Goal: Information Seeking & Learning: Understand process/instructions

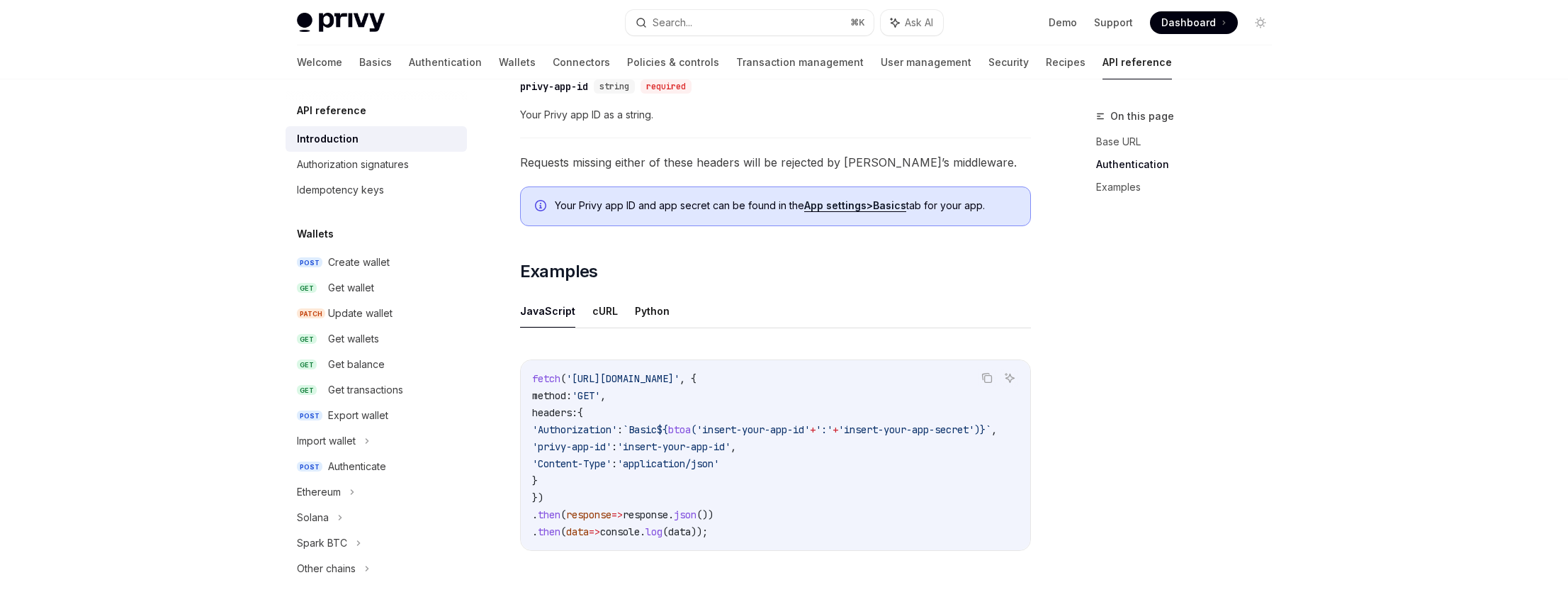
scroll to position [823, 0]
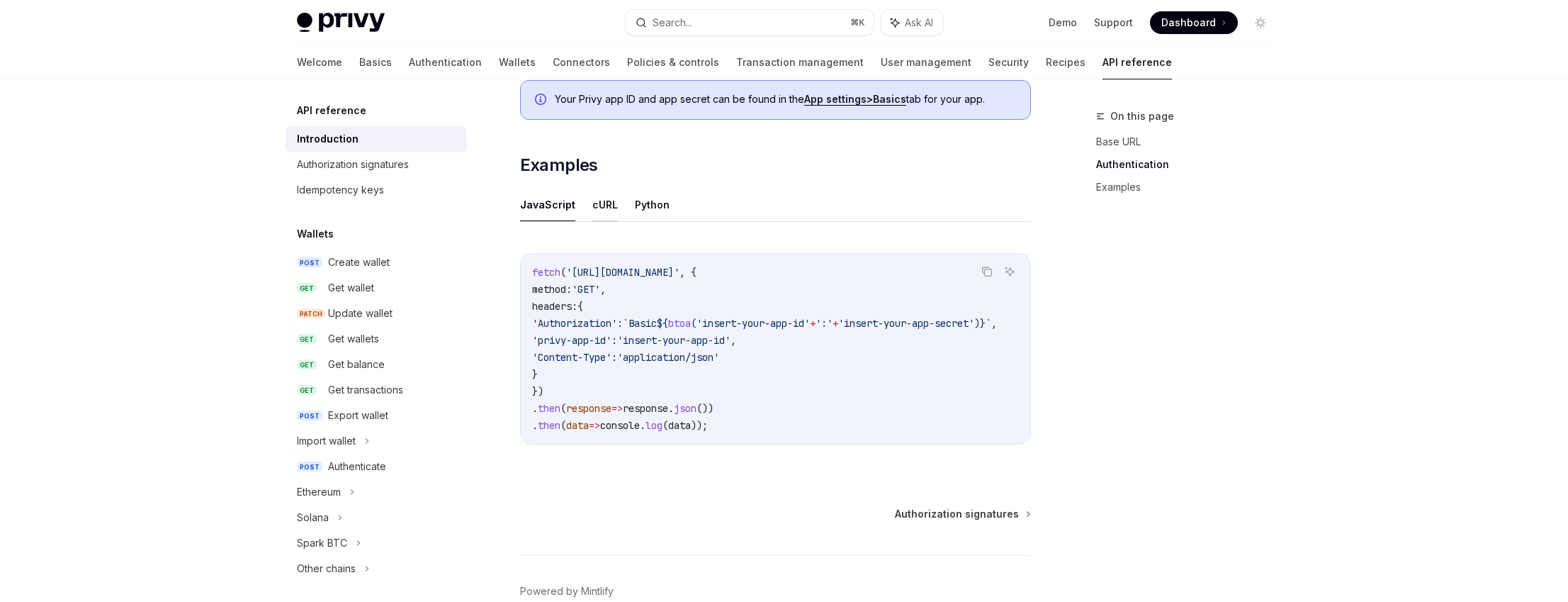
click at [594, 209] on button "cURL" at bounding box center [605, 204] width 26 height 33
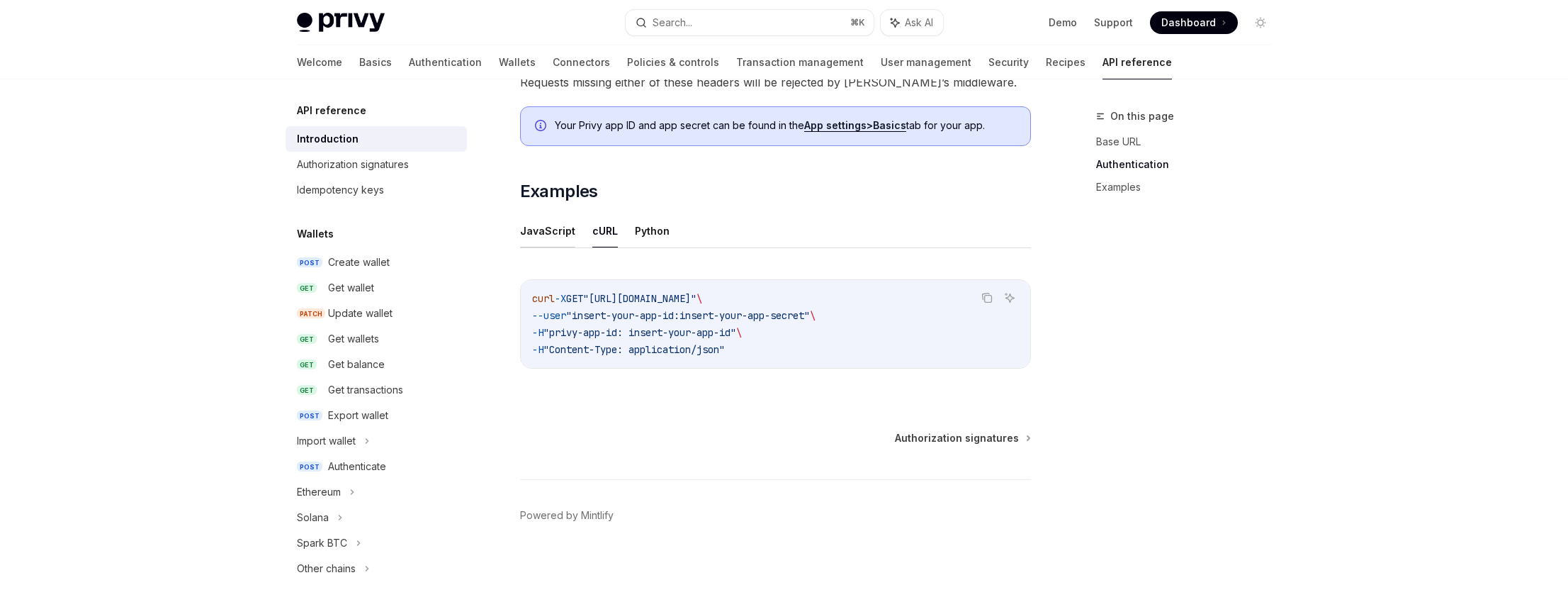
click at [553, 234] on button "JavaScript" at bounding box center [547, 230] width 55 height 33
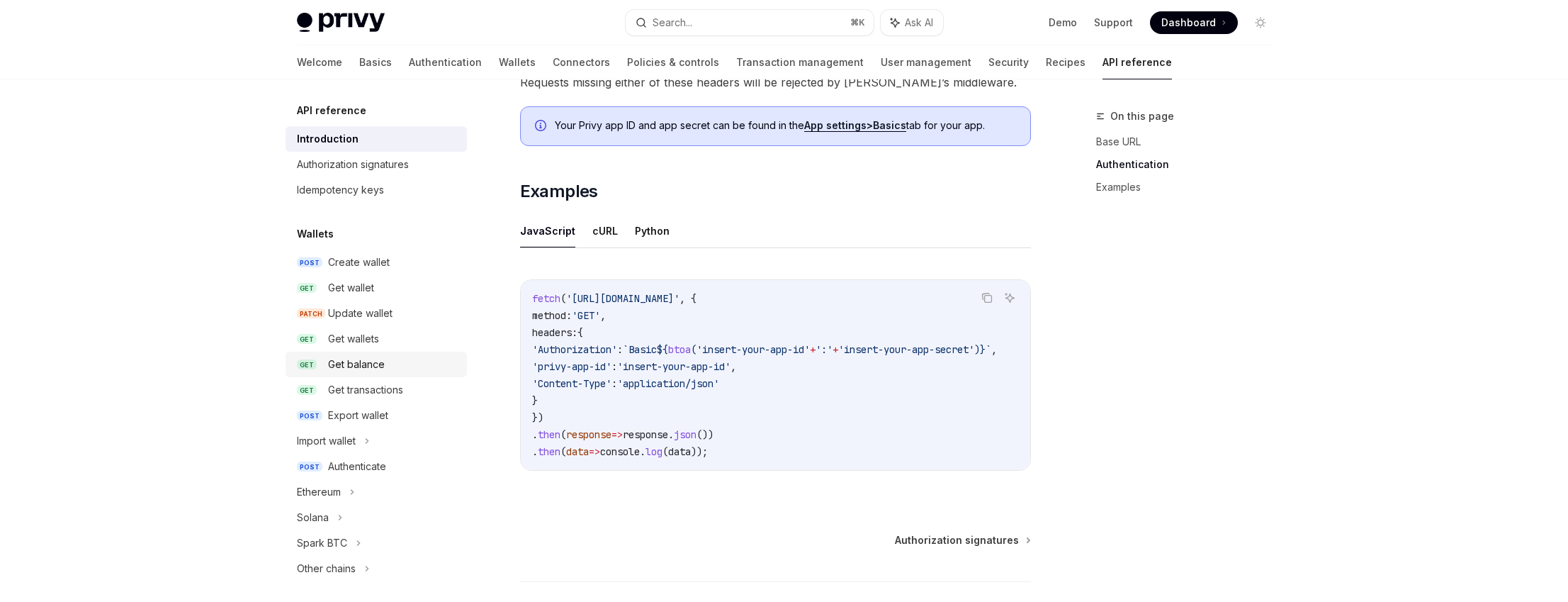
scroll to position [97, 0]
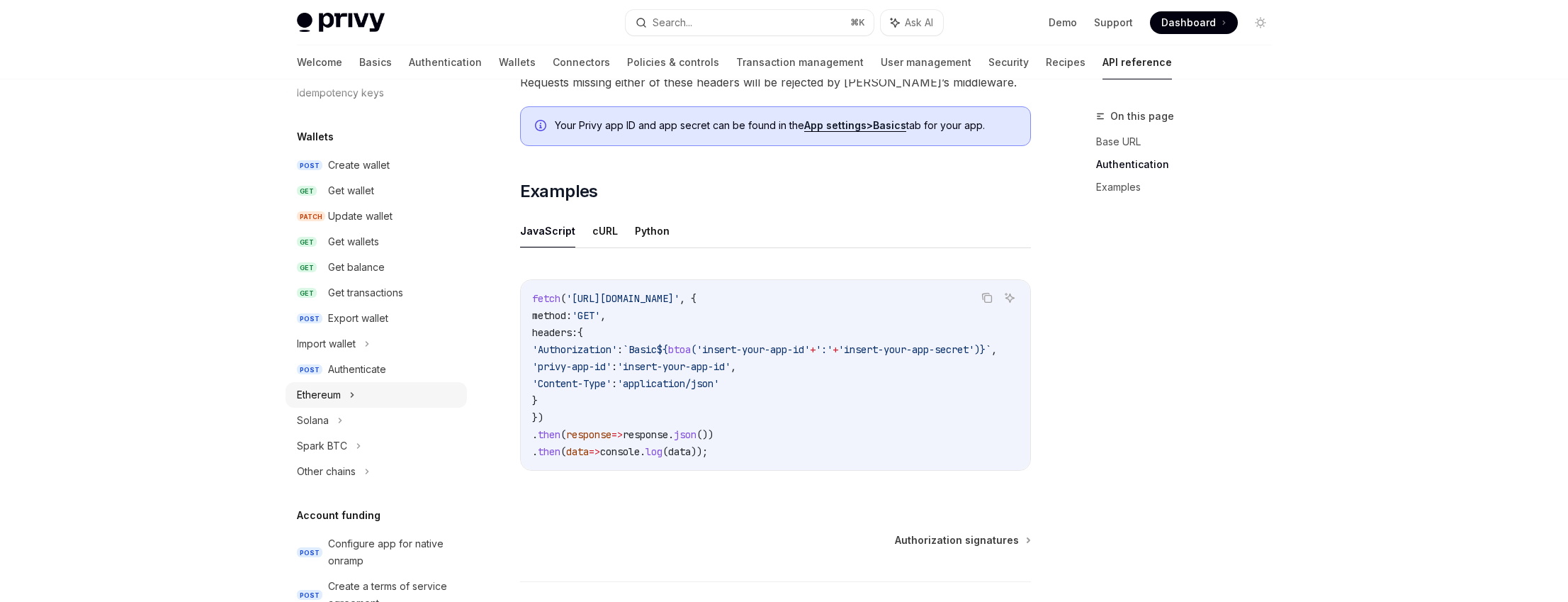
click at [390, 393] on div "Ethereum" at bounding box center [376, 395] width 181 height 26
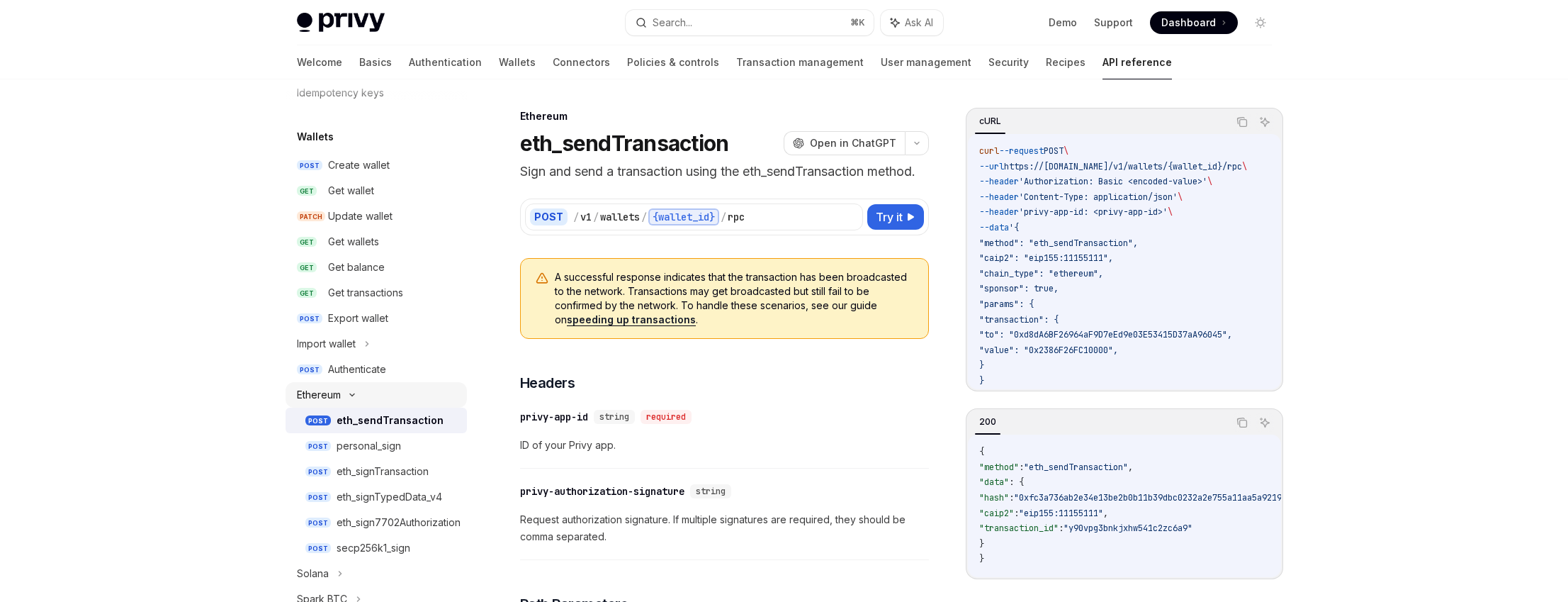
click at [390, 393] on div "Ethereum" at bounding box center [376, 395] width 181 height 26
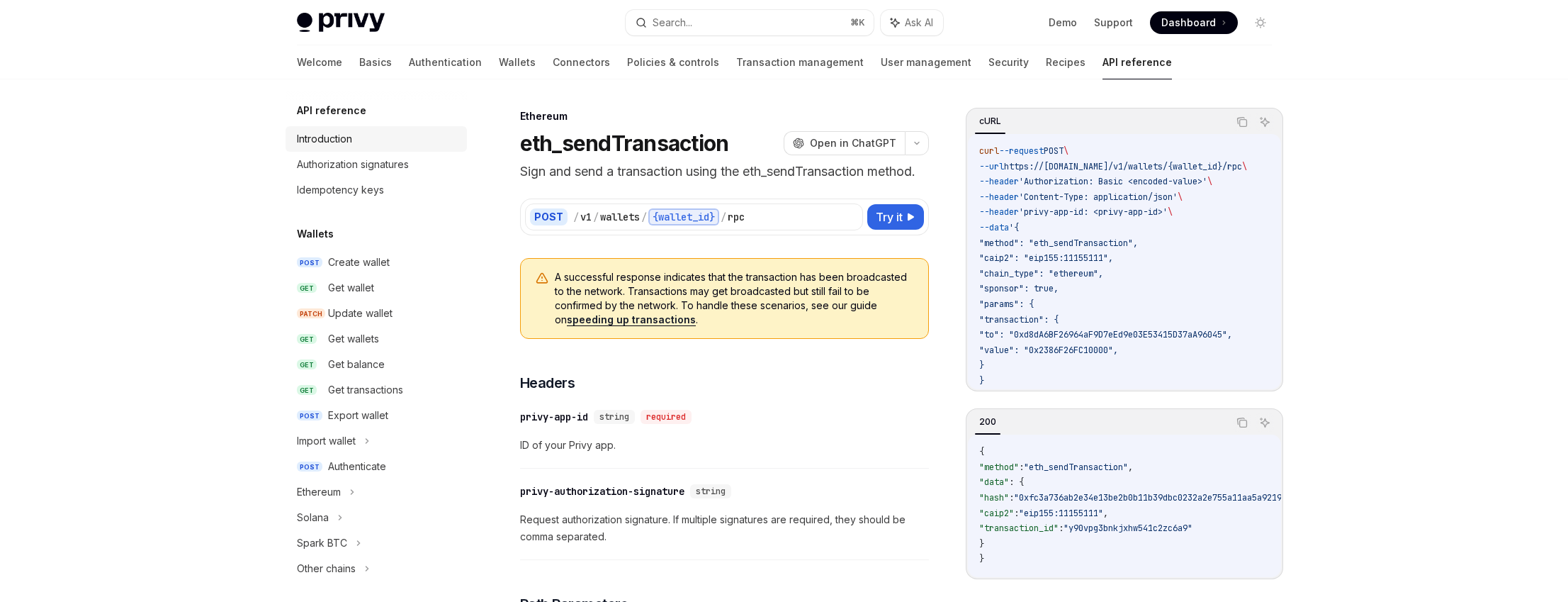
click at [361, 149] on link "Introduction" at bounding box center [376, 139] width 181 height 26
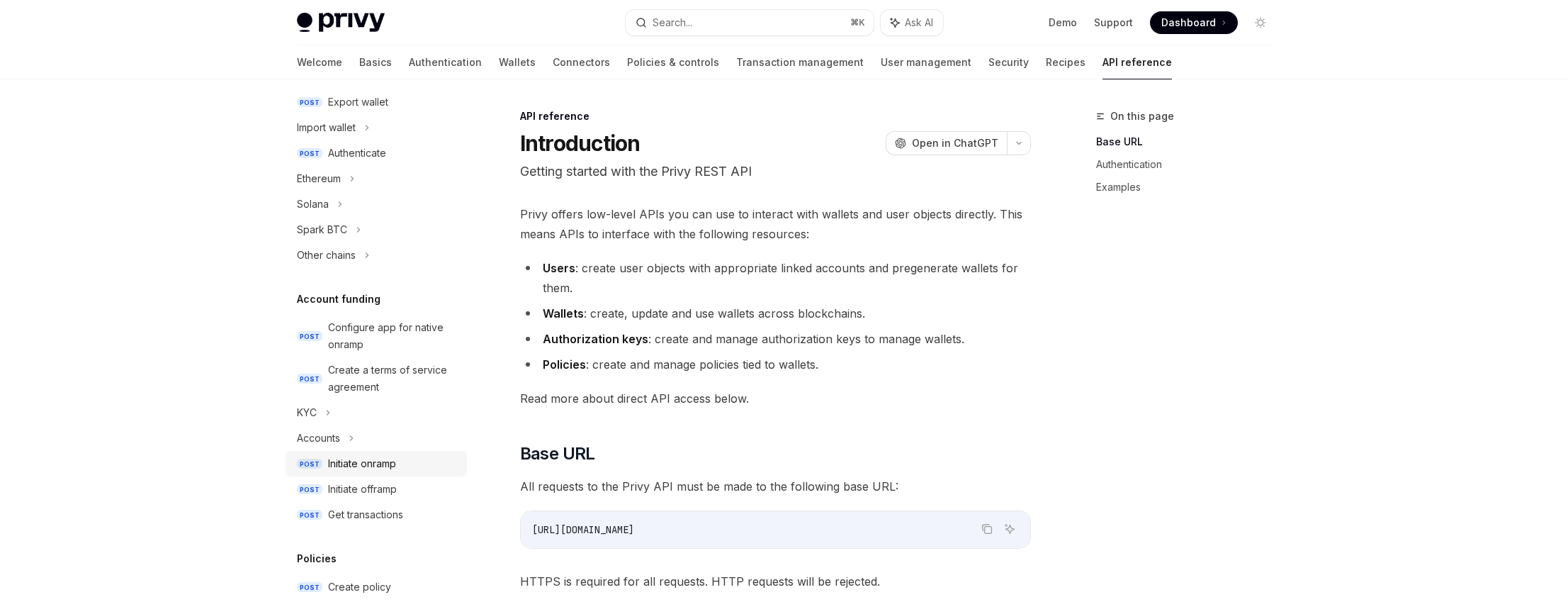
scroll to position [377, 0]
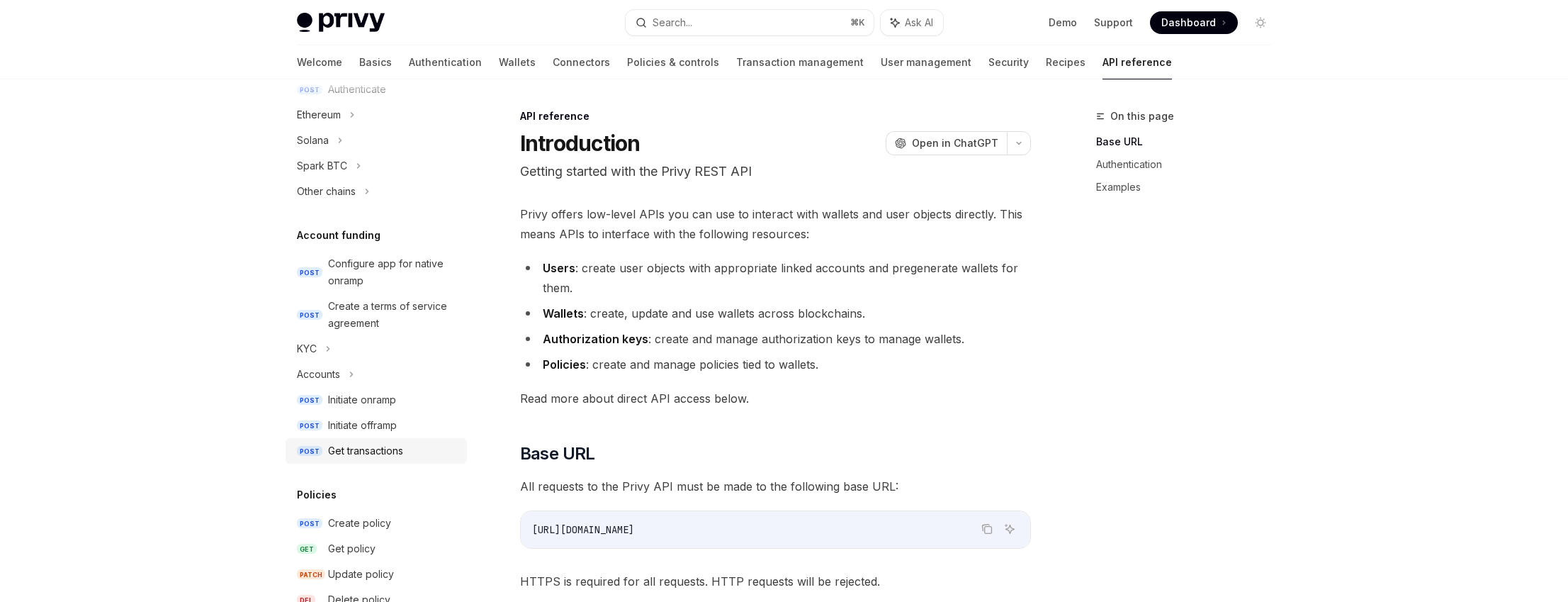
click at [408, 446] on div "Get transactions" at bounding box center [392, 451] width 130 height 17
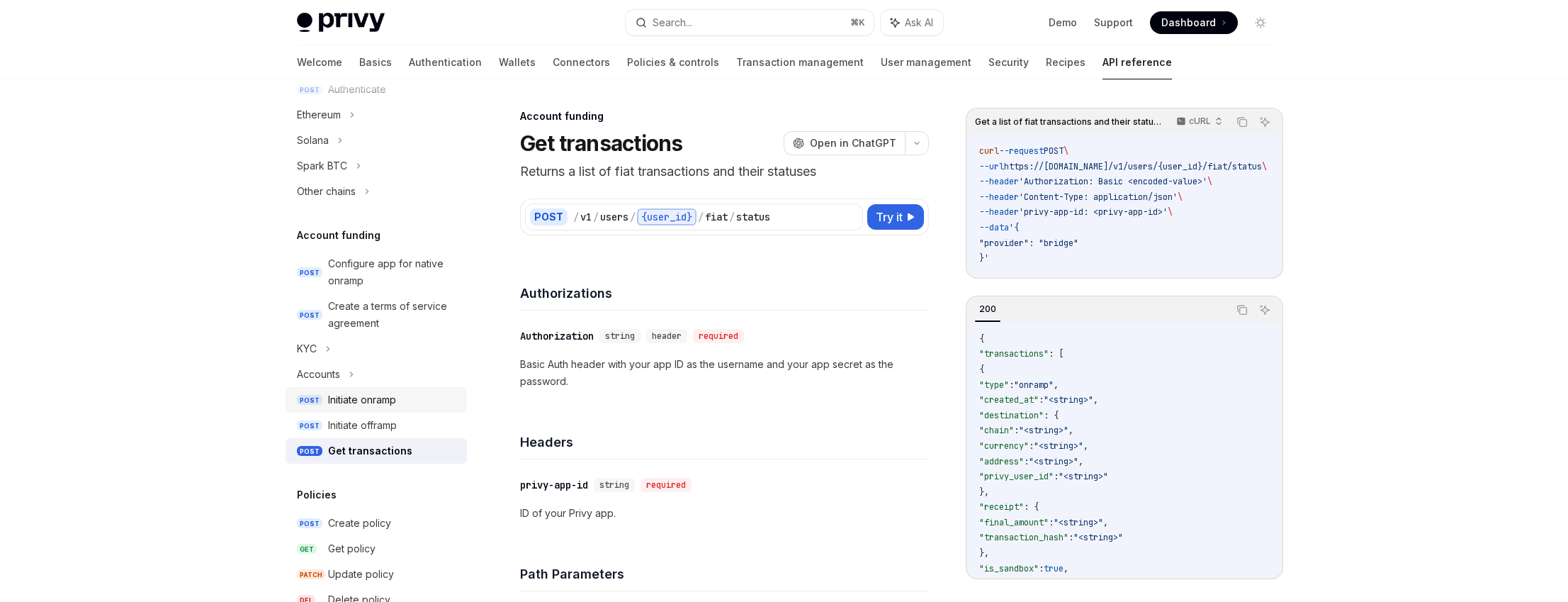
click at [386, 401] on div "Initiate onramp" at bounding box center [362, 399] width 68 height 17
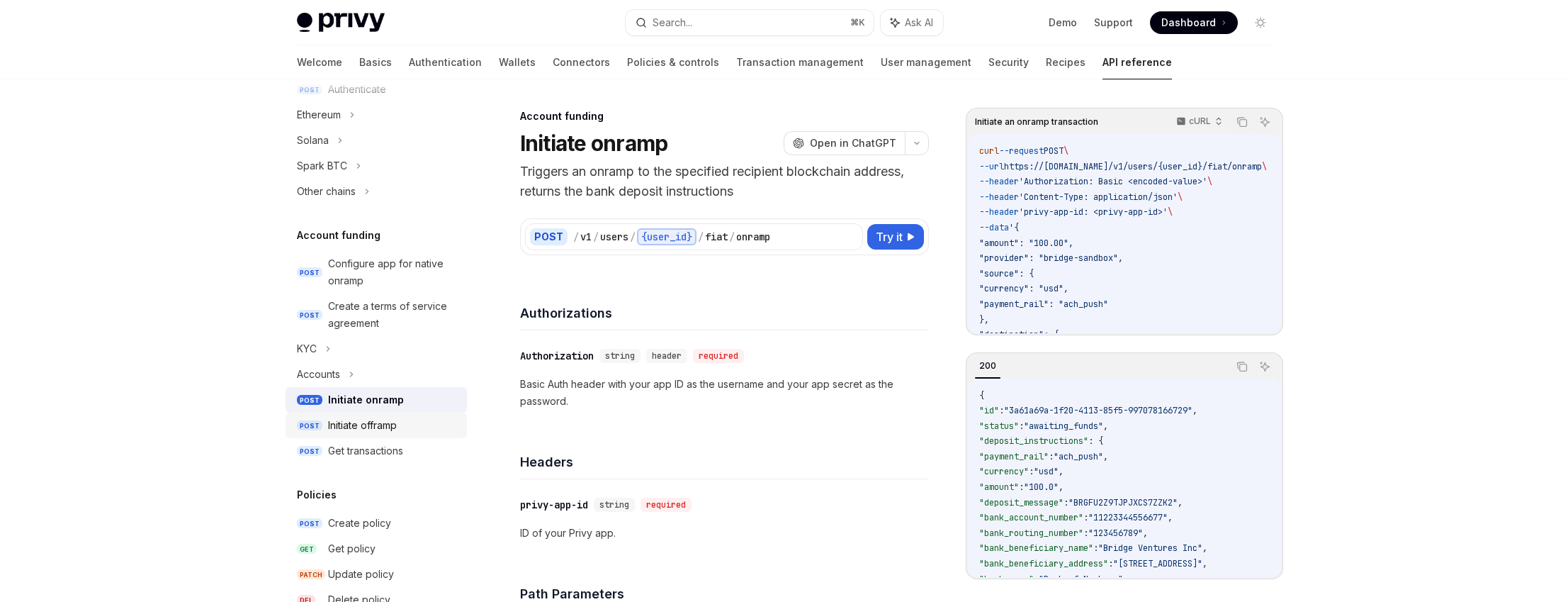
click at [390, 419] on div "Initiate offramp" at bounding box center [362, 425] width 69 height 17
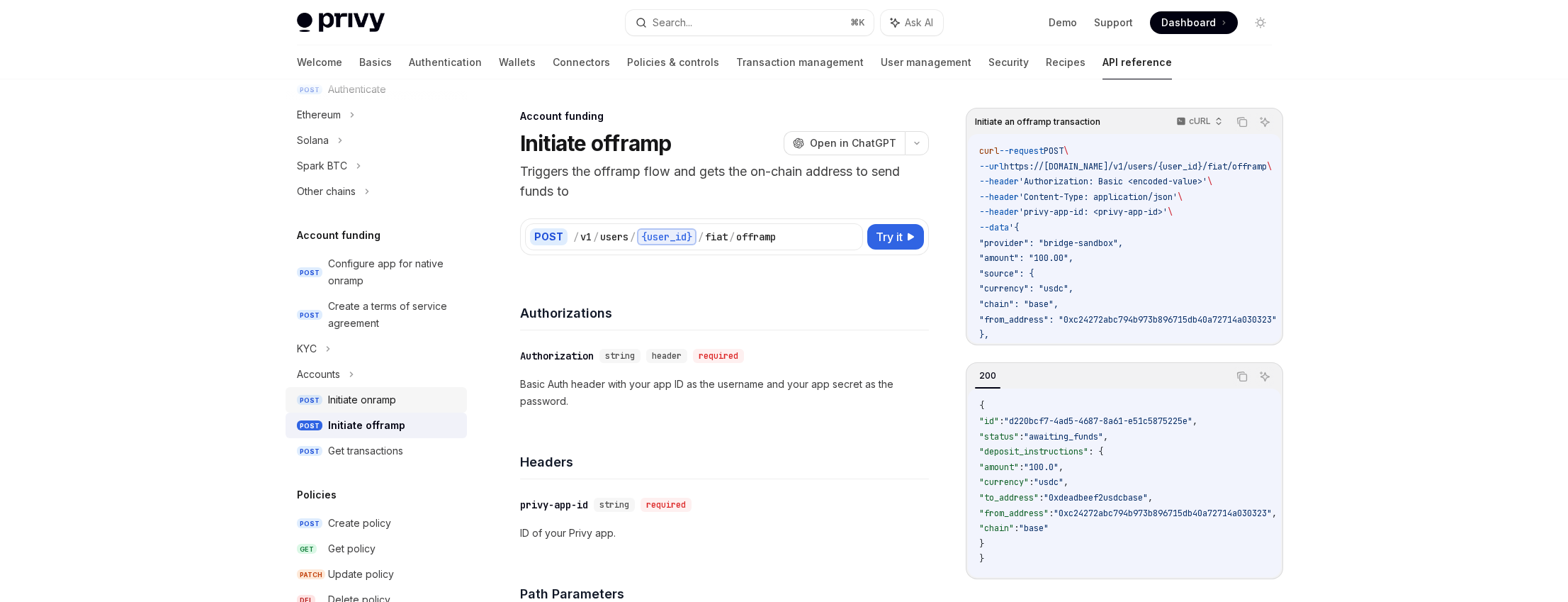
click at [385, 394] on div "Initiate onramp" at bounding box center [362, 399] width 68 height 17
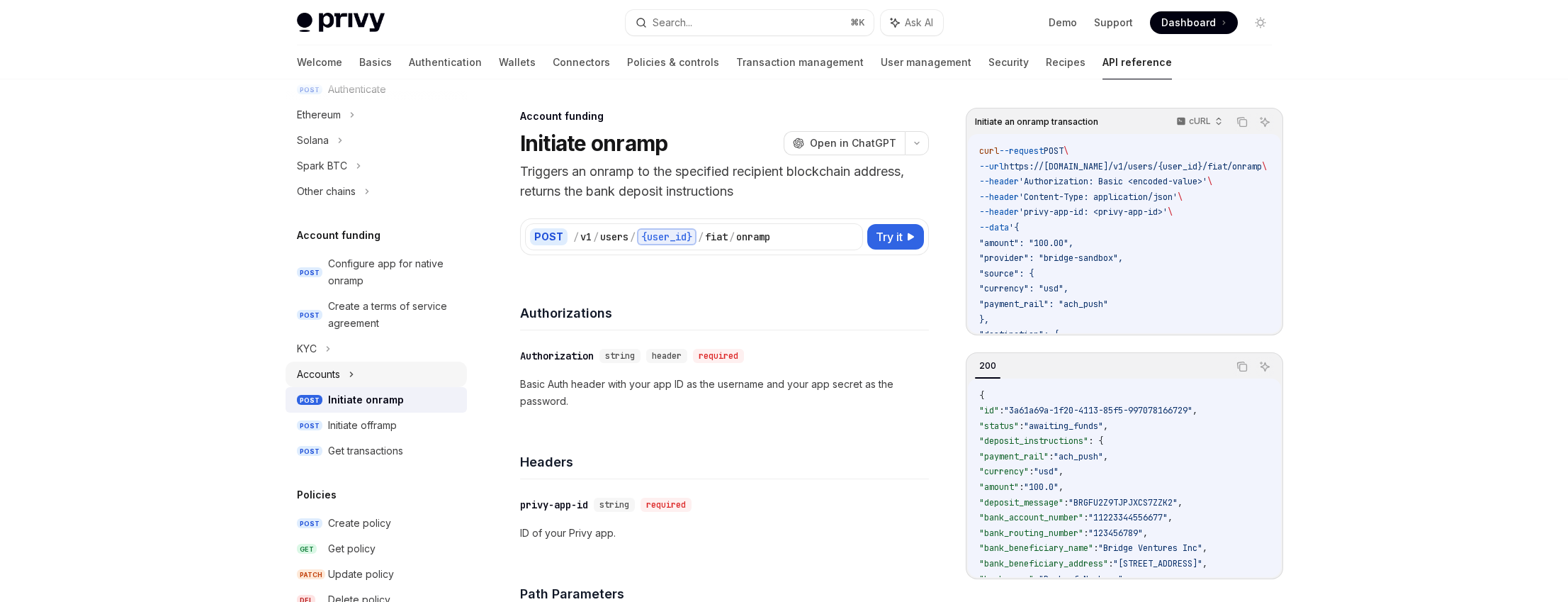
click at [348, 372] on div "Accounts" at bounding box center [376, 374] width 181 height 26
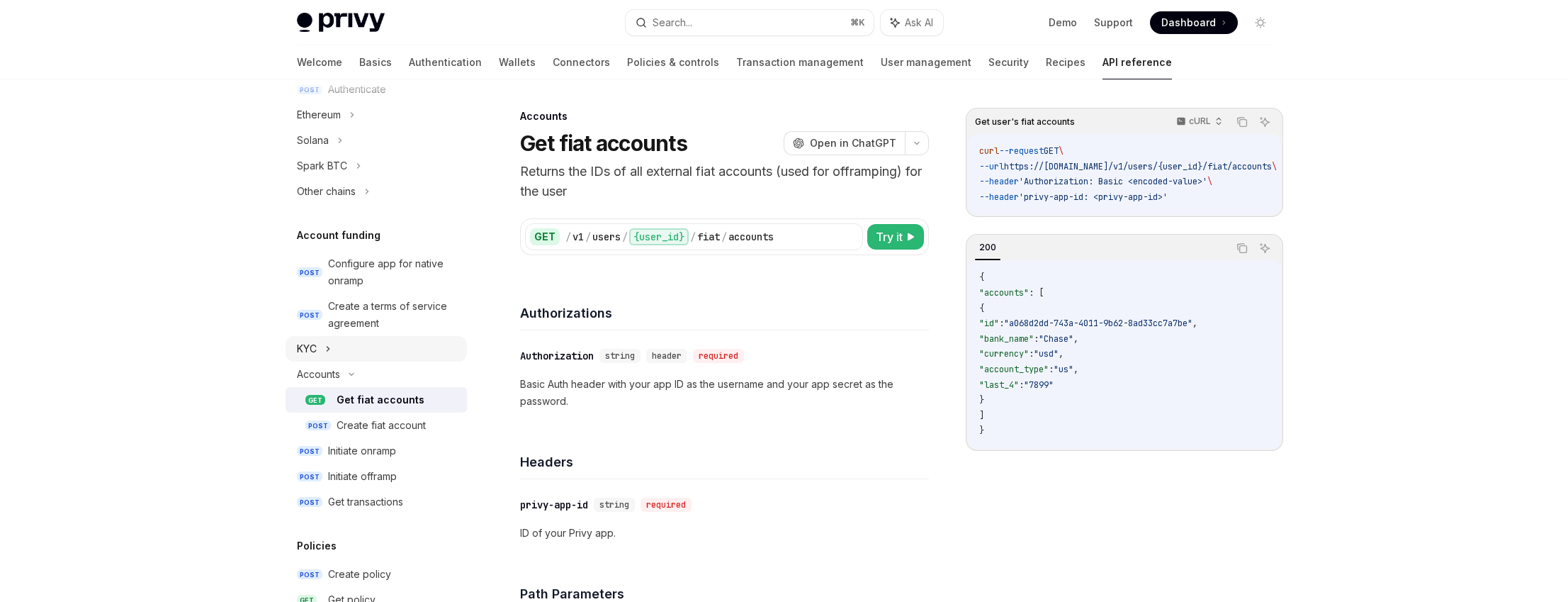
click at [334, 347] on div "KYC" at bounding box center [376, 348] width 181 height 26
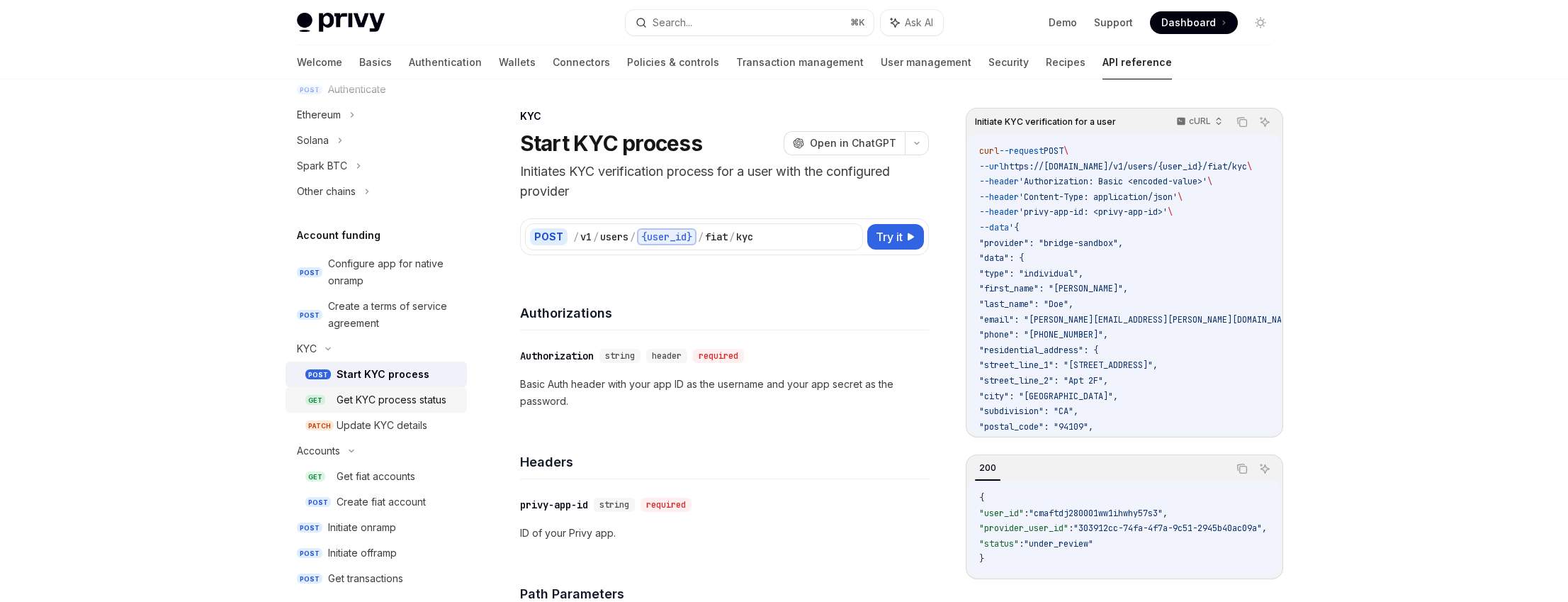
click at [398, 401] on div "Get KYC process status" at bounding box center [391, 399] width 109 height 17
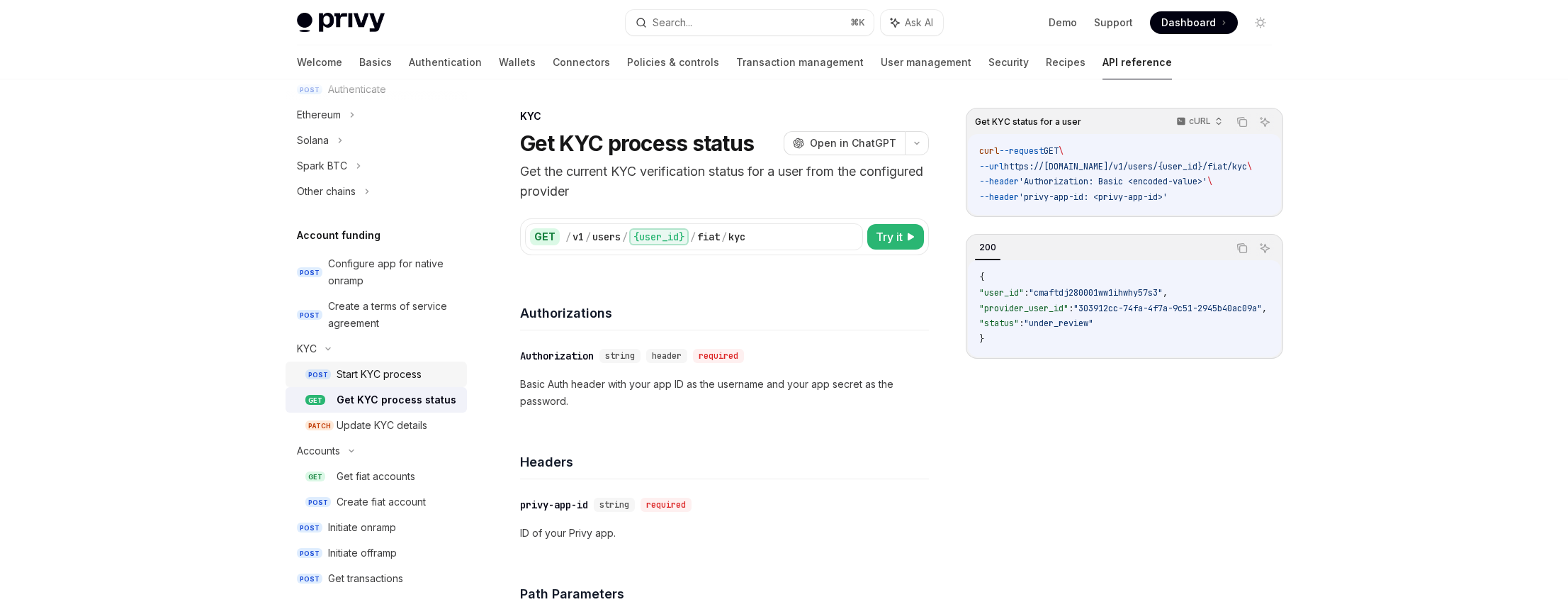
click at [391, 369] on div "Start KYC process" at bounding box center [379, 374] width 85 height 17
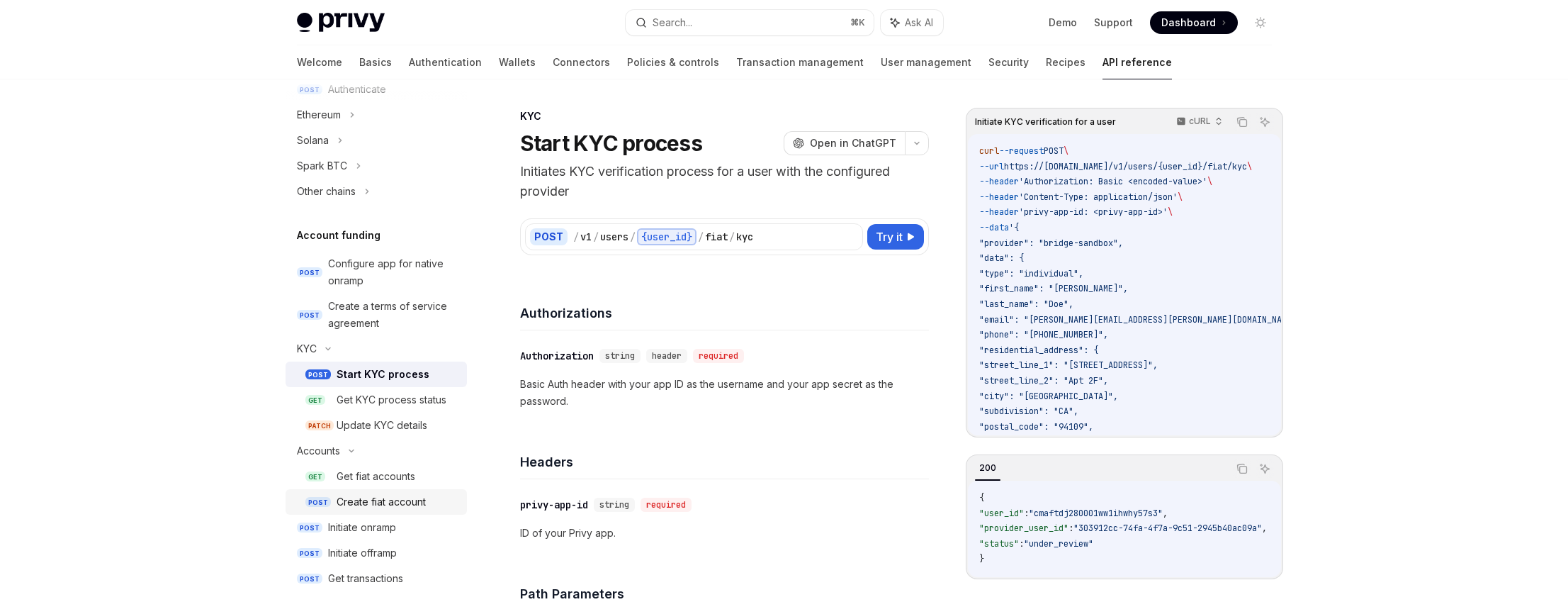
scroll to position [476, 0]
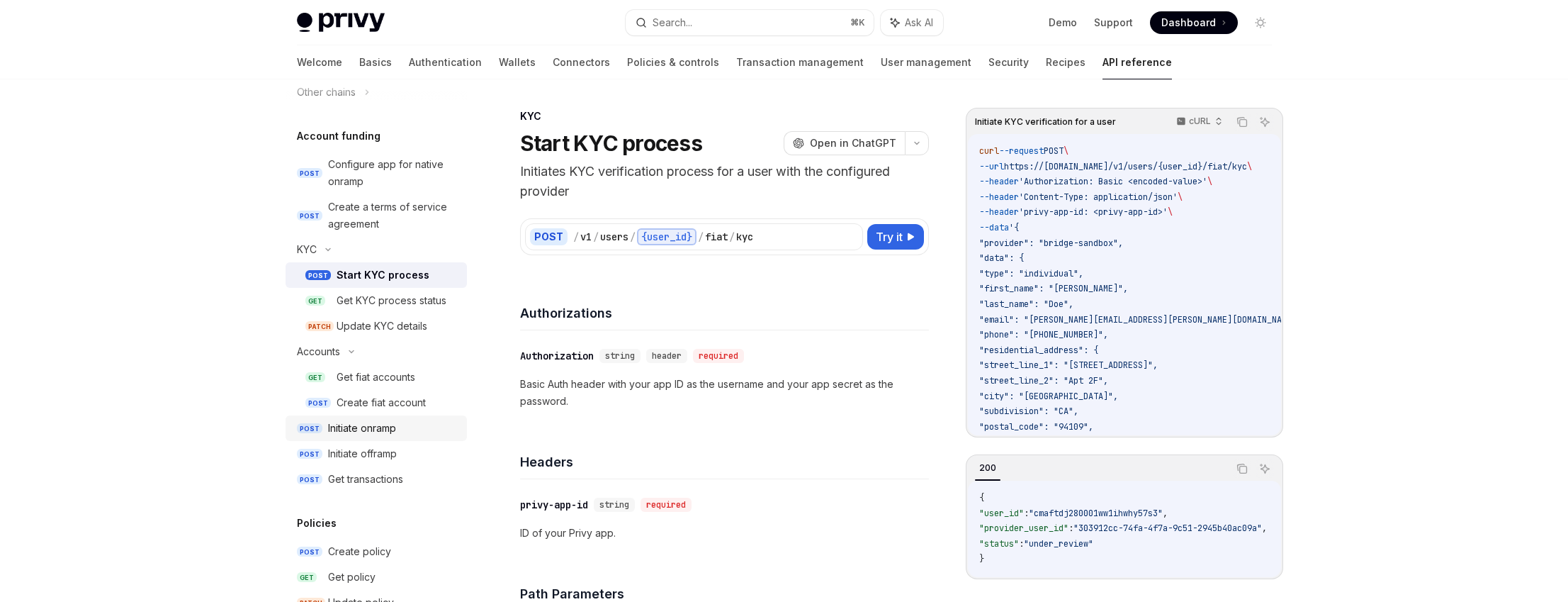
click at [422, 431] on div "Initiate onramp" at bounding box center [392, 428] width 130 height 17
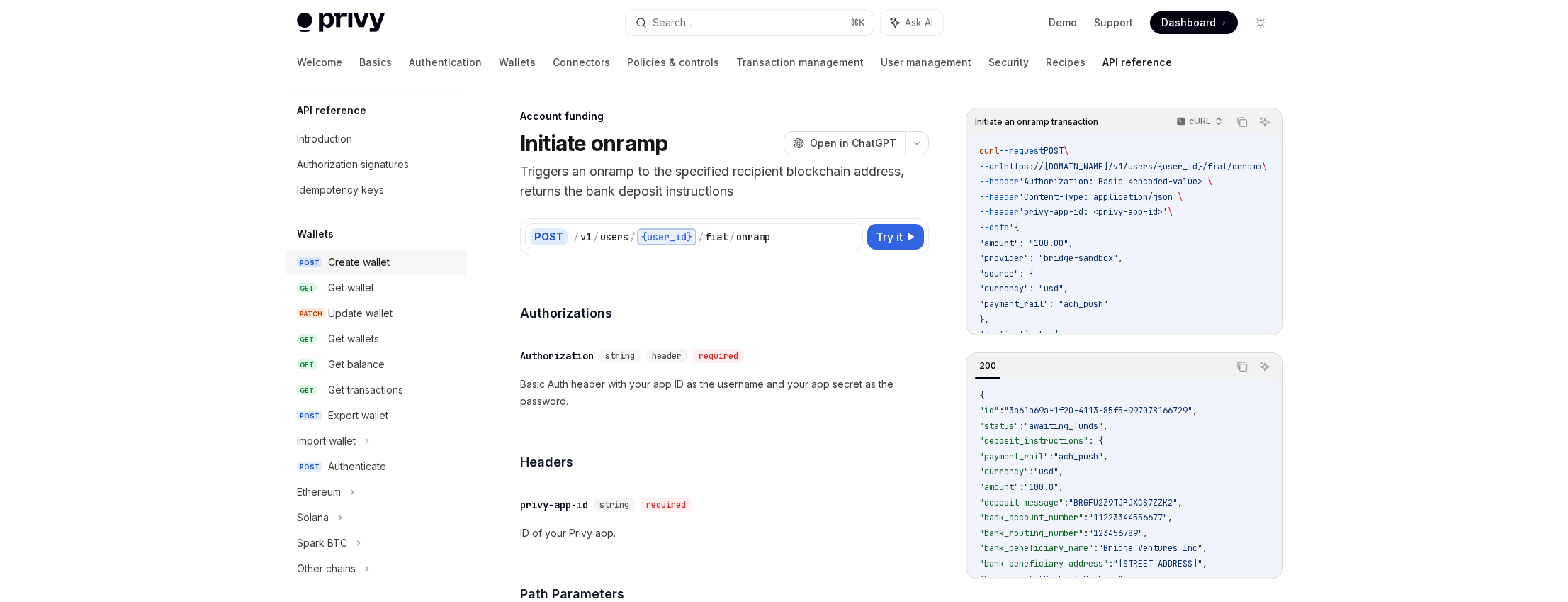
click at [385, 267] on div "Create wallet" at bounding box center [359, 262] width 62 height 17
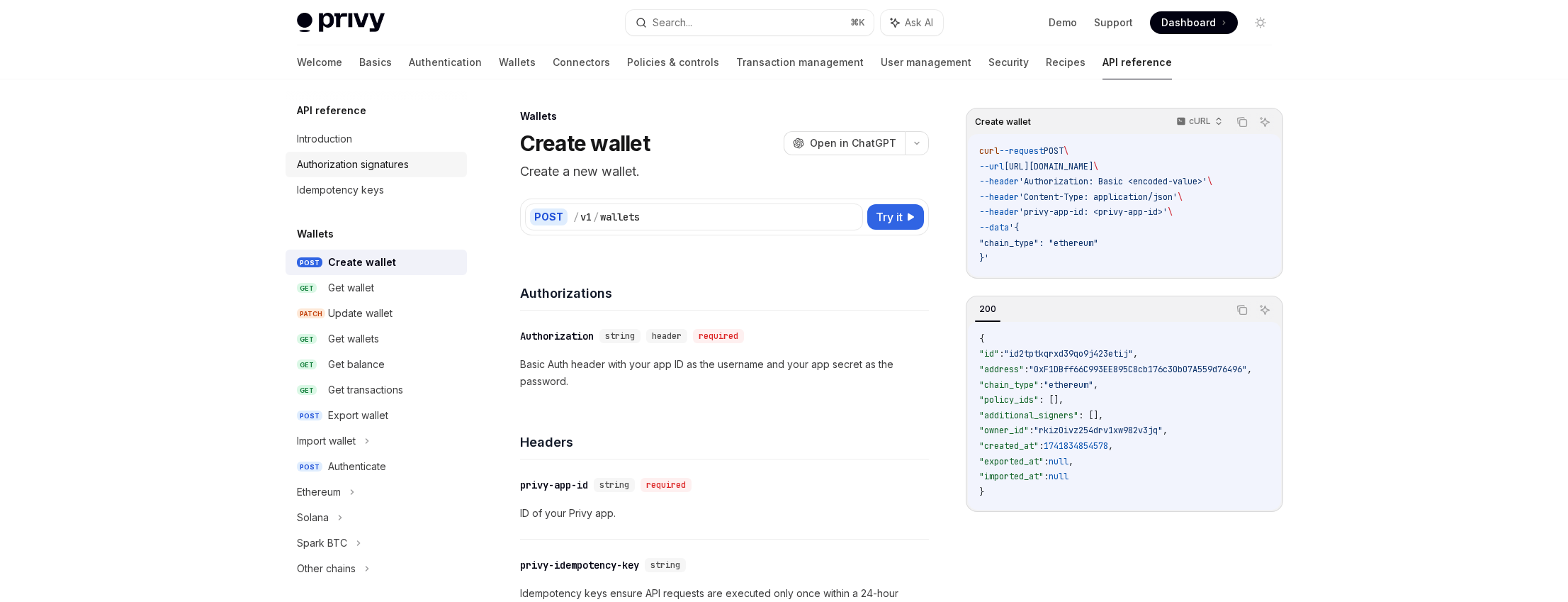
click at [372, 162] on div "Authorization signatures" at bounding box center [353, 164] width 112 height 17
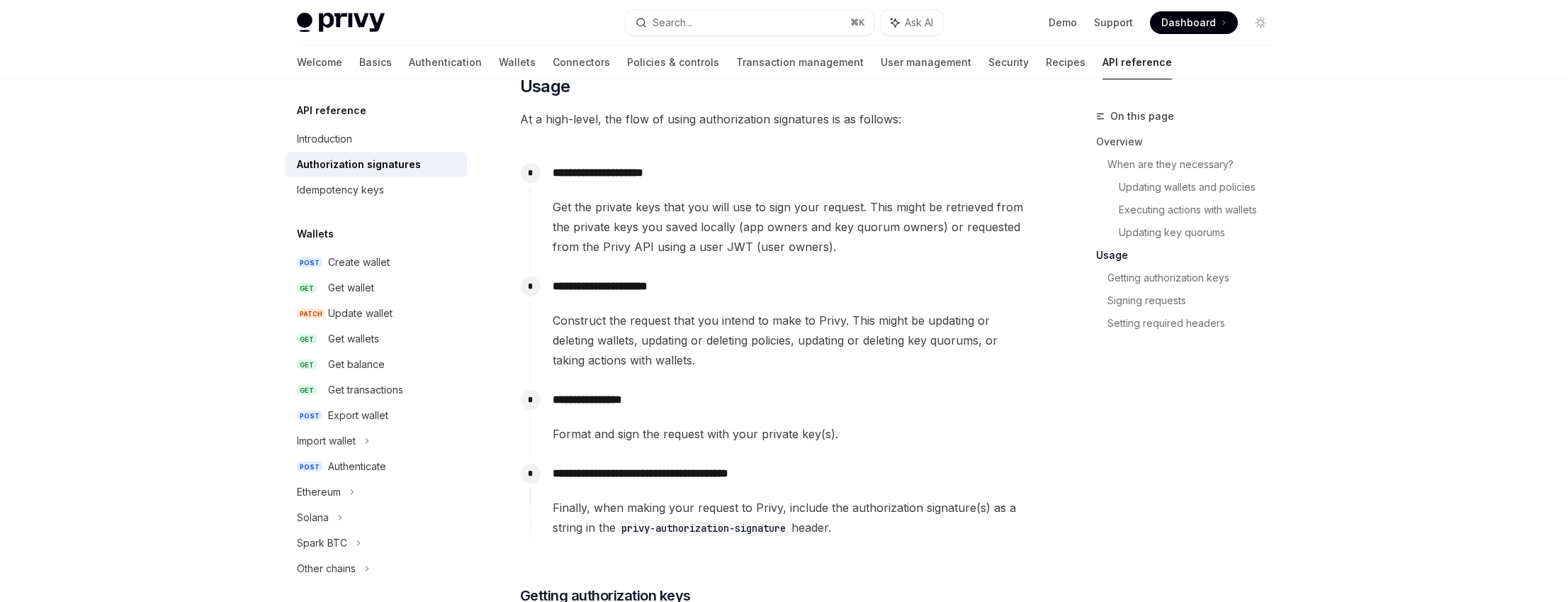
scroll to position [1339, 0]
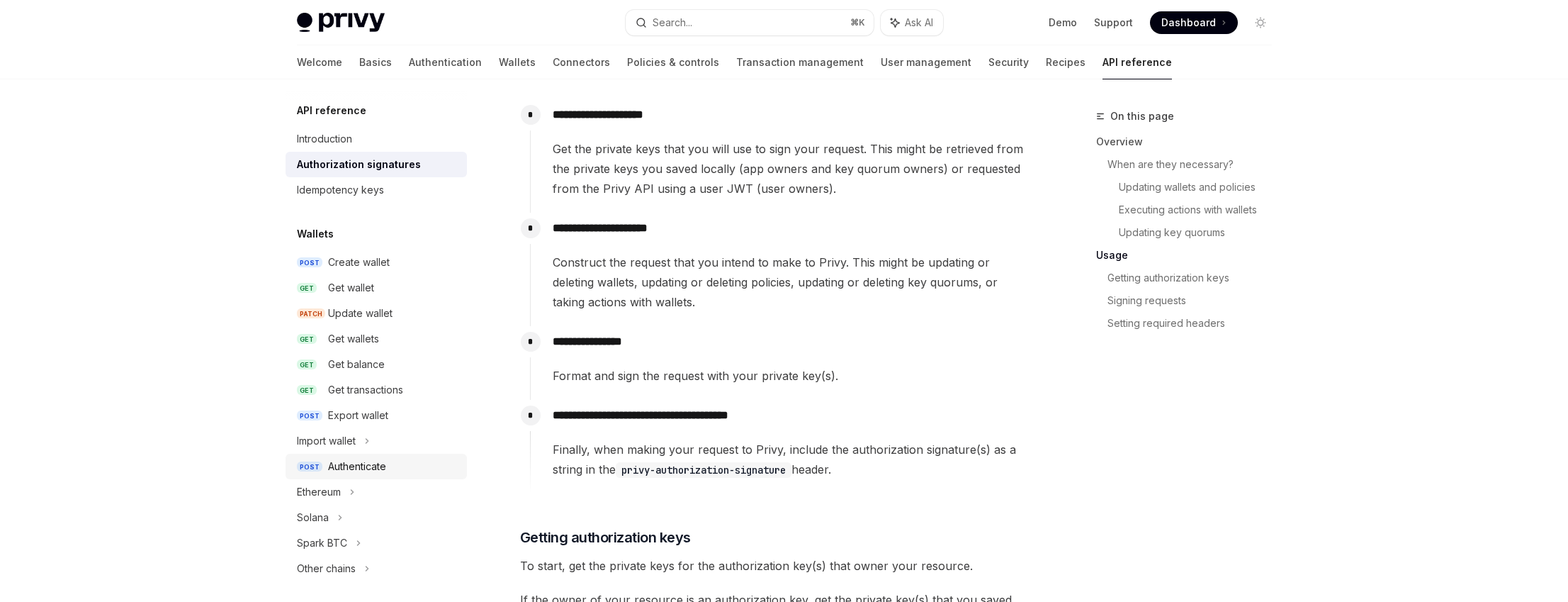
click at [384, 470] on div "Authenticate" at bounding box center [356, 466] width 58 height 17
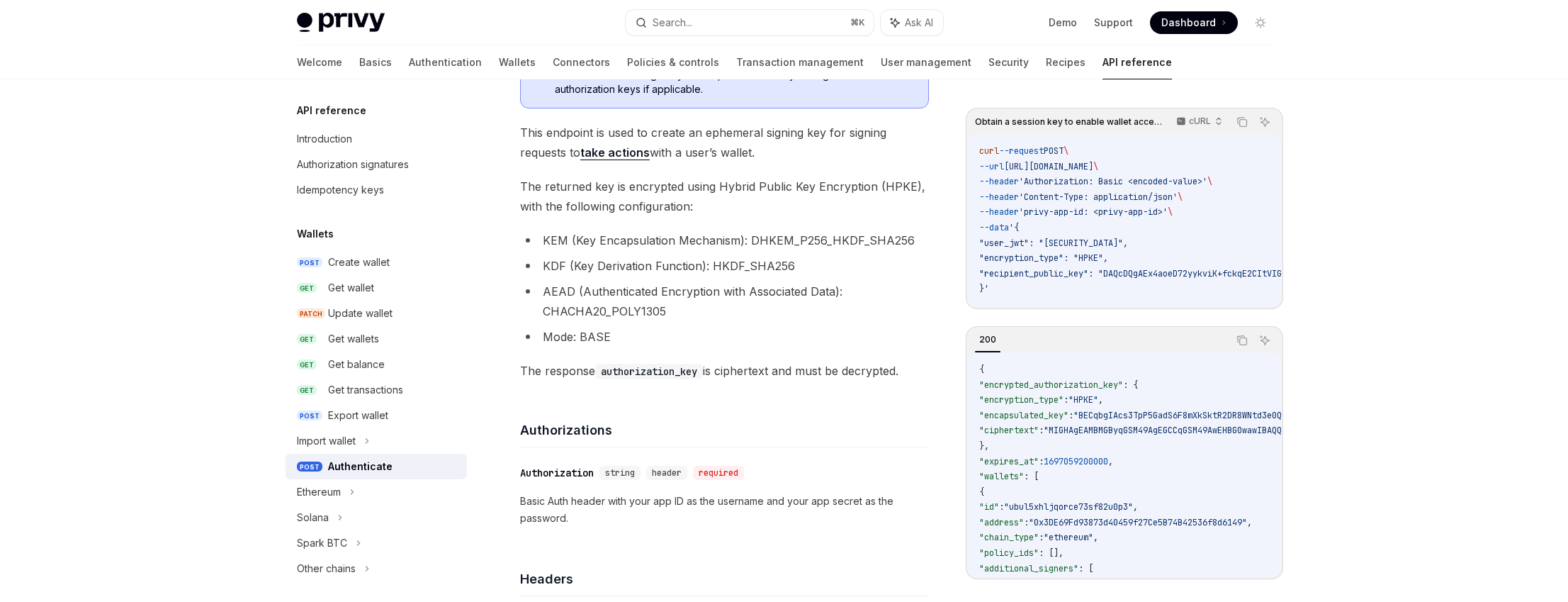
scroll to position [241, 0]
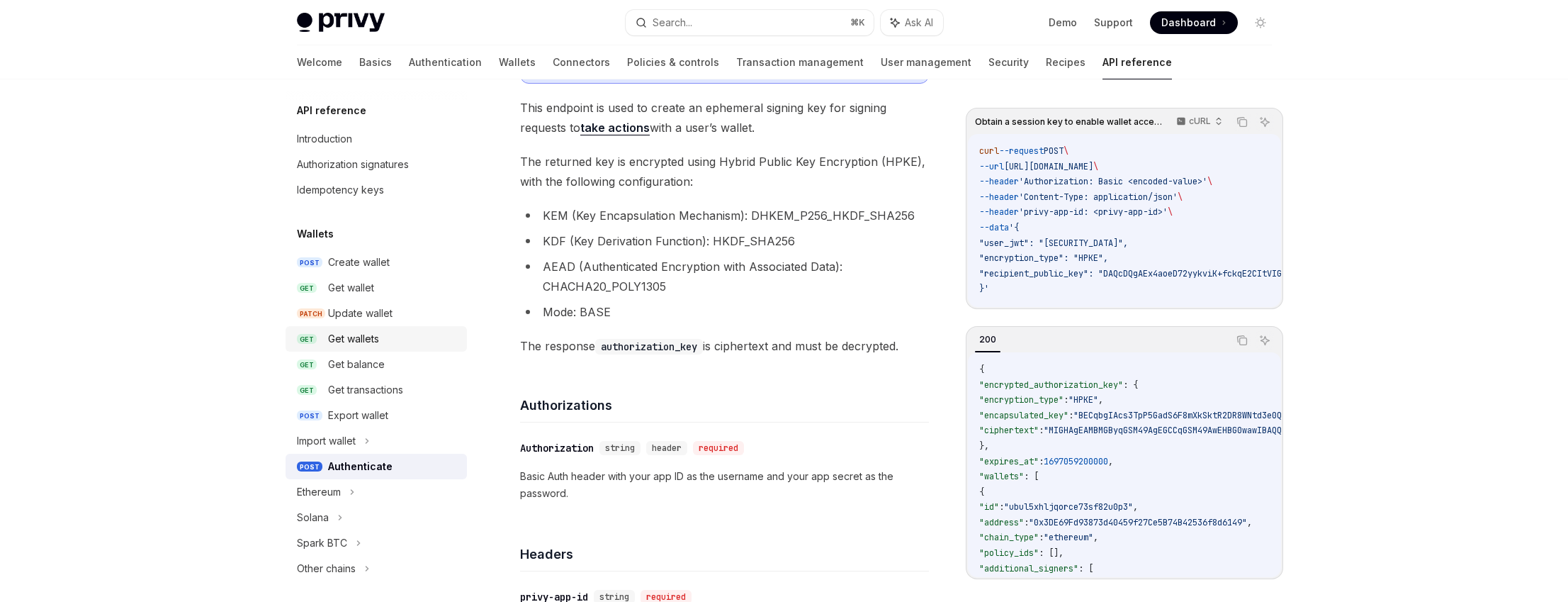
click at [377, 344] on div "Get wallets" at bounding box center [353, 338] width 51 height 17
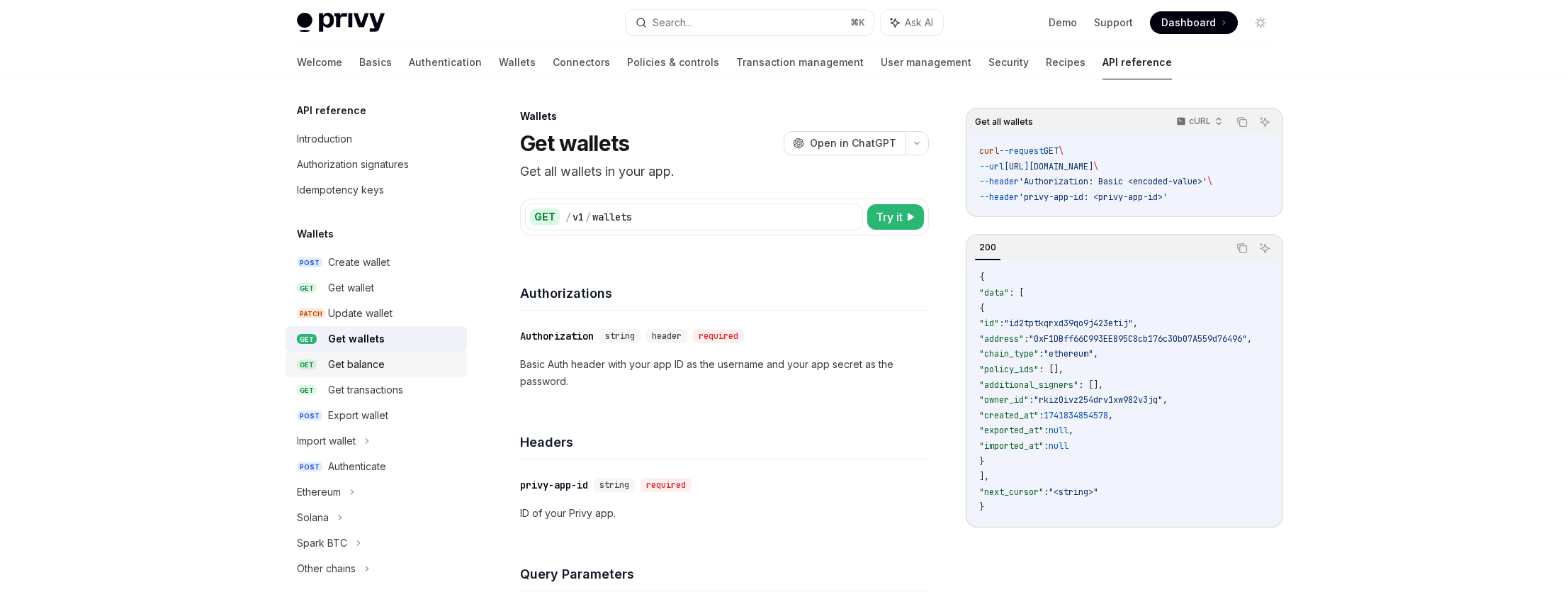
click at [383, 369] on div "Get balance" at bounding box center [356, 364] width 57 height 17
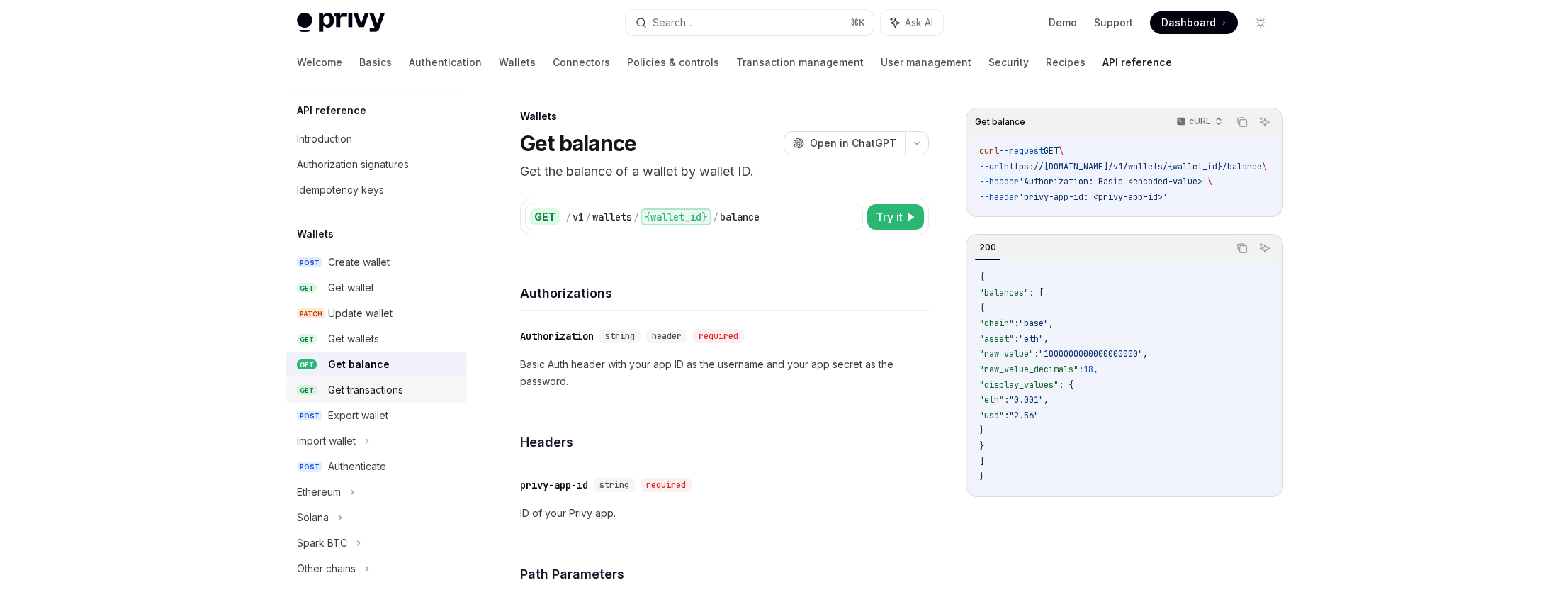
click at [386, 387] on div "Get transactions" at bounding box center [365, 390] width 75 height 17
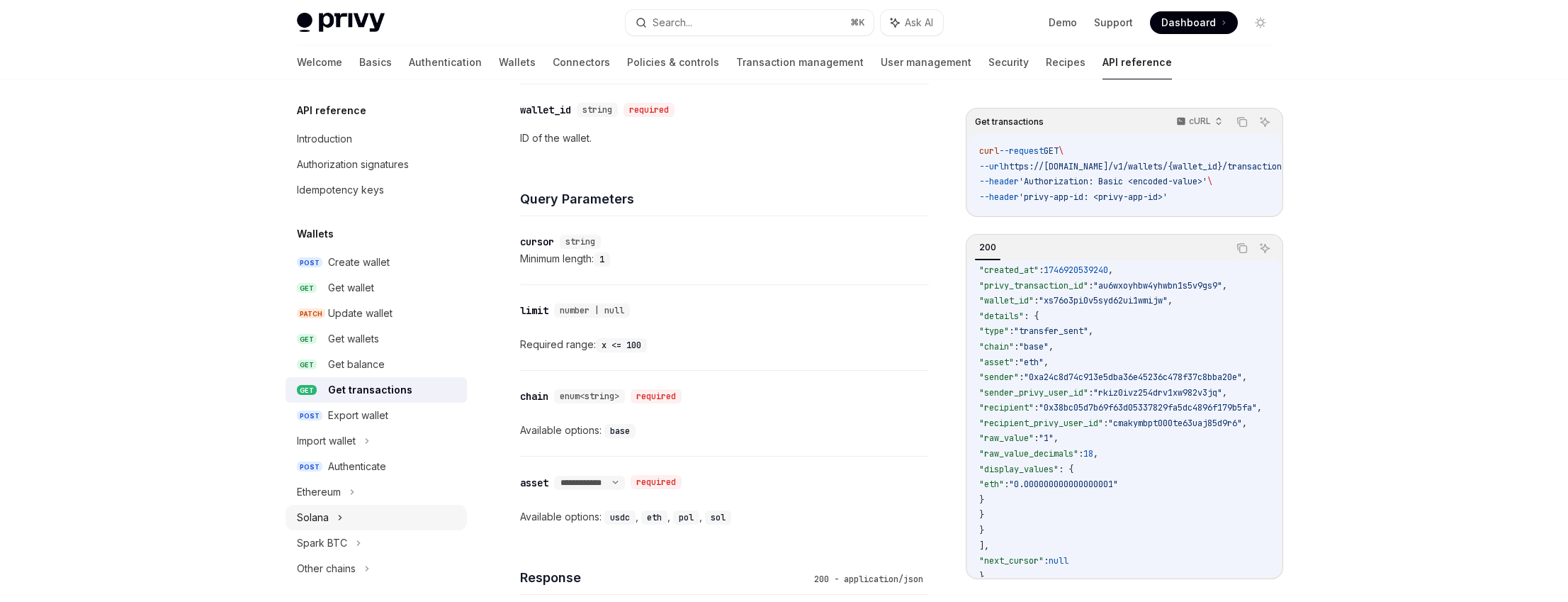
scroll to position [3, 0]
click at [383, 468] on div "Authenticate" at bounding box center [356, 463] width 58 height 17
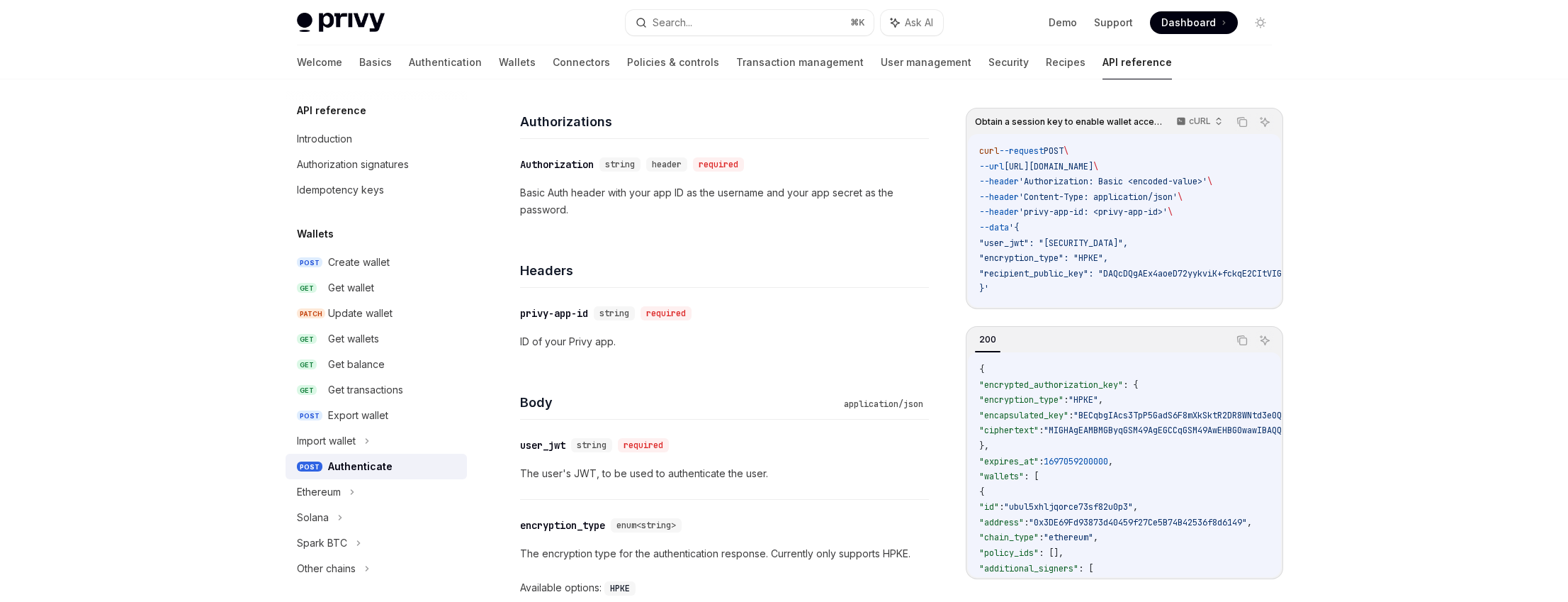
scroll to position [370, 0]
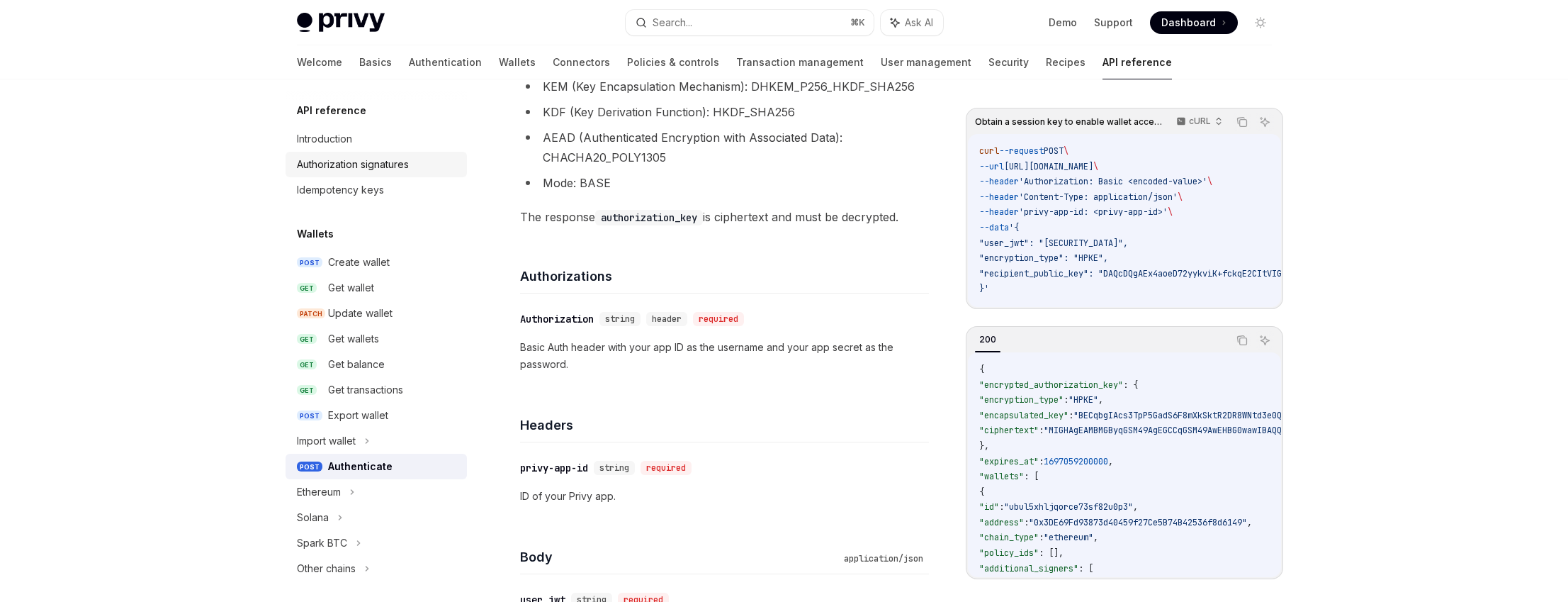
click at [370, 158] on div "Authorization signatures" at bounding box center [353, 164] width 112 height 17
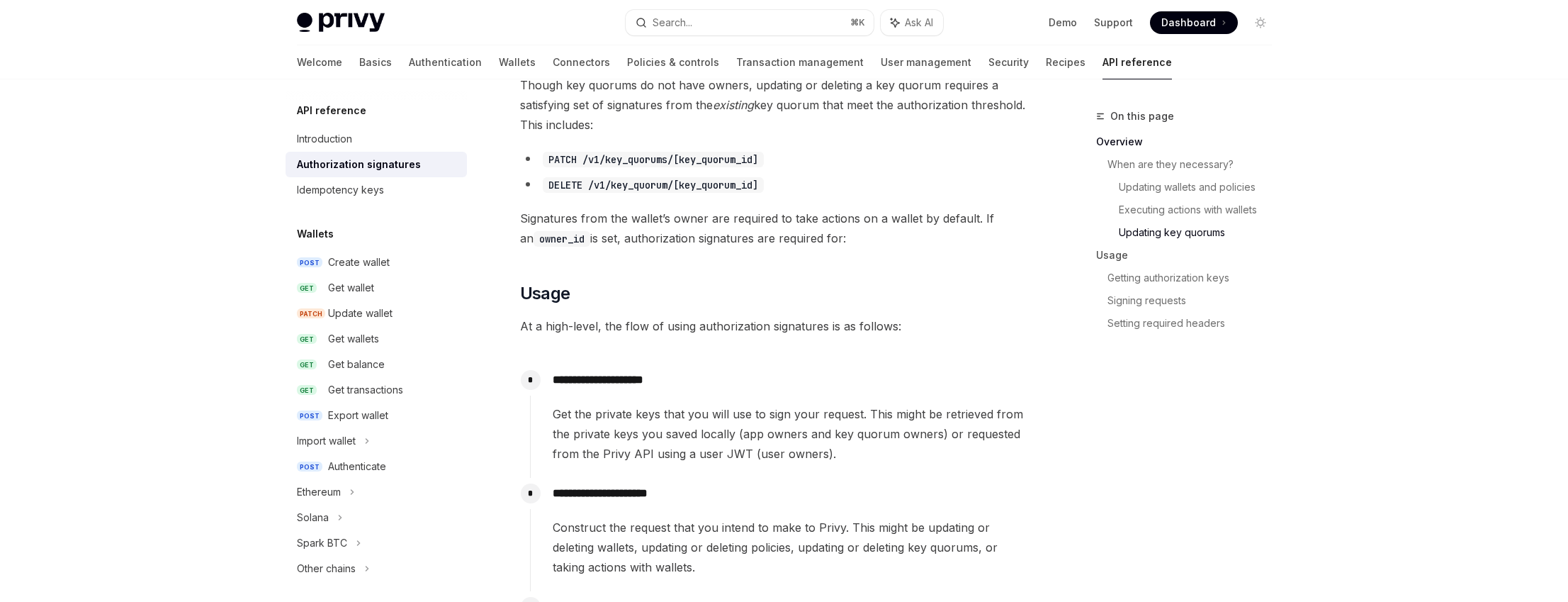
scroll to position [1244, 0]
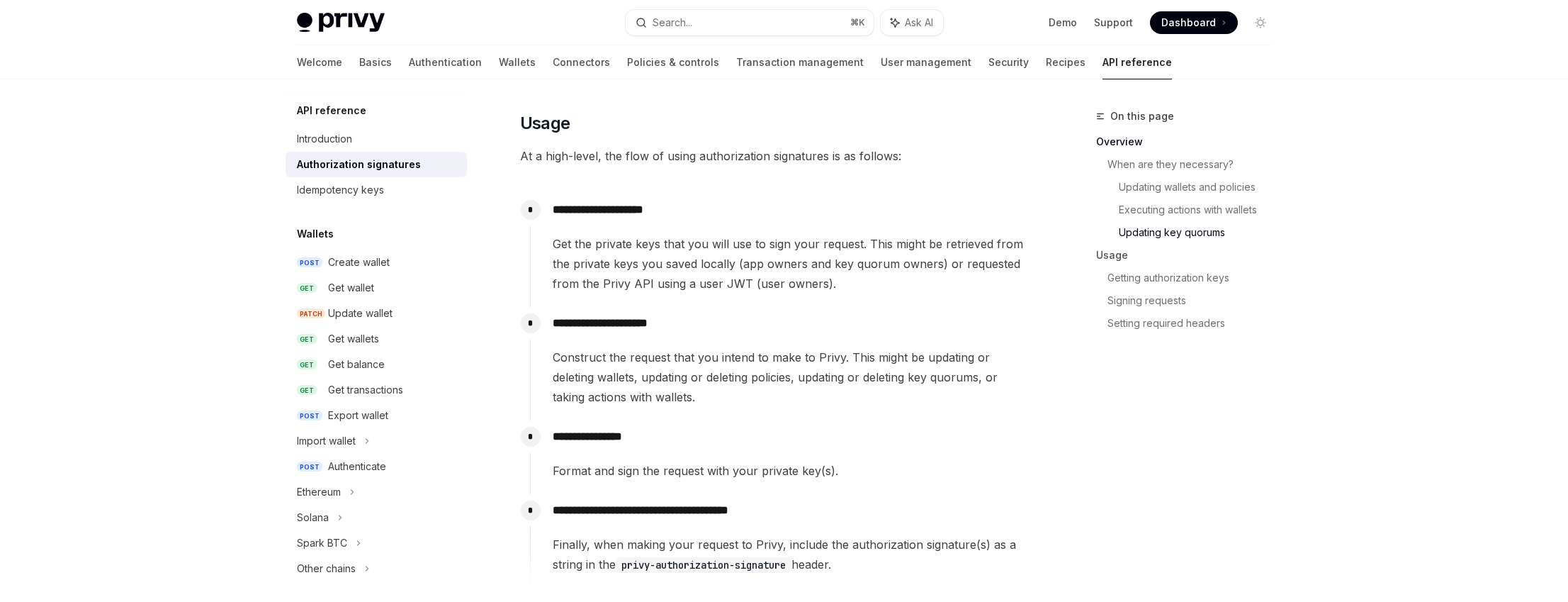
click at [567, 359] on span "Construct the request that you intend to make to Privy. This might be updating …" at bounding box center [791, 376] width 478 height 60
drag, startPoint x: 567, startPoint y: 359, endPoint x: 827, endPoint y: 359, distance: 260.0
click at [827, 359] on span "Construct the request that you intend to make to Privy. This might be updating …" at bounding box center [791, 376] width 478 height 60
click at [852, 356] on span "Construct the request that you intend to make to Privy. This might be updating …" at bounding box center [791, 376] width 478 height 60
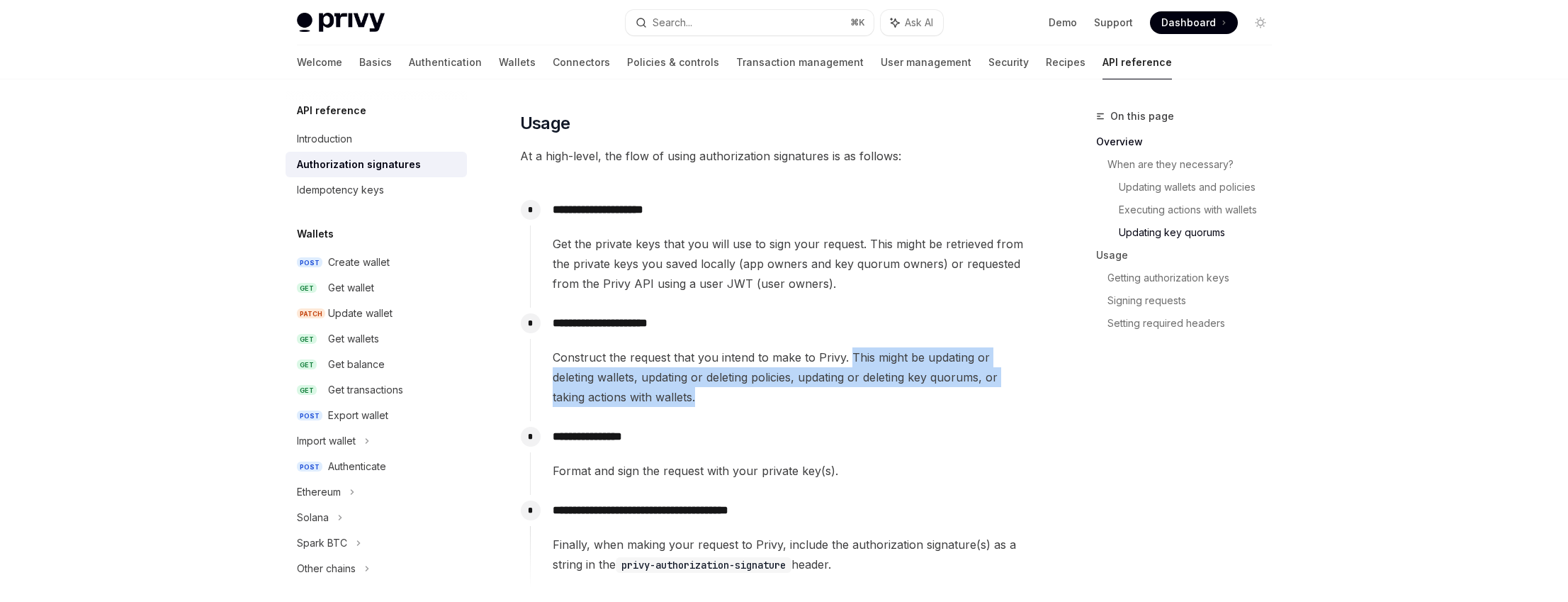
drag, startPoint x: 852, startPoint y: 356, endPoint x: 965, endPoint y: 399, distance: 120.9
click at [965, 399] on span "Construct the request that you intend to make to Privy. This might be updating …" at bounding box center [791, 376] width 478 height 60
click at [686, 393] on span "Construct the request that you intend to make to Privy. This might be updating …" at bounding box center [791, 376] width 478 height 60
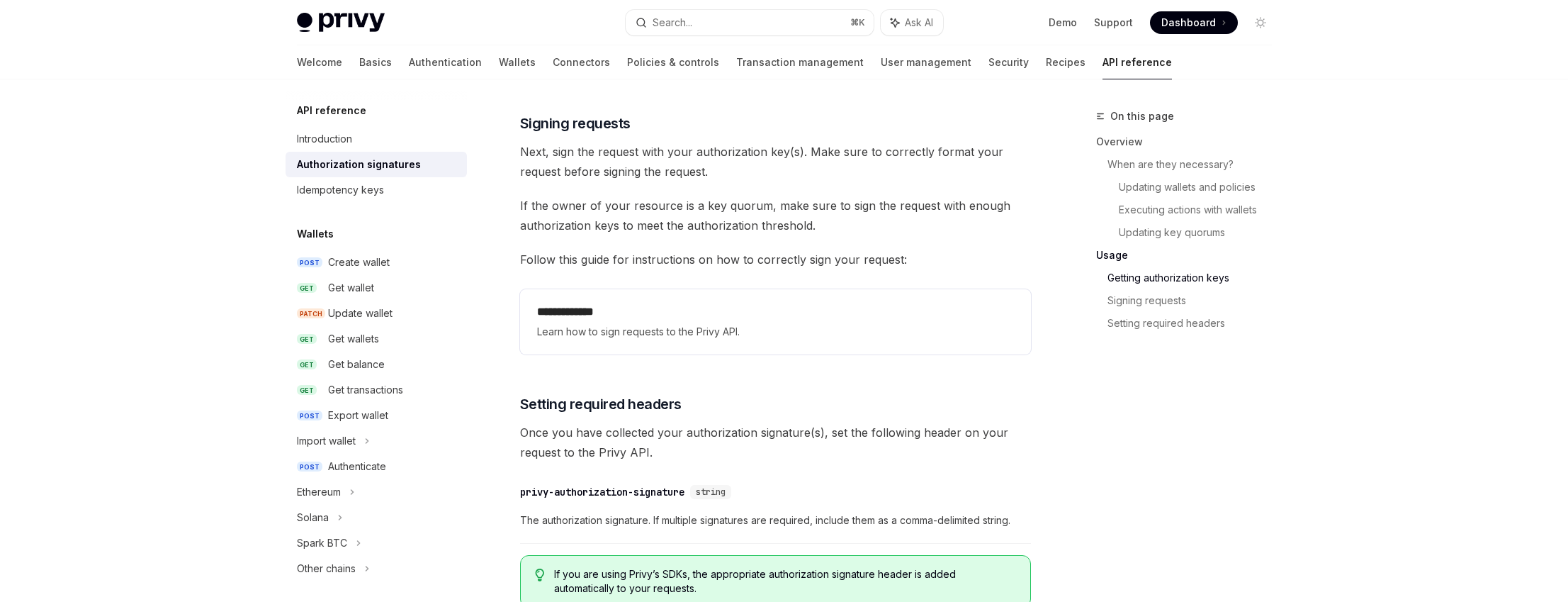
scroll to position [2246, 0]
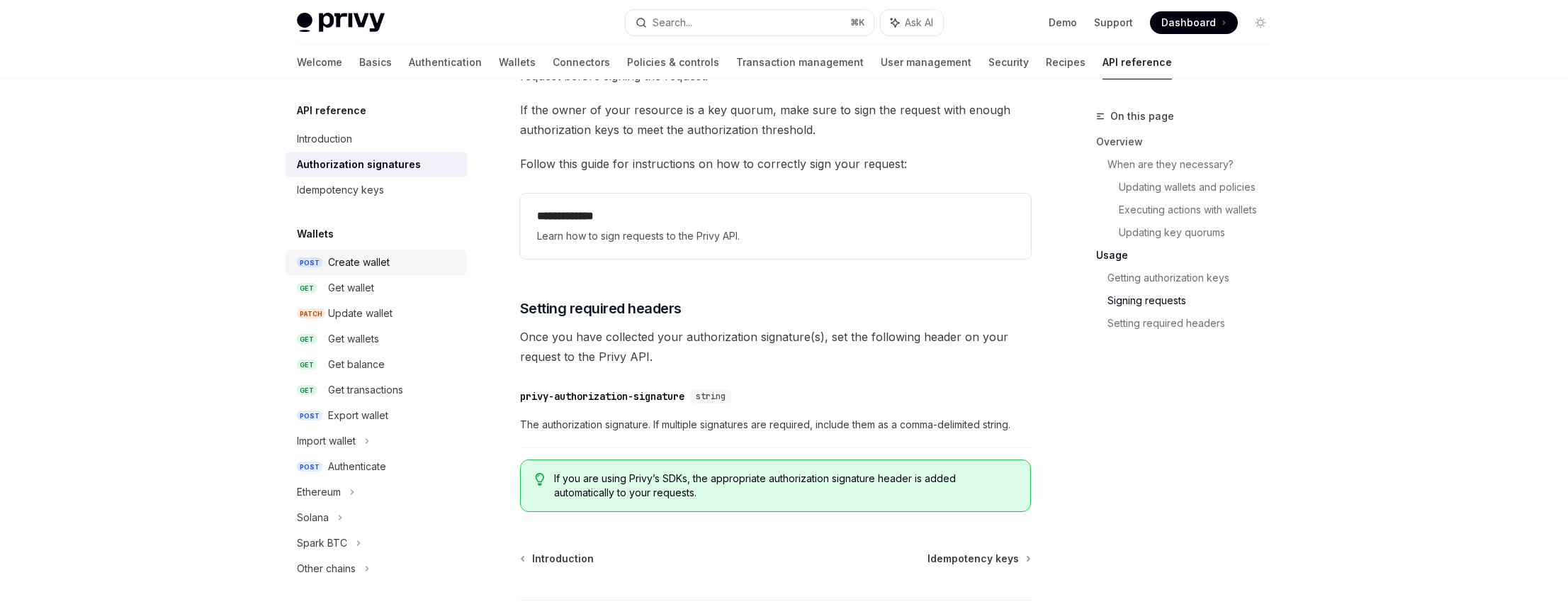
click at [370, 268] on div "Create wallet" at bounding box center [359, 262] width 62 height 17
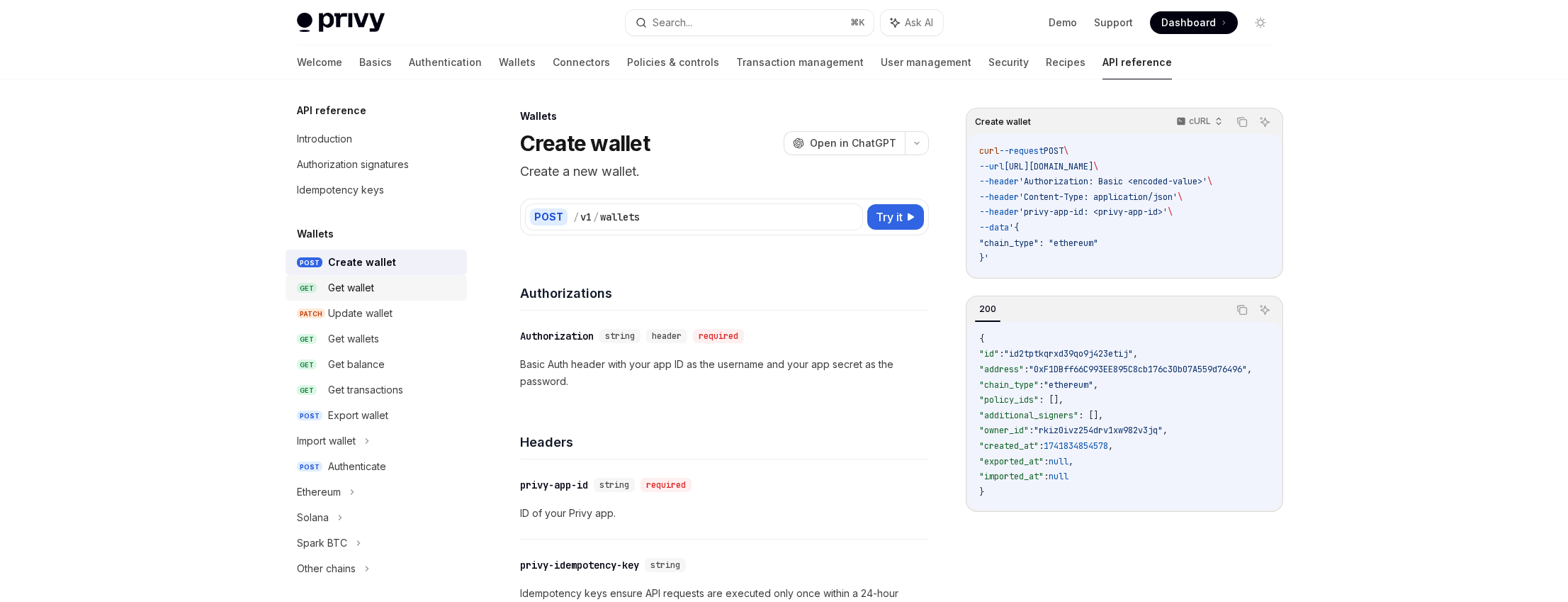
click at [382, 289] on div "Get wallet" at bounding box center [392, 287] width 130 height 17
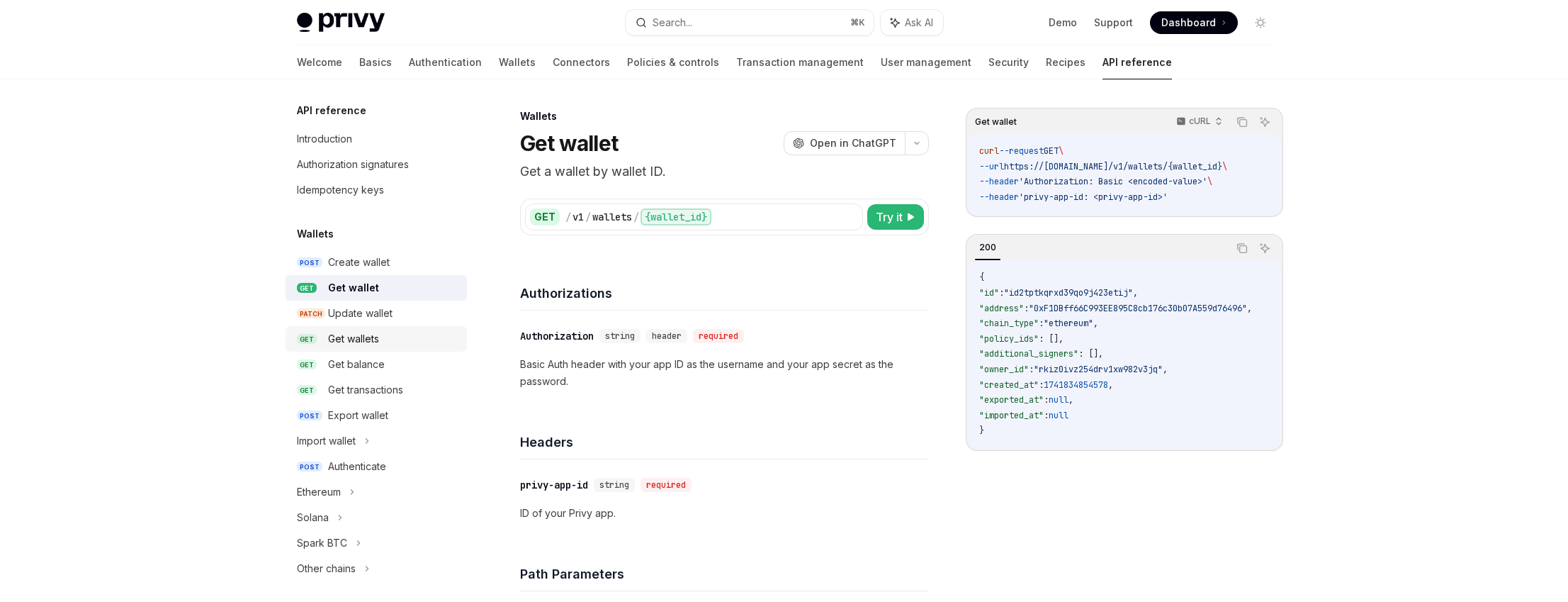
click at [381, 342] on div "Get wallets" at bounding box center [392, 338] width 130 height 17
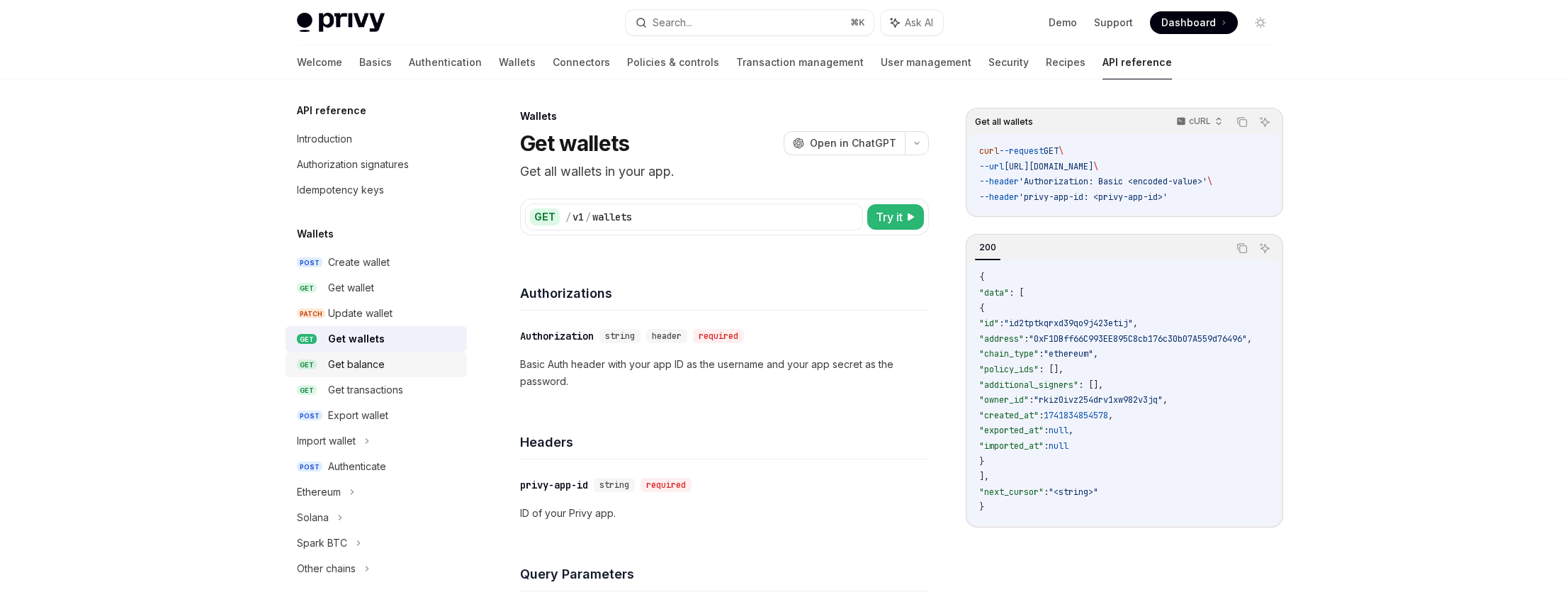
click at [385, 362] on div "Get balance" at bounding box center [392, 364] width 130 height 17
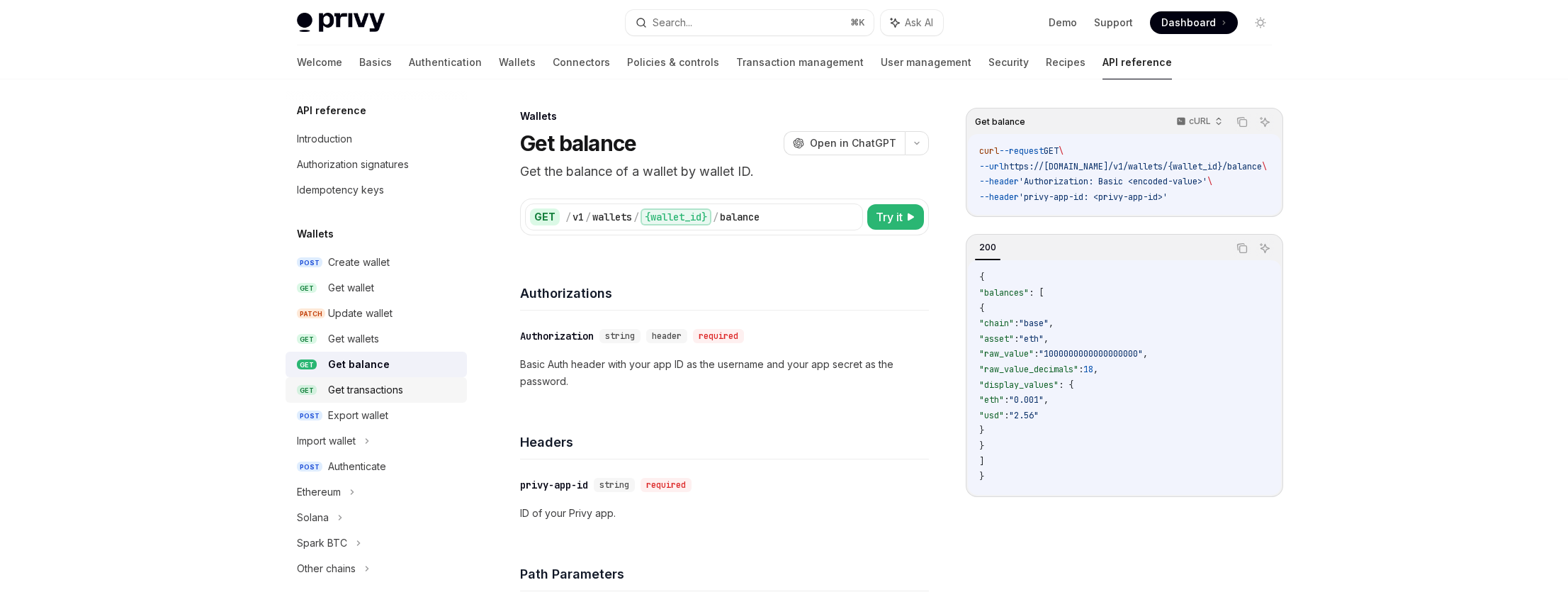
scroll to position [25, 0]
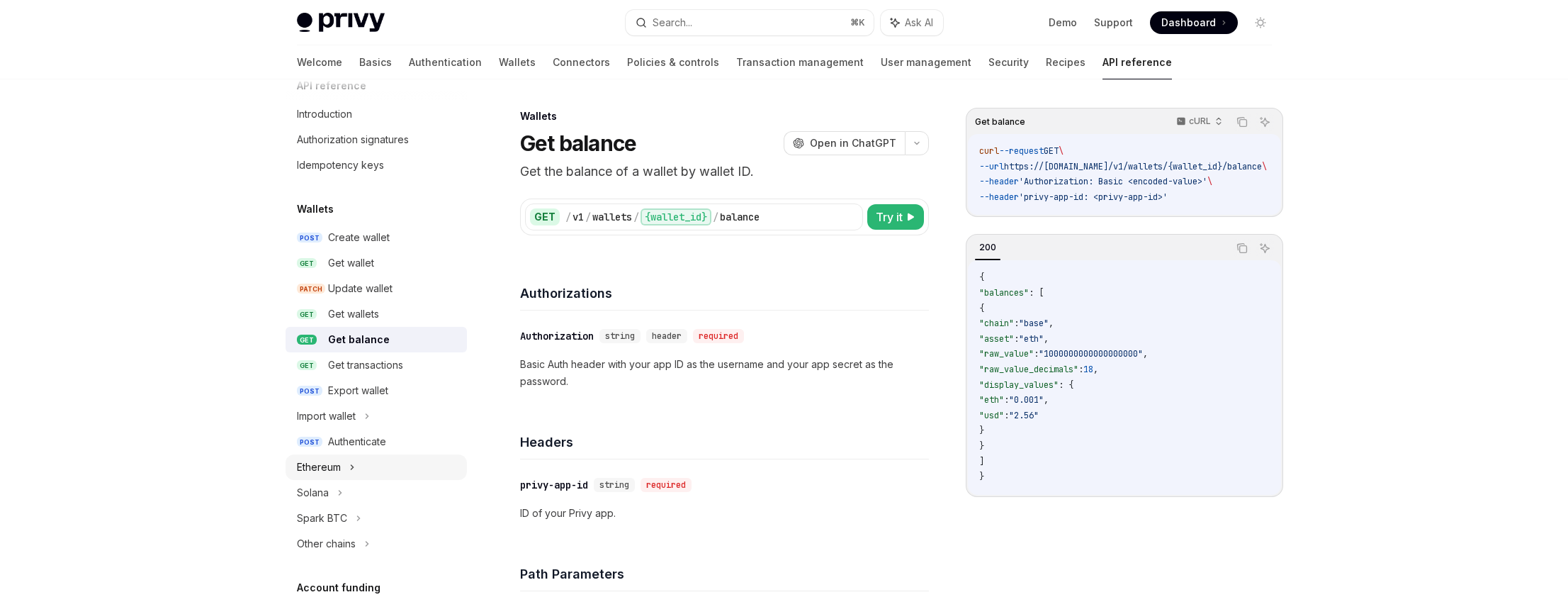
click at [359, 467] on div "Ethereum" at bounding box center [376, 467] width 181 height 26
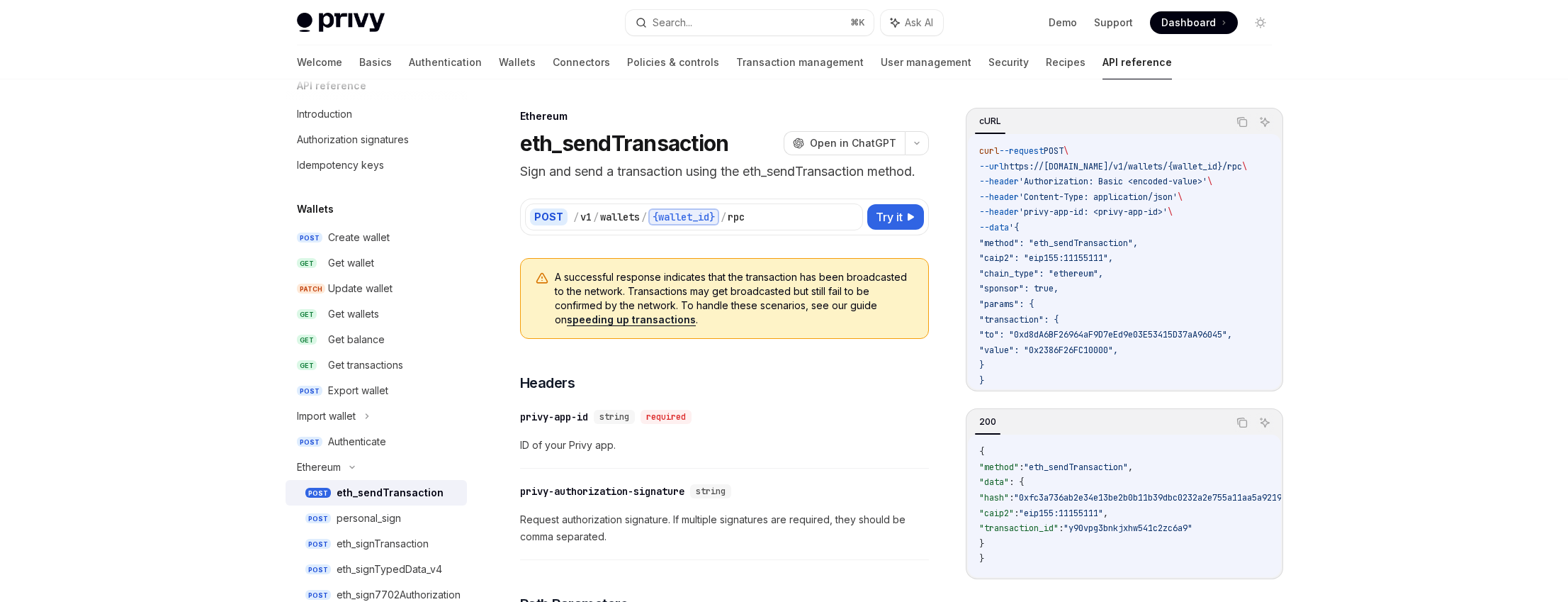
click at [372, 497] on div "eth_sendTransaction" at bounding box center [390, 492] width 107 height 17
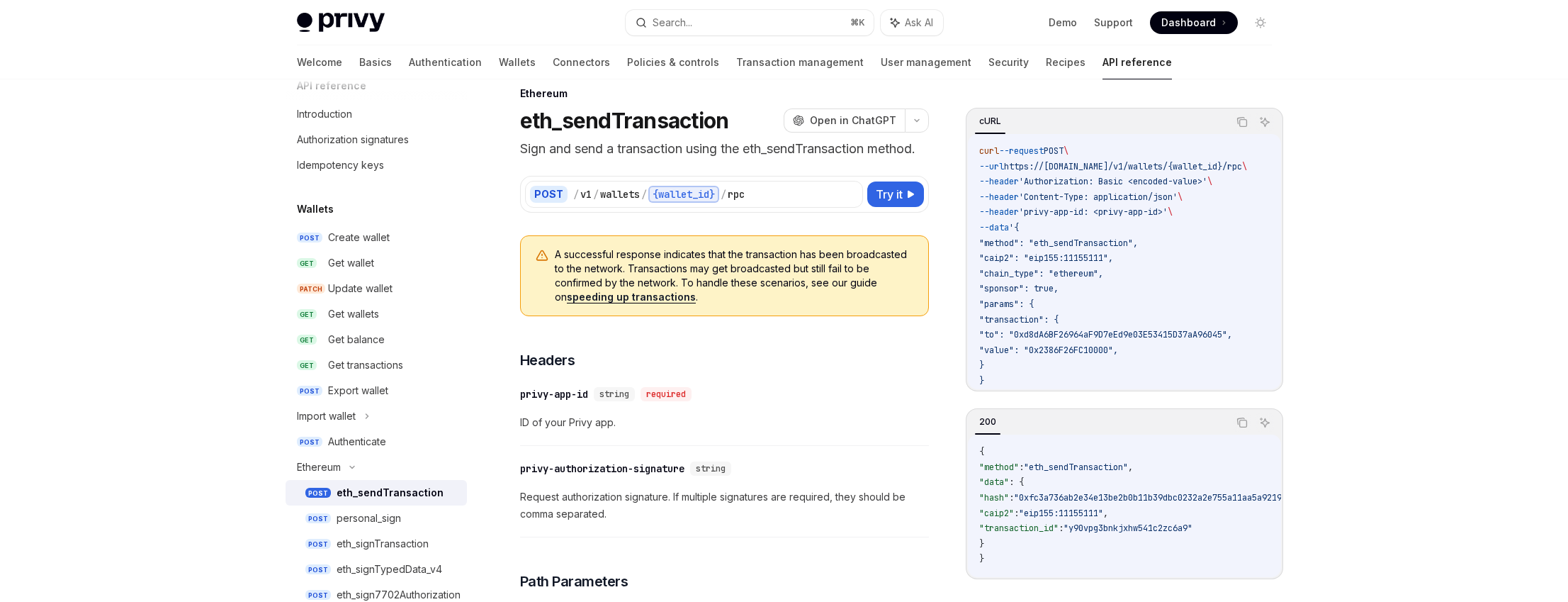
scroll to position [82, 0]
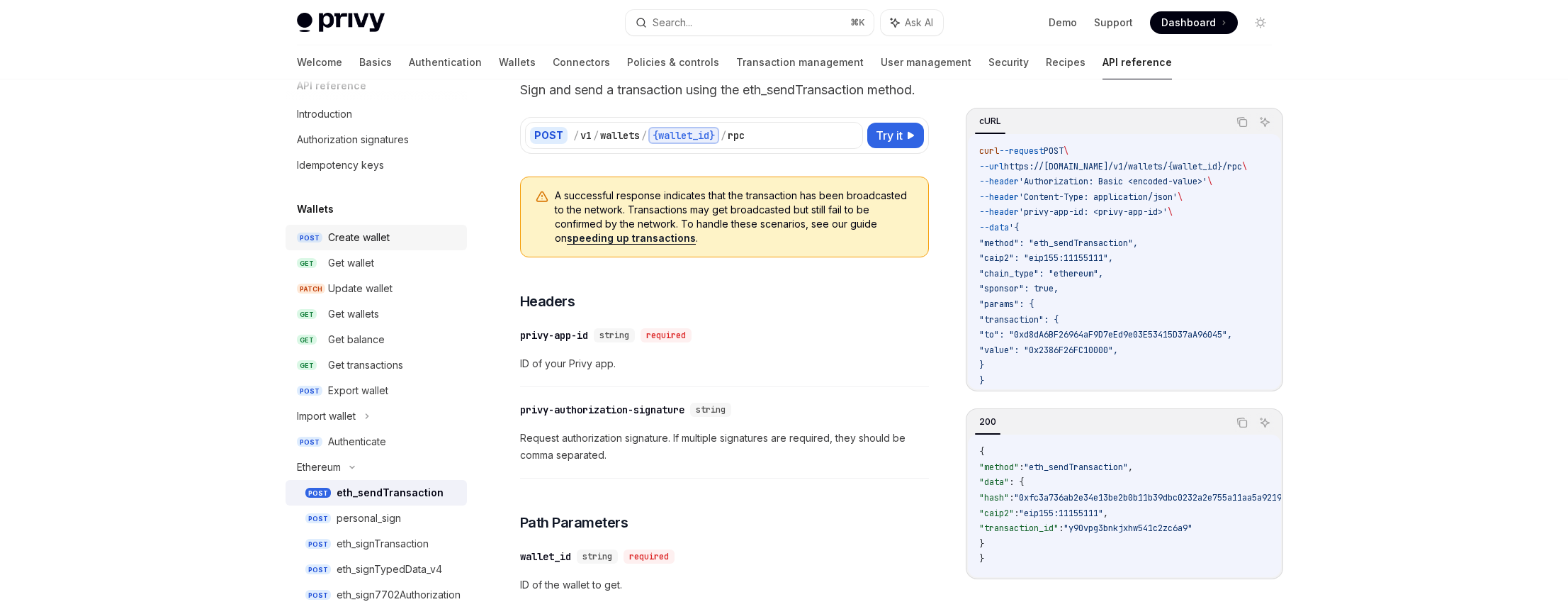
click at [346, 244] on div "Create wallet" at bounding box center [359, 237] width 62 height 17
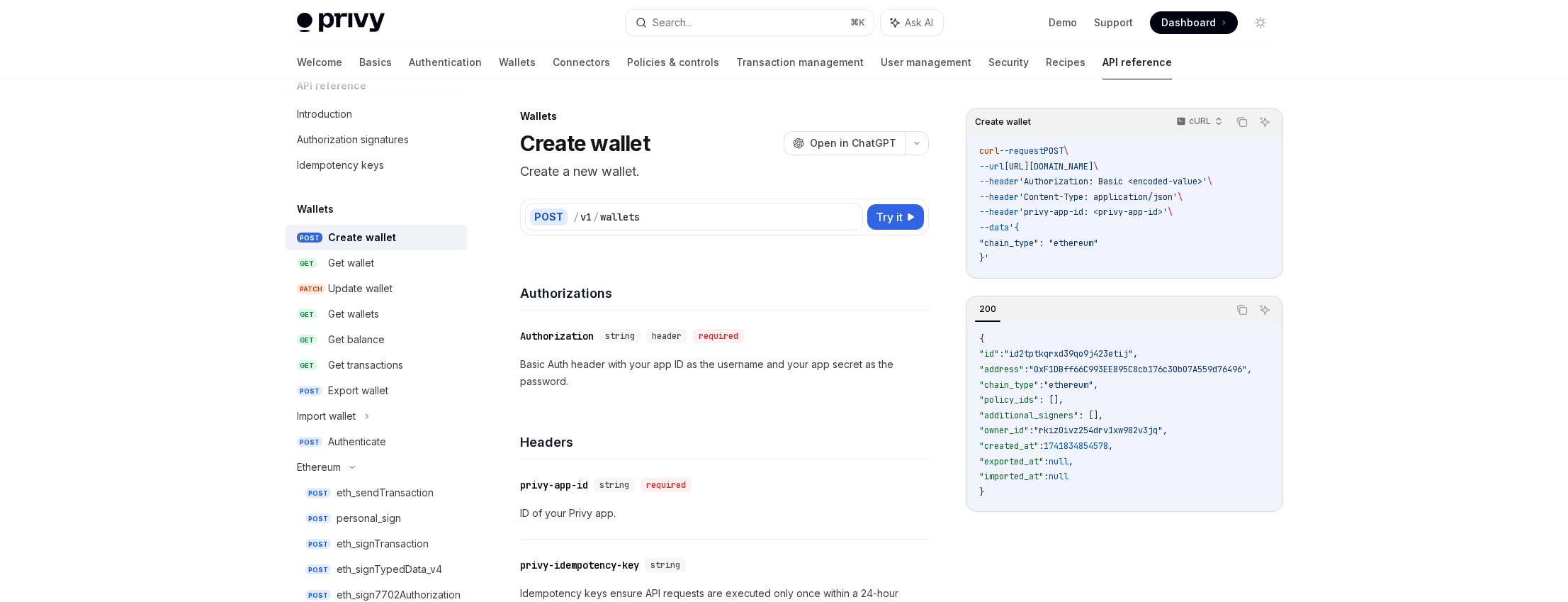
scroll to position [23, 0]
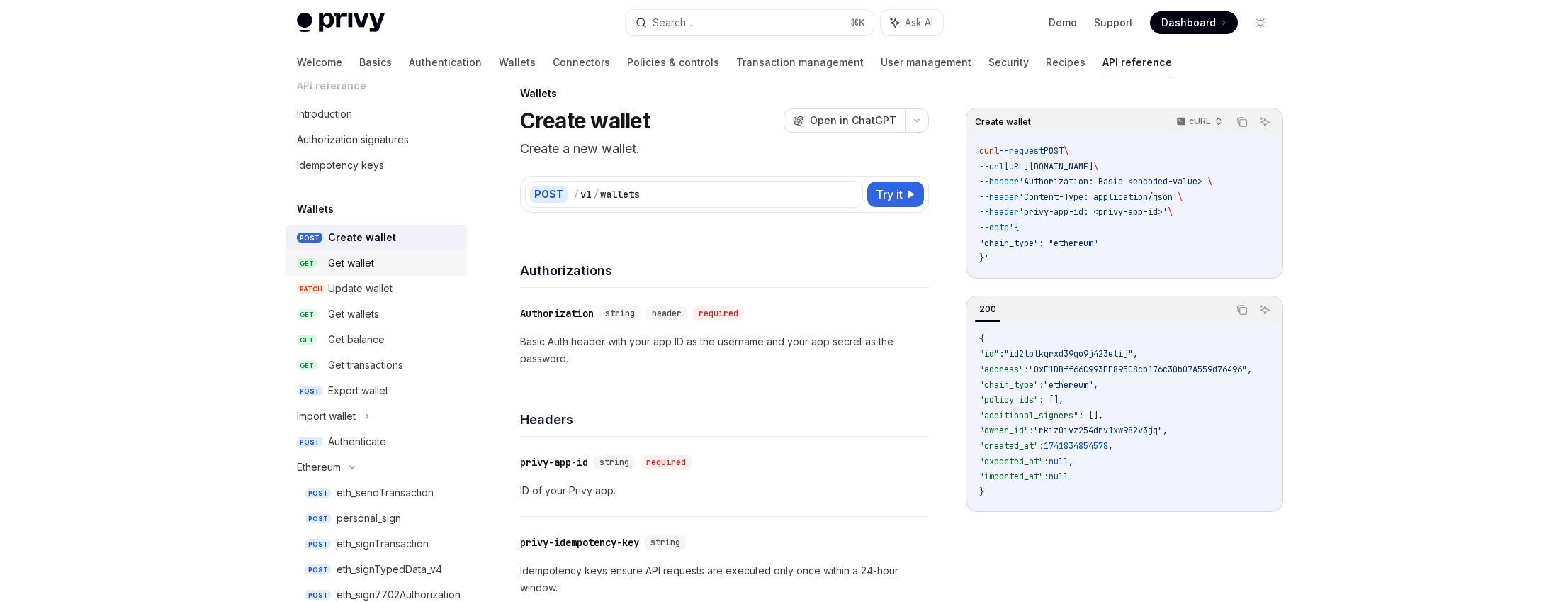
click at [354, 268] on div "Get wallet" at bounding box center [350, 262] width 46 height 17
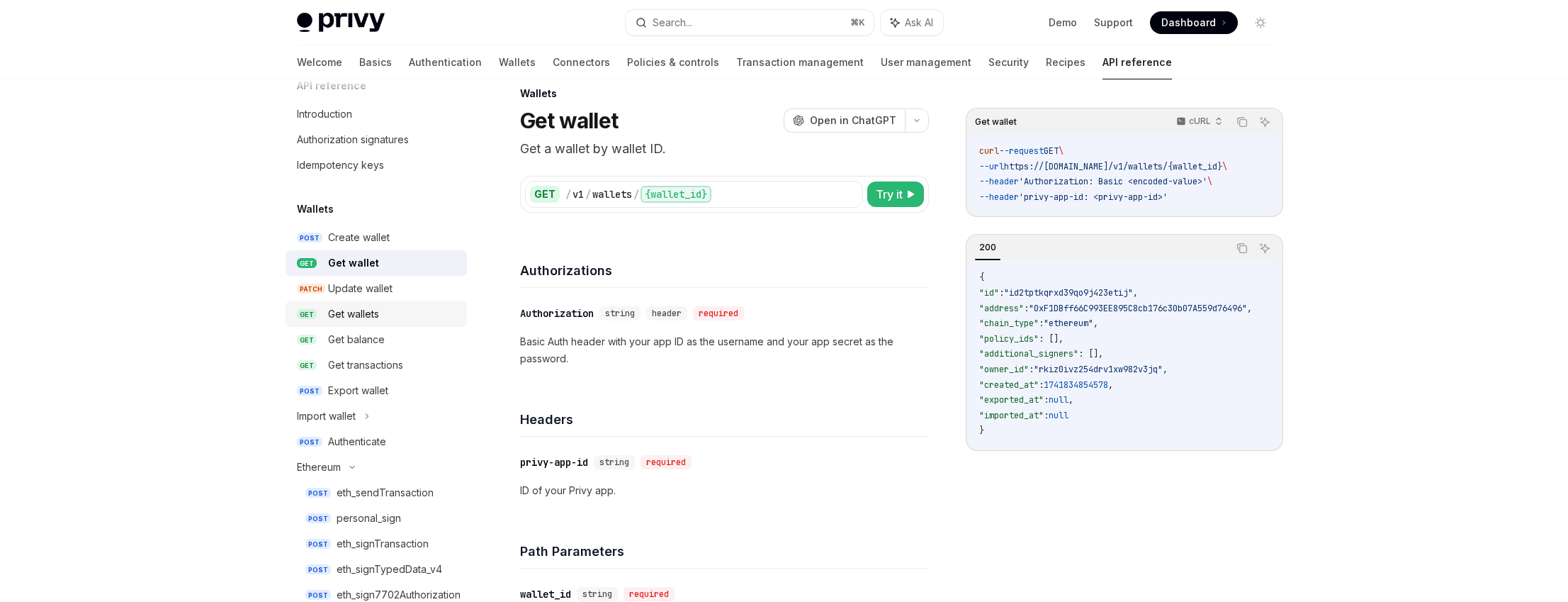
click at [363, 304] on link "GET Get wallets" at bounding box center [376, 314] width 181 height 26
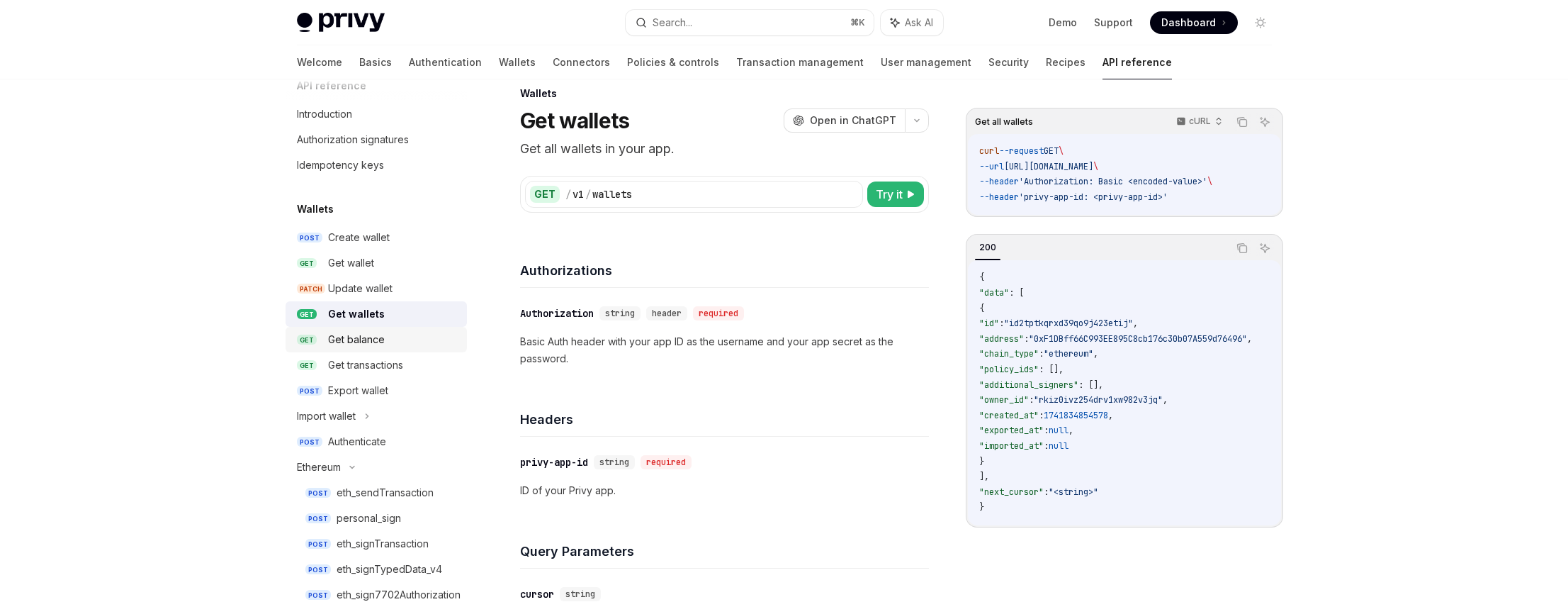
click at [375, 344] on div "Get balance" at bounding box center [356, 339] width 57 height 17
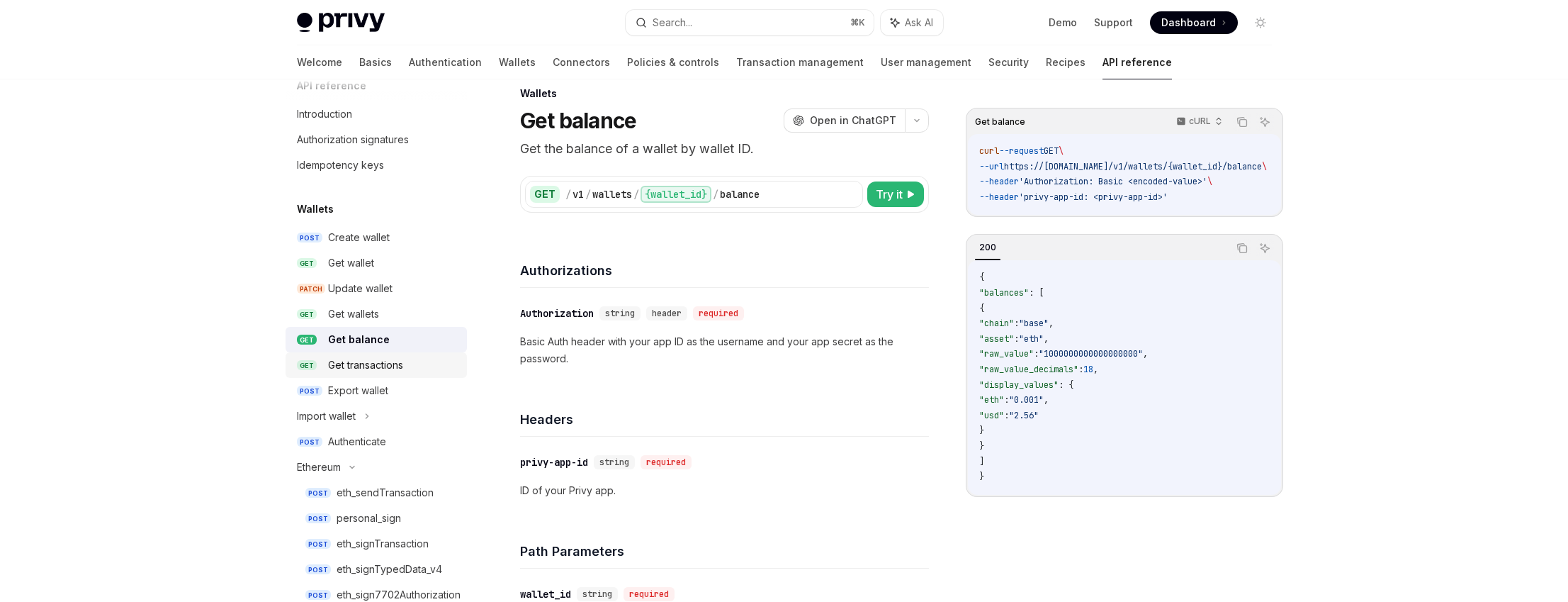
click at [379, 367] on div "Get transactions" at bounding box center [365, 365] width 75 height 17
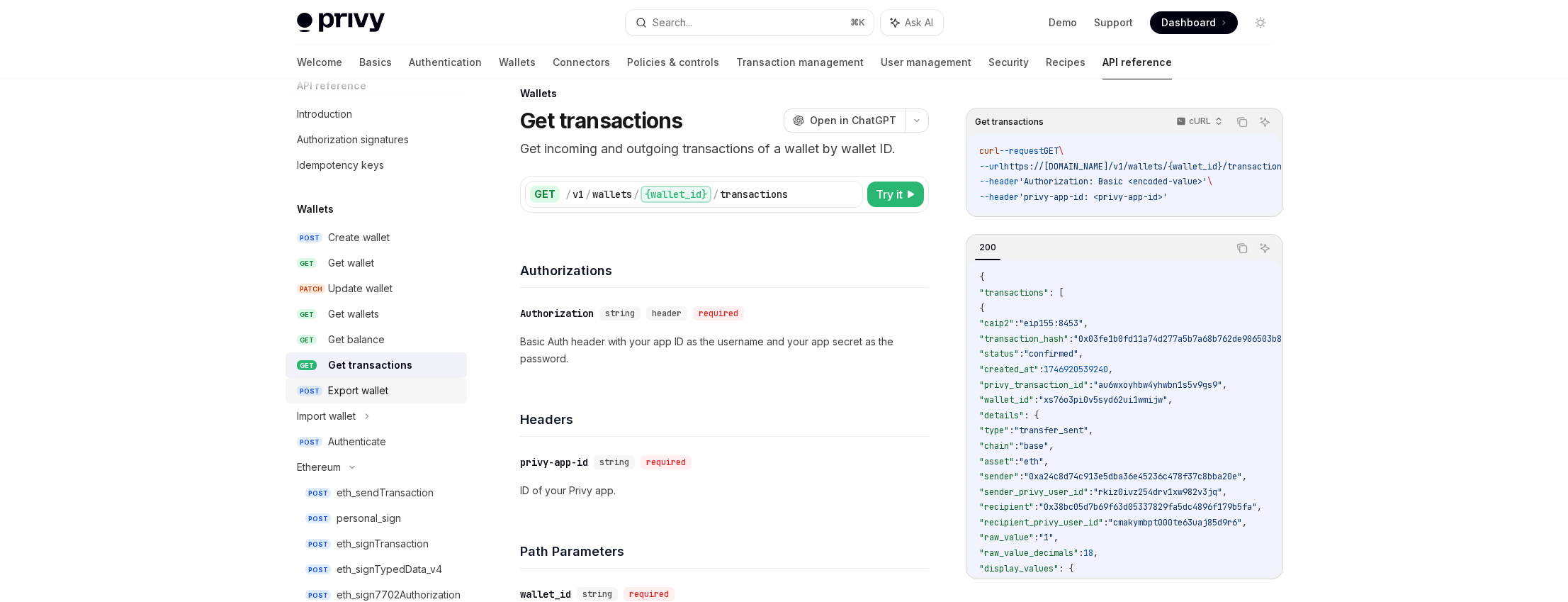
click at [378, 387] on div "Export wallet" at bounding box center [358, 390] width 60 height 17
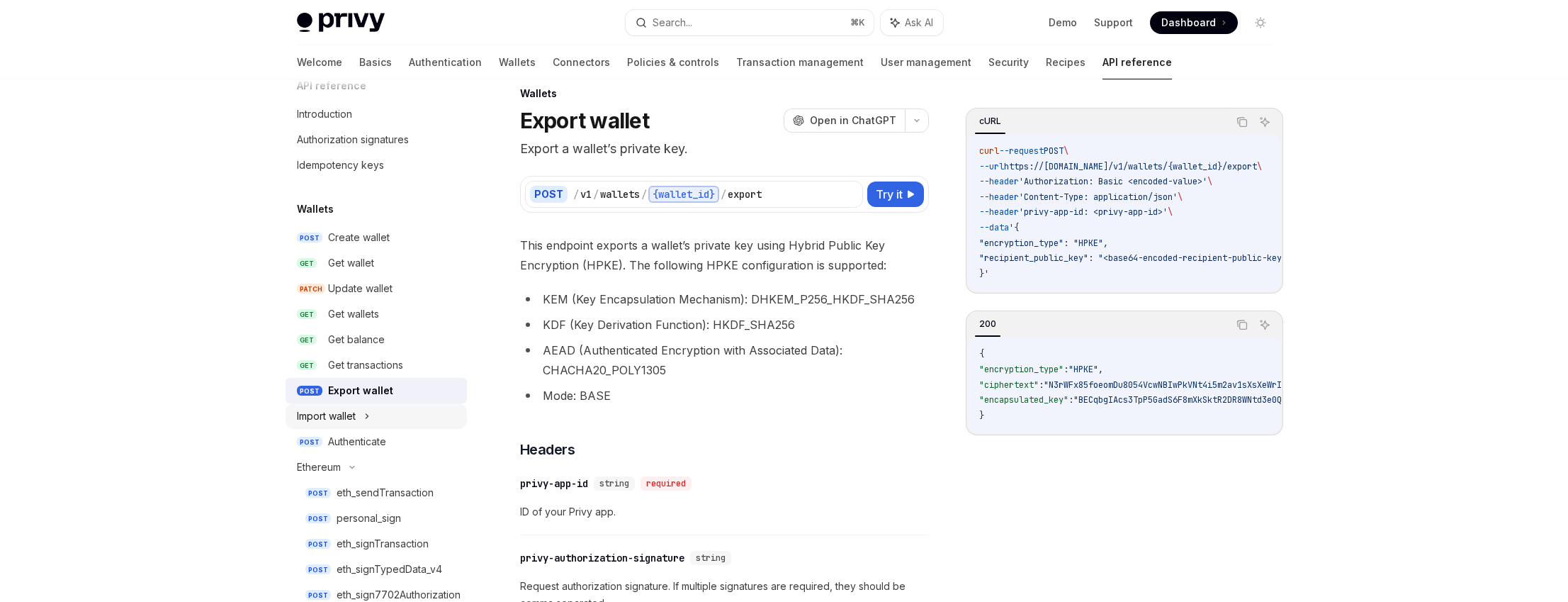
click at [373, 410] on div "Import wallet" at bounding box center [376, 416] width 181 height 26
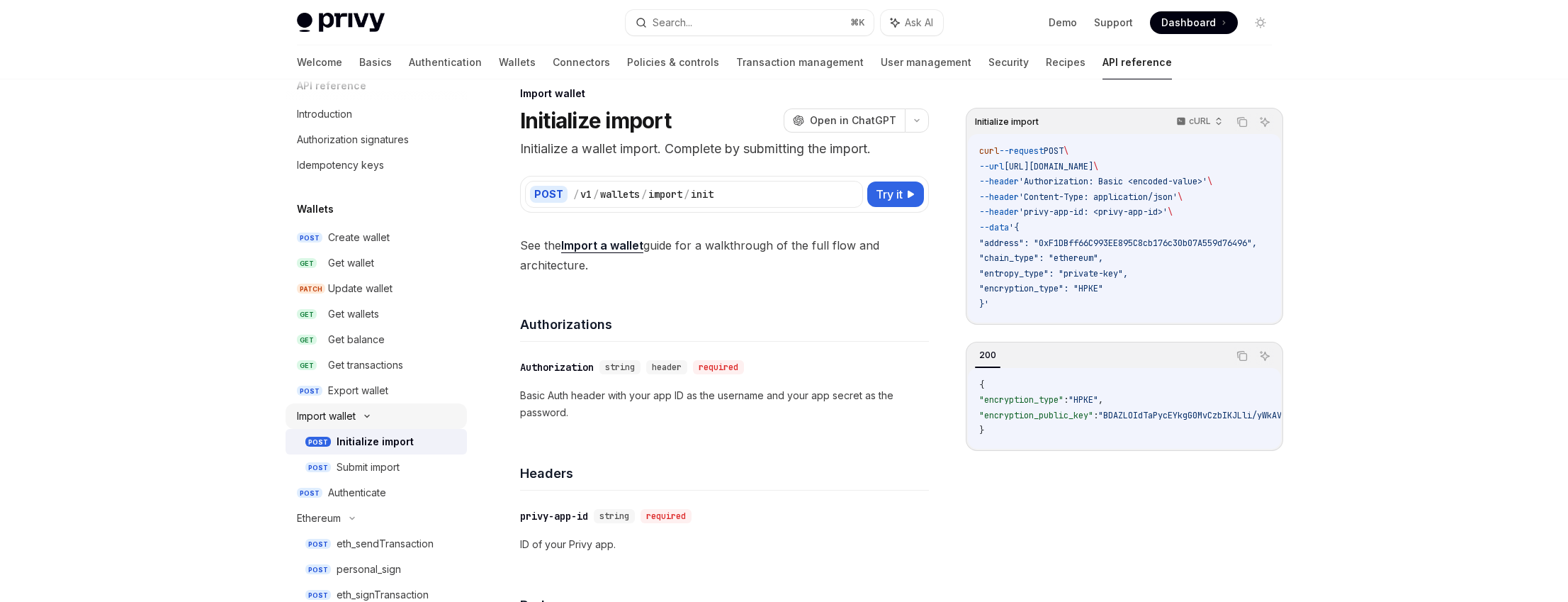
click at [370, 410] on div "Import wallet" at bounding box center [376, 416] width 181 height 26
click at [377, 435] on div "Authenticate" at bounding box center [356, 441] width 58 height 17
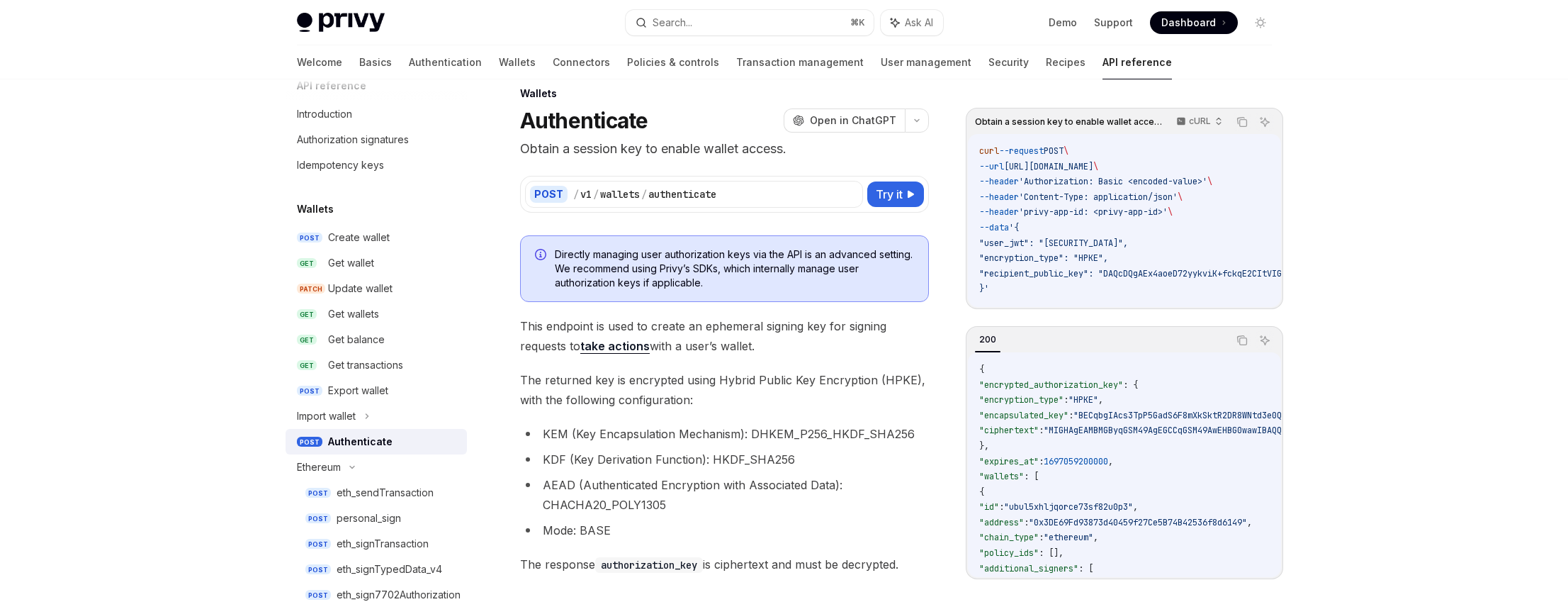
type textarea "*"
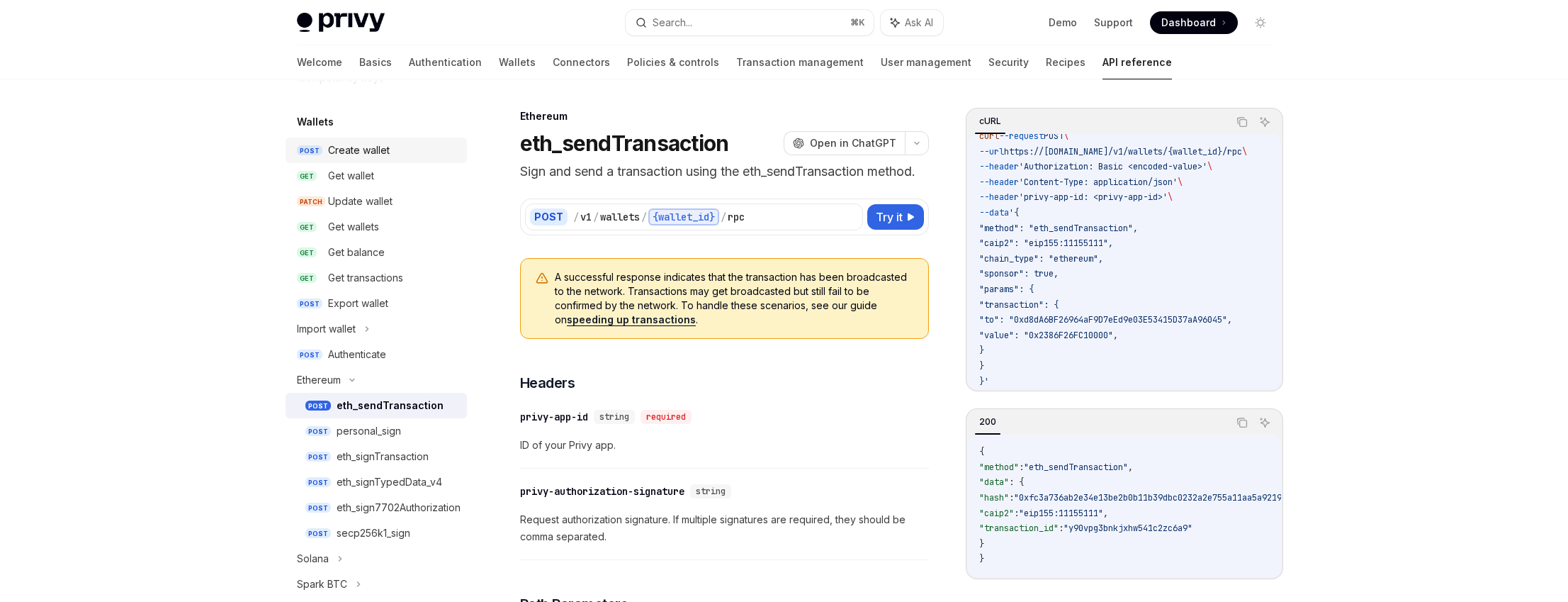
click at [375, 154] on div "Create wallet" at bounding box center [359, 150] width 62 height 17
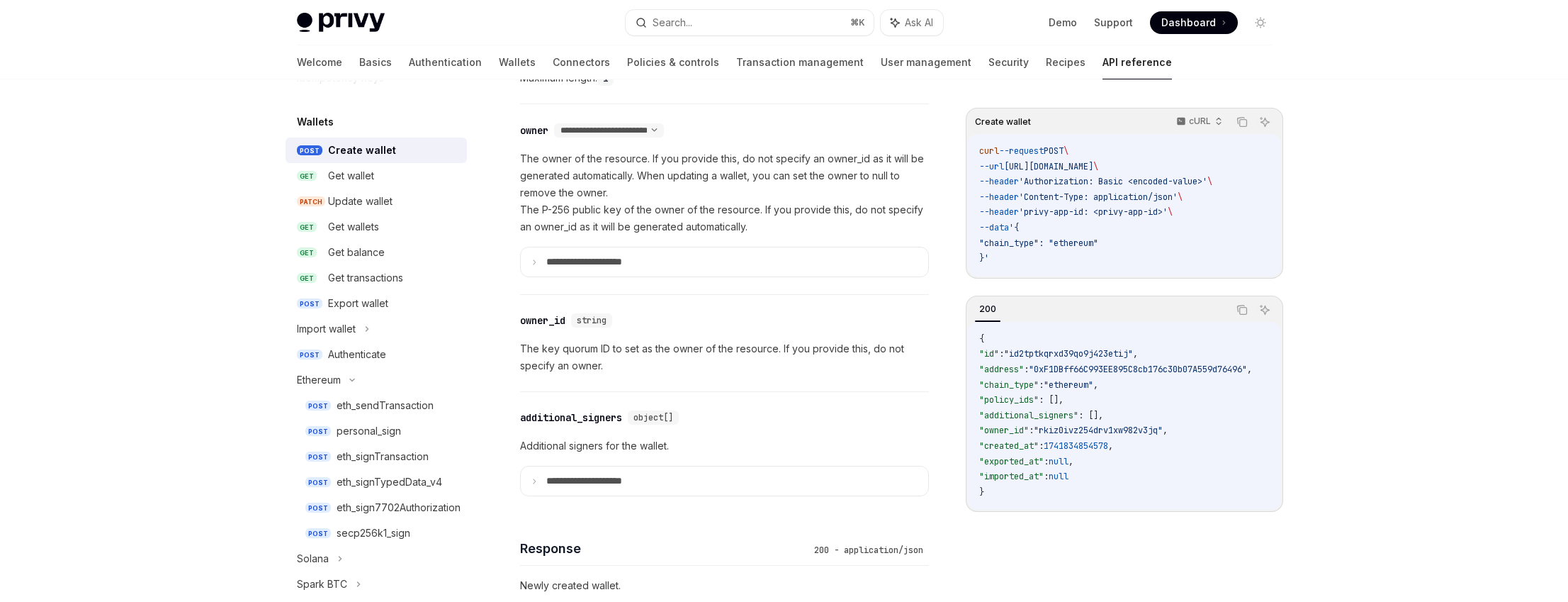
scroll to position [798, 0]
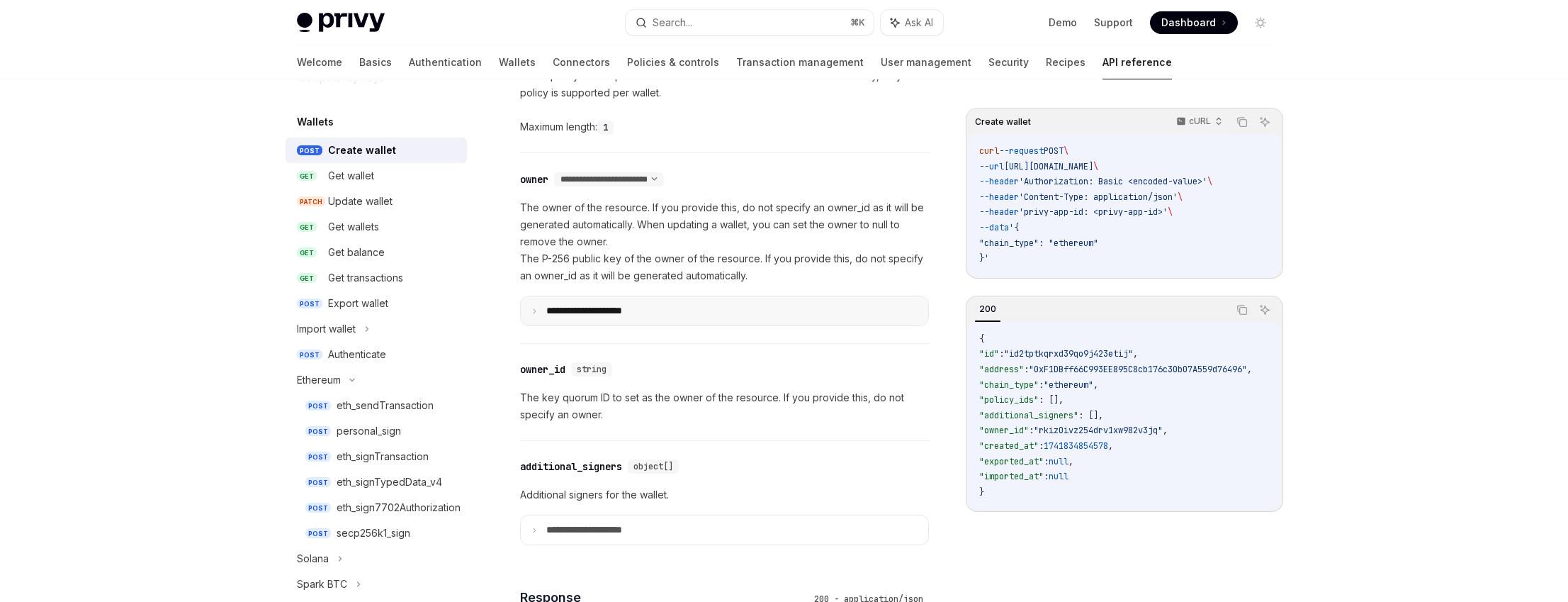
click at [762, 303] on summary "**********" at bounding box center [724, 311] width 407 height 29
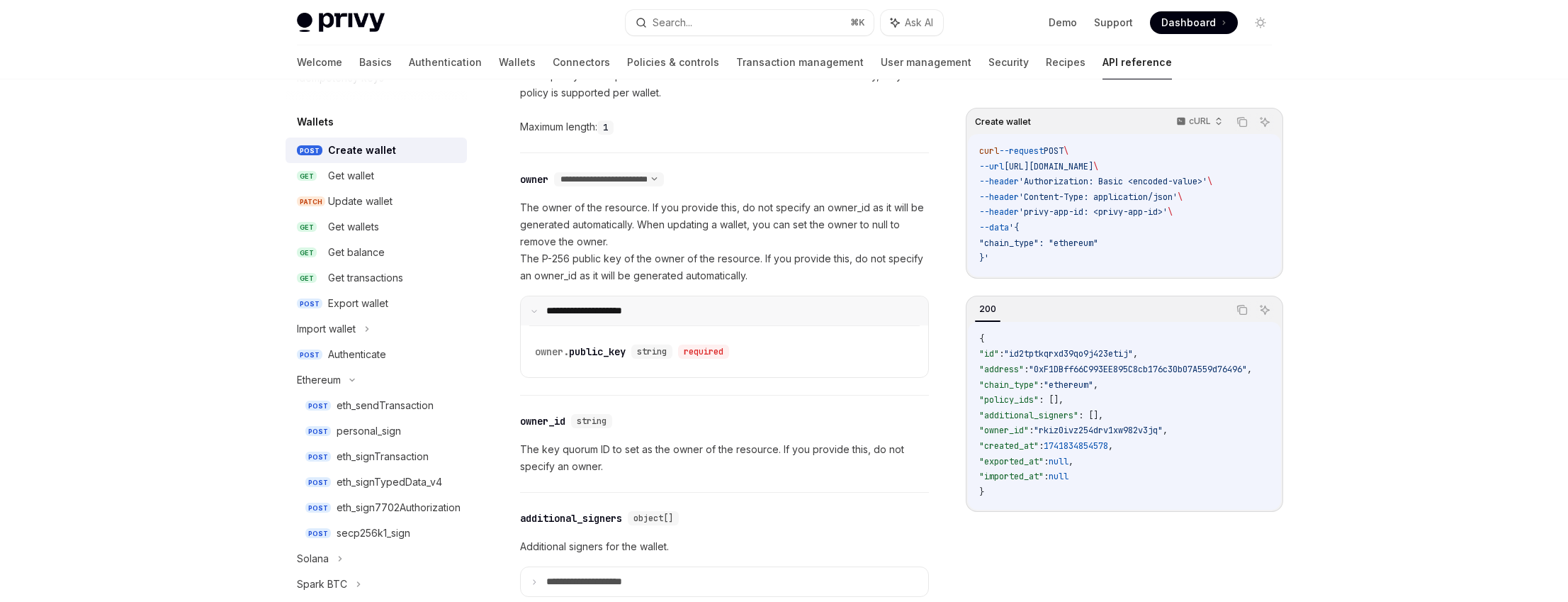
click at [755, 308] on summary "**********" at bounding box center [724, 311] width 407 height 29
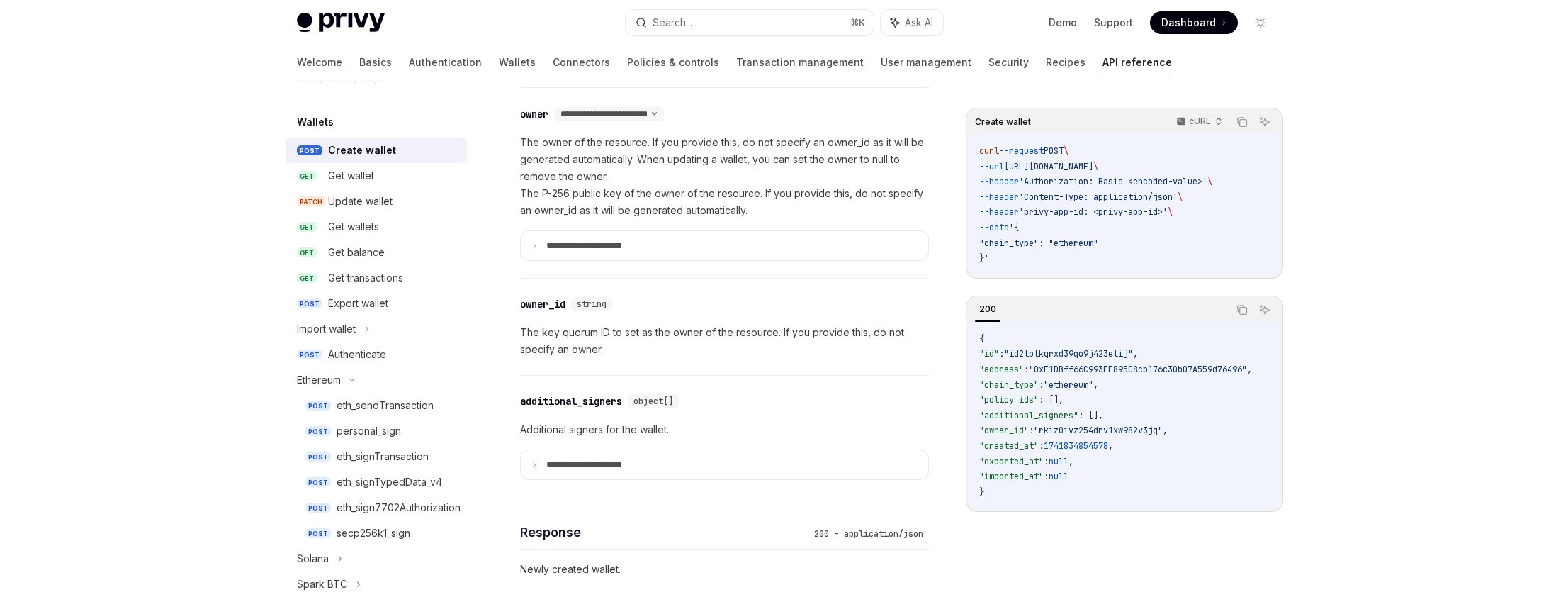
scroll to position [922, 0]
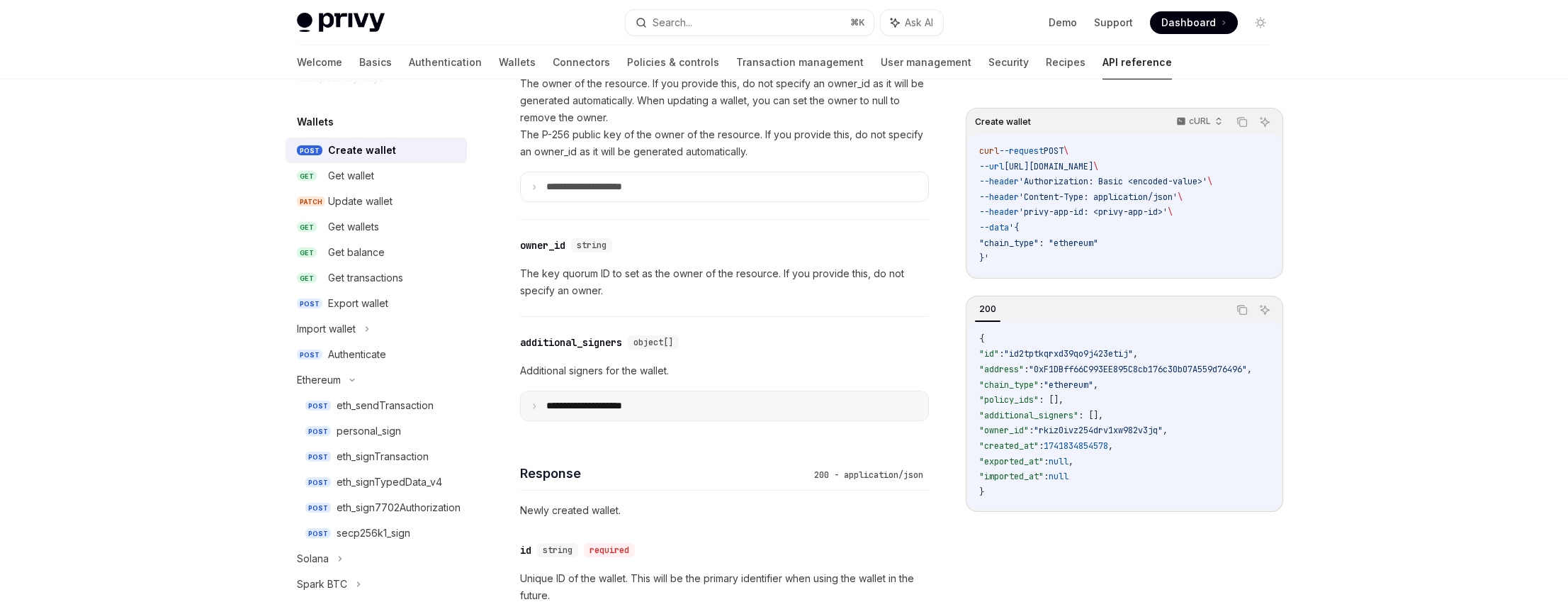
click at [641, 405] on p "**********" at bounding box center [595, 406] width 98 height 12
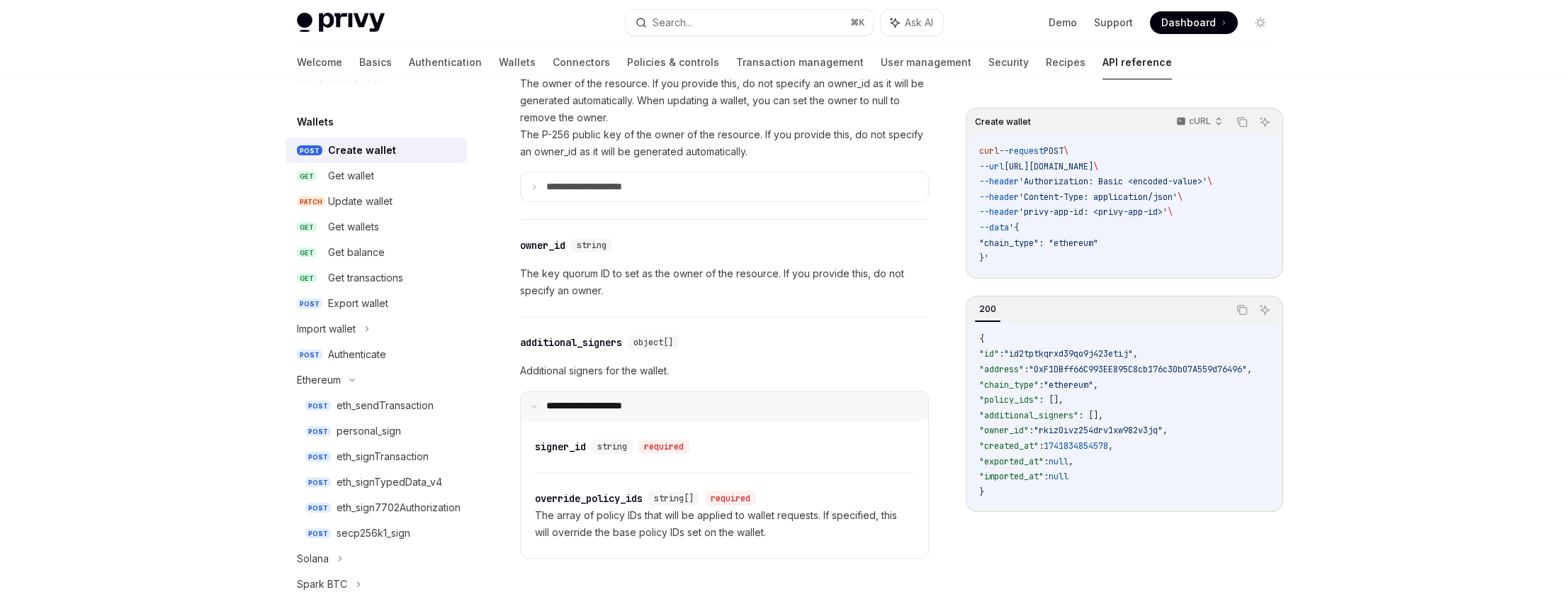
click at [631, 406] on p "**********" at bounding box center [593, 406] width 94 height 12
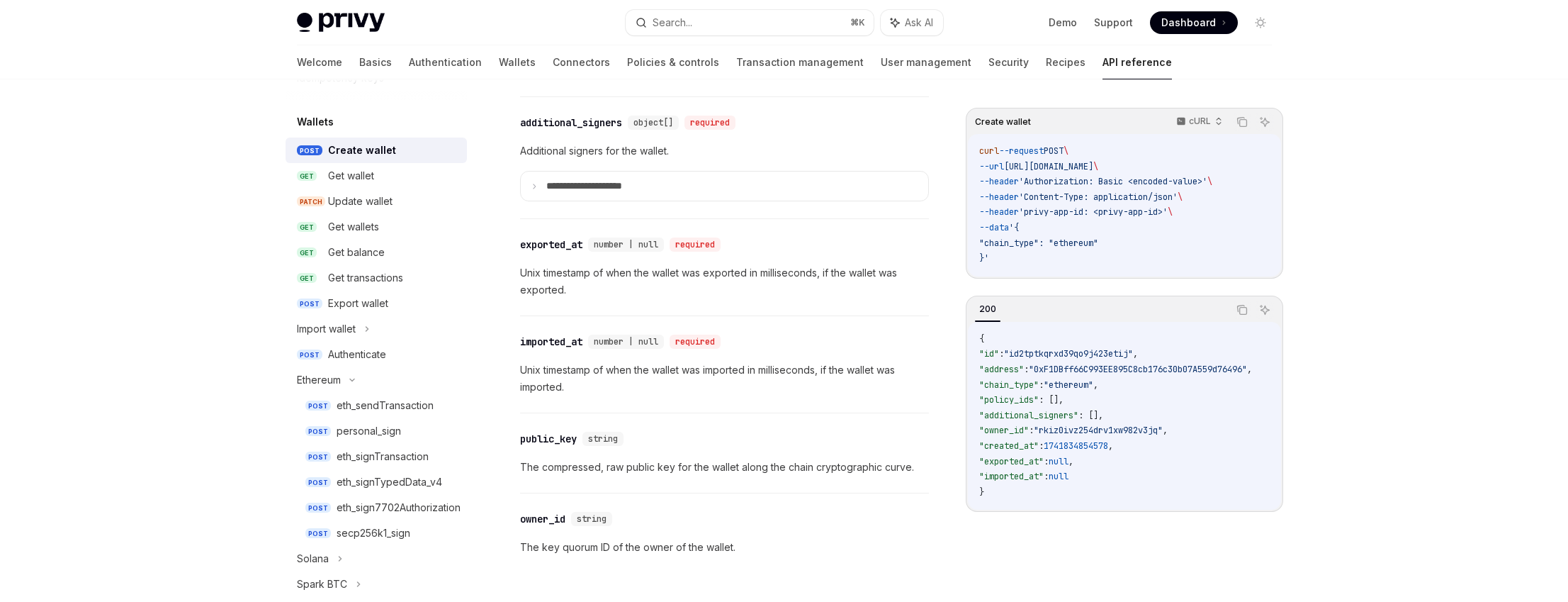
scroll to position [1852, 0]
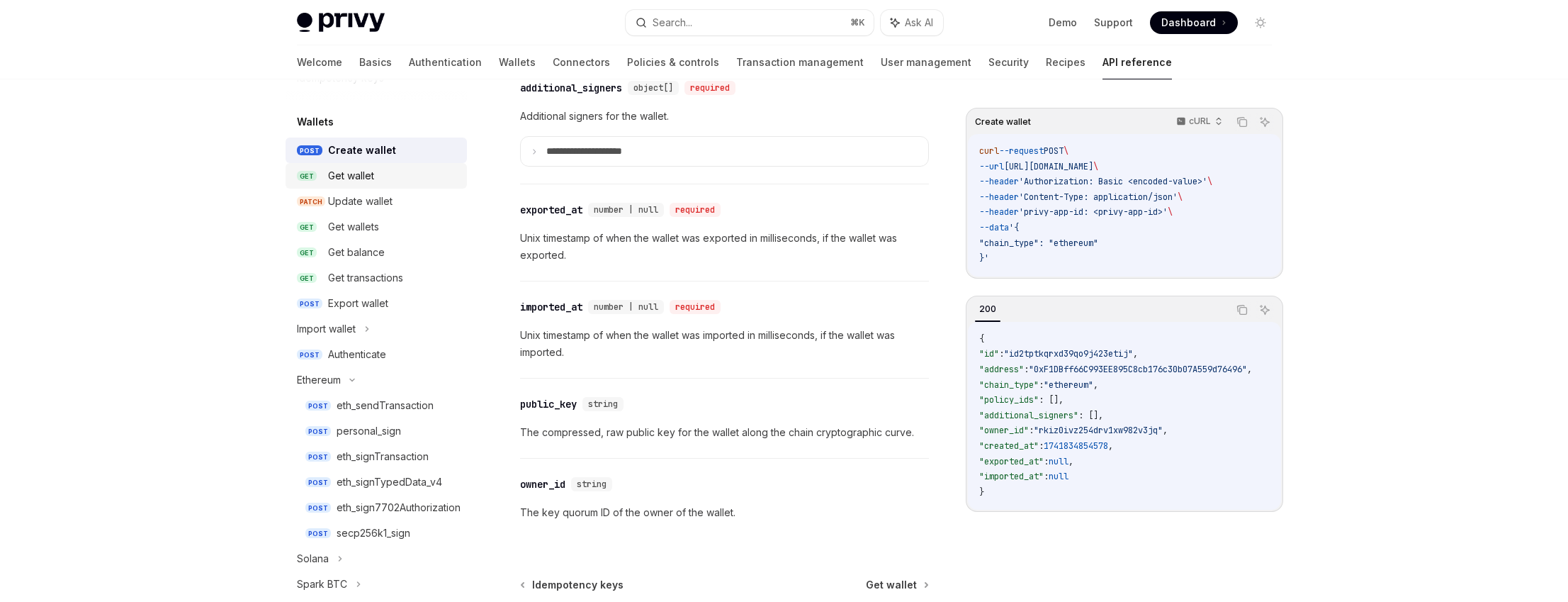
click at [366, 183] on div "Get wallet" at bounding box center [350, 176] width 46 height 17
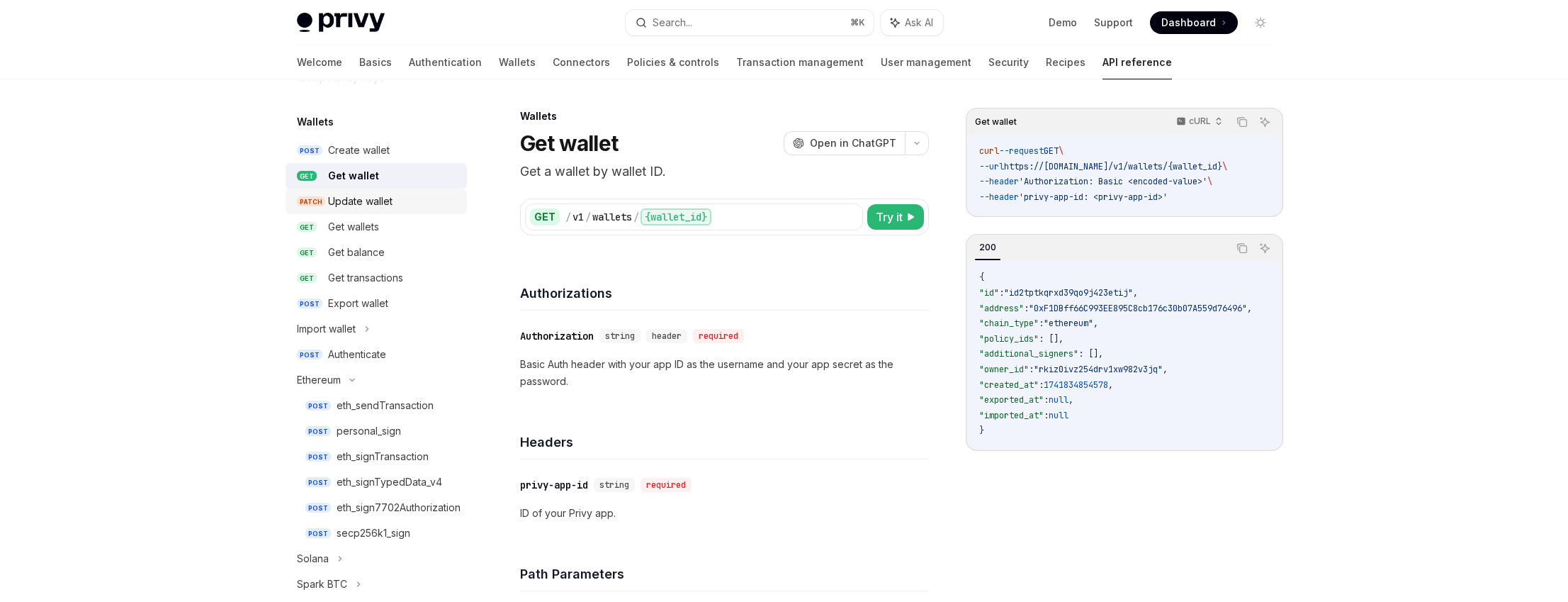
click at [370, 208] on div "Update wallet" at bounding box center [360, 201] width 65 height 17
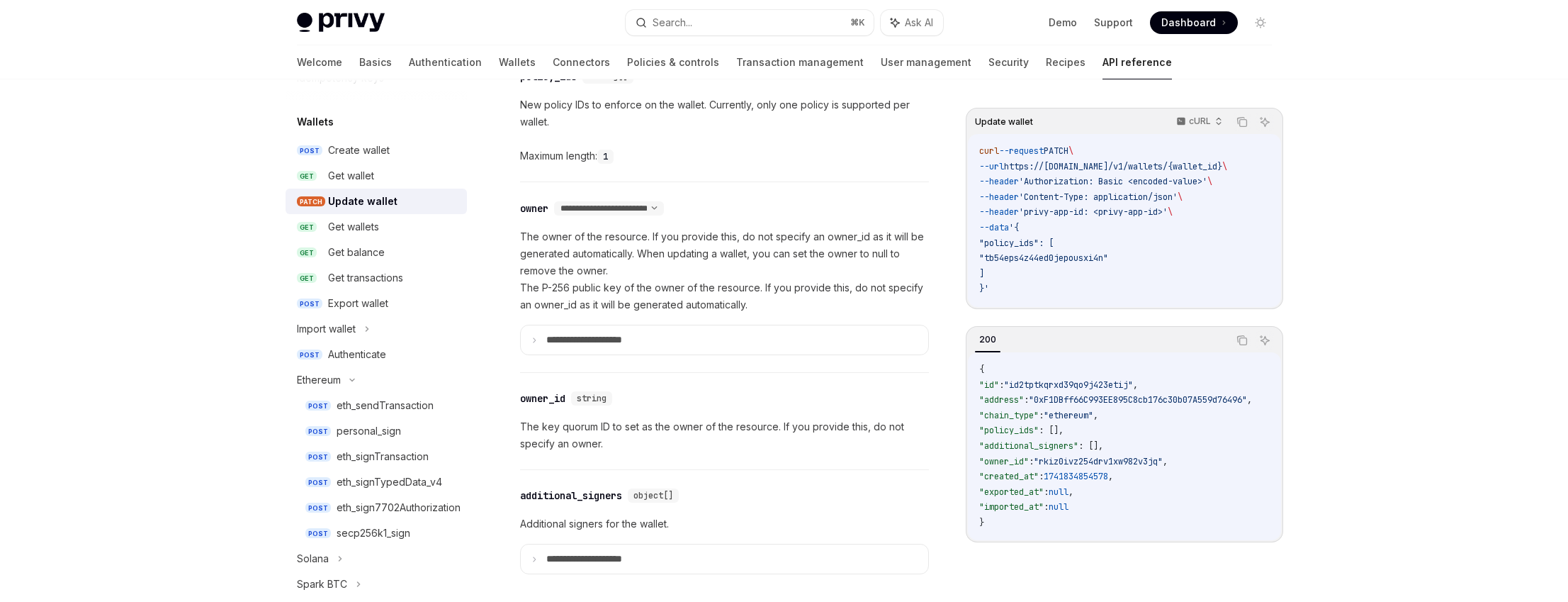
scroll to position [898, 0]
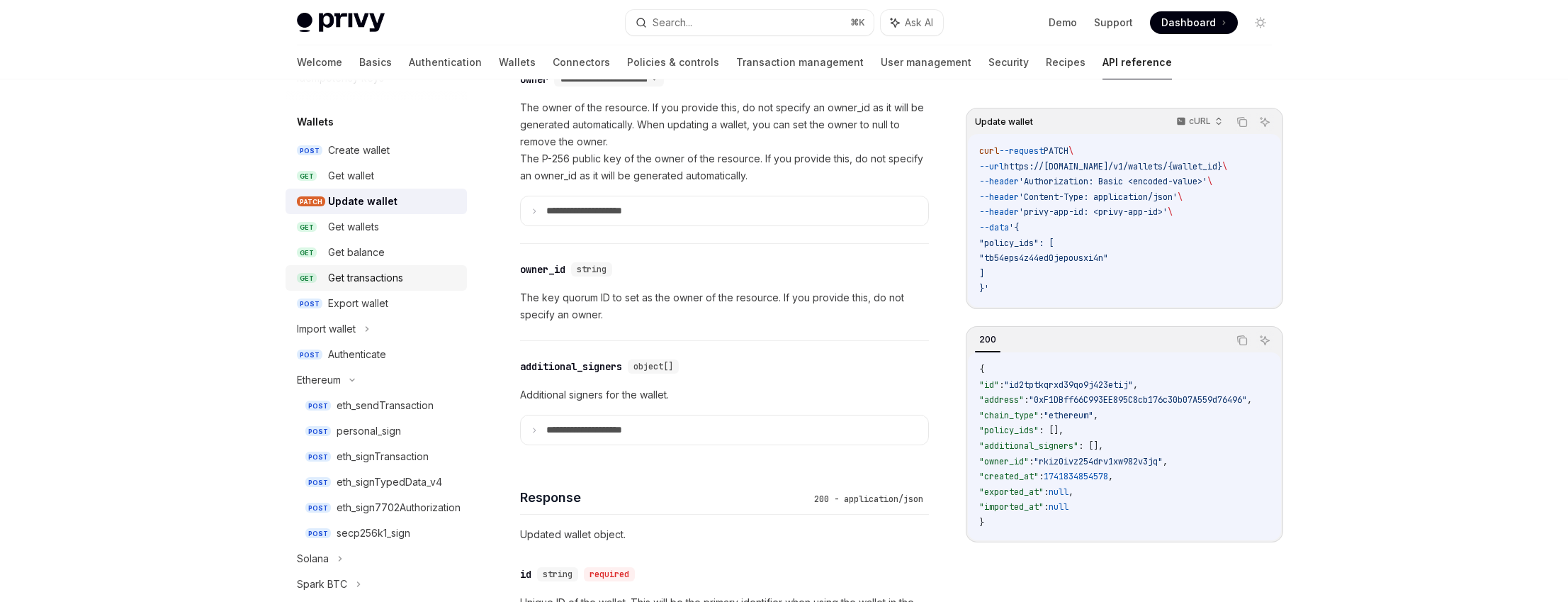
click at [369, 282] on div "Get transactions" at bounding box center [365, 277] width 75 height 17
type textarea "*"
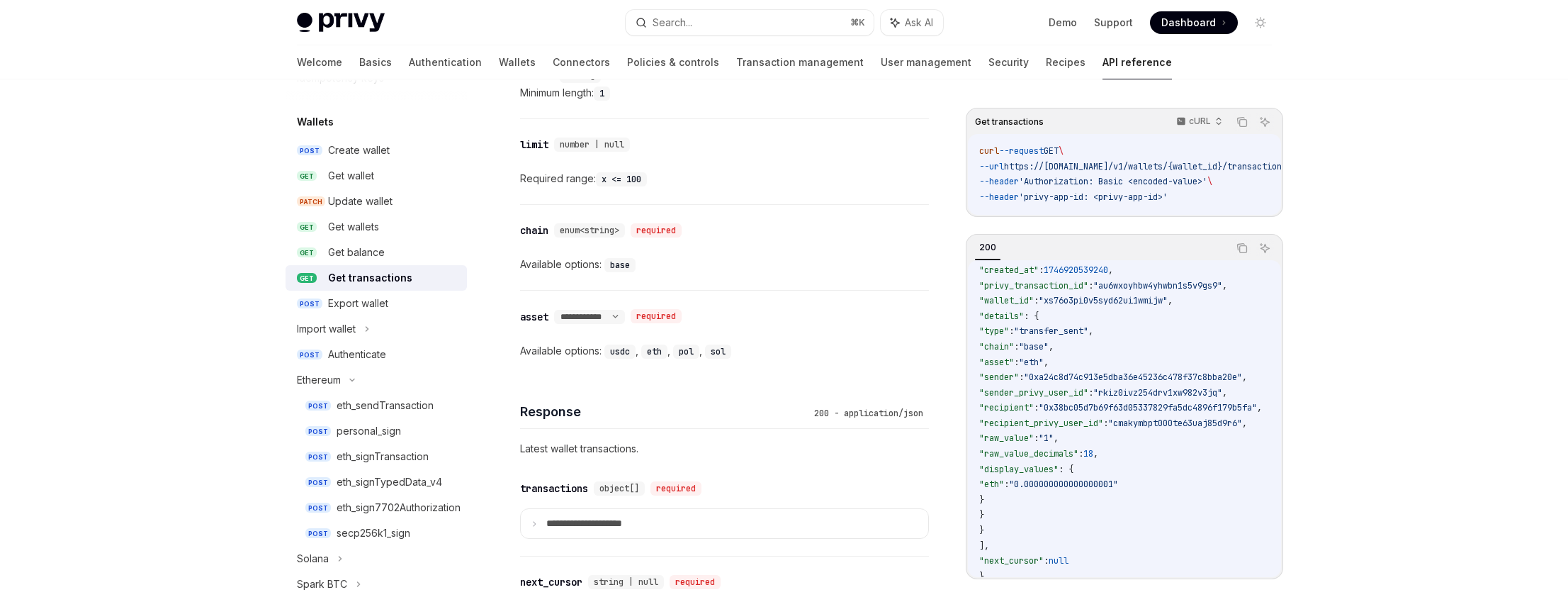
scroll to position [795, 0]
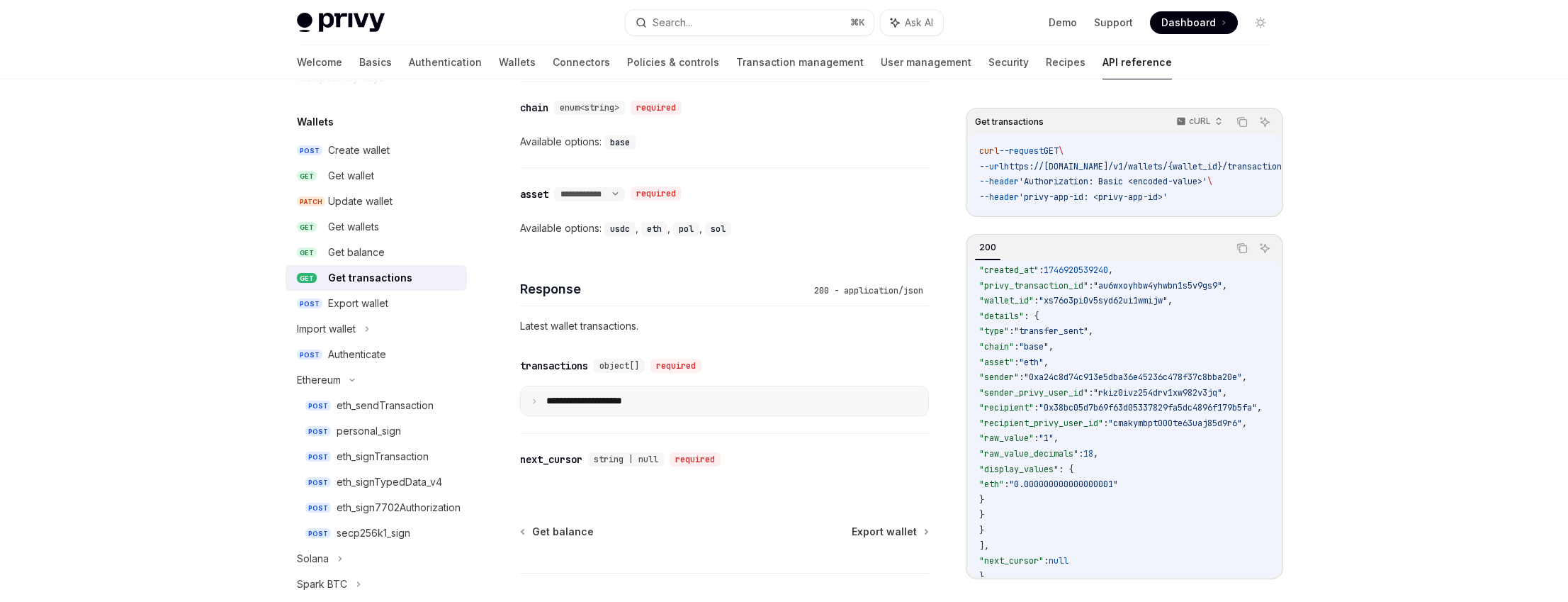
click at [652, 412] on summary "**********" at bounding box center [724, 401] width 407 height 29
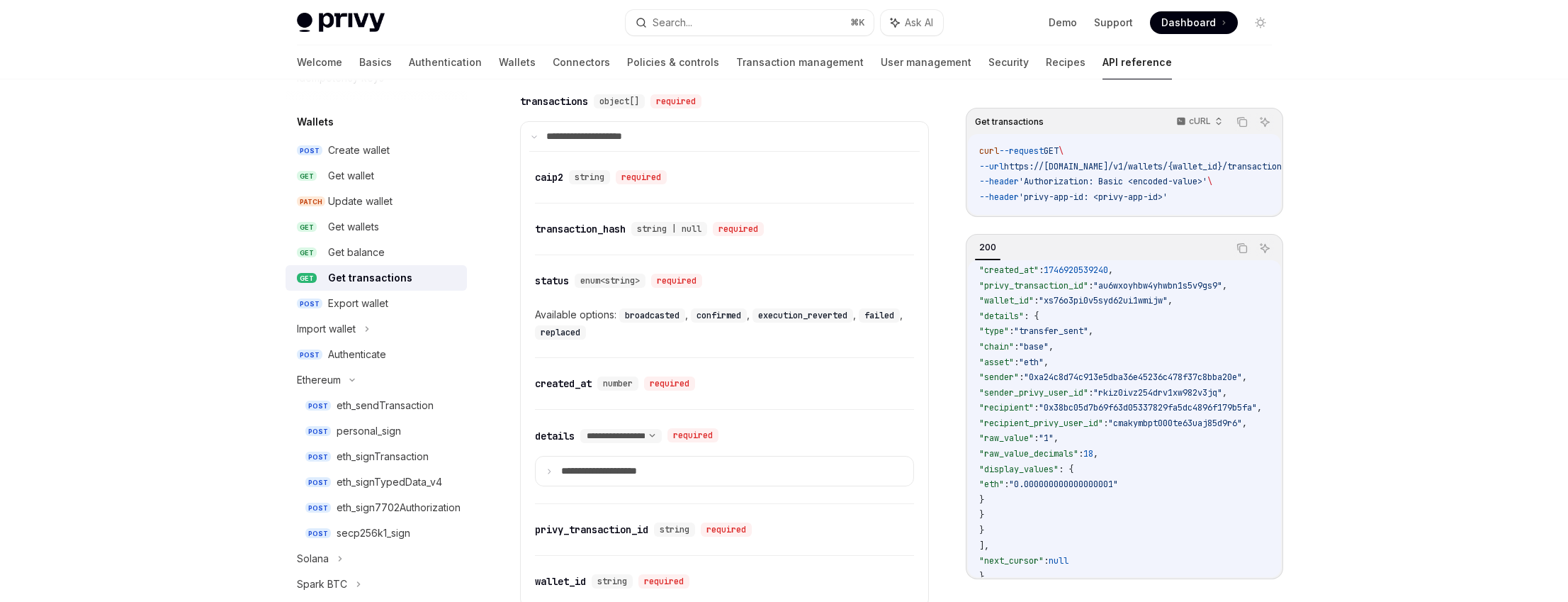
scroll to position [1083, 0]
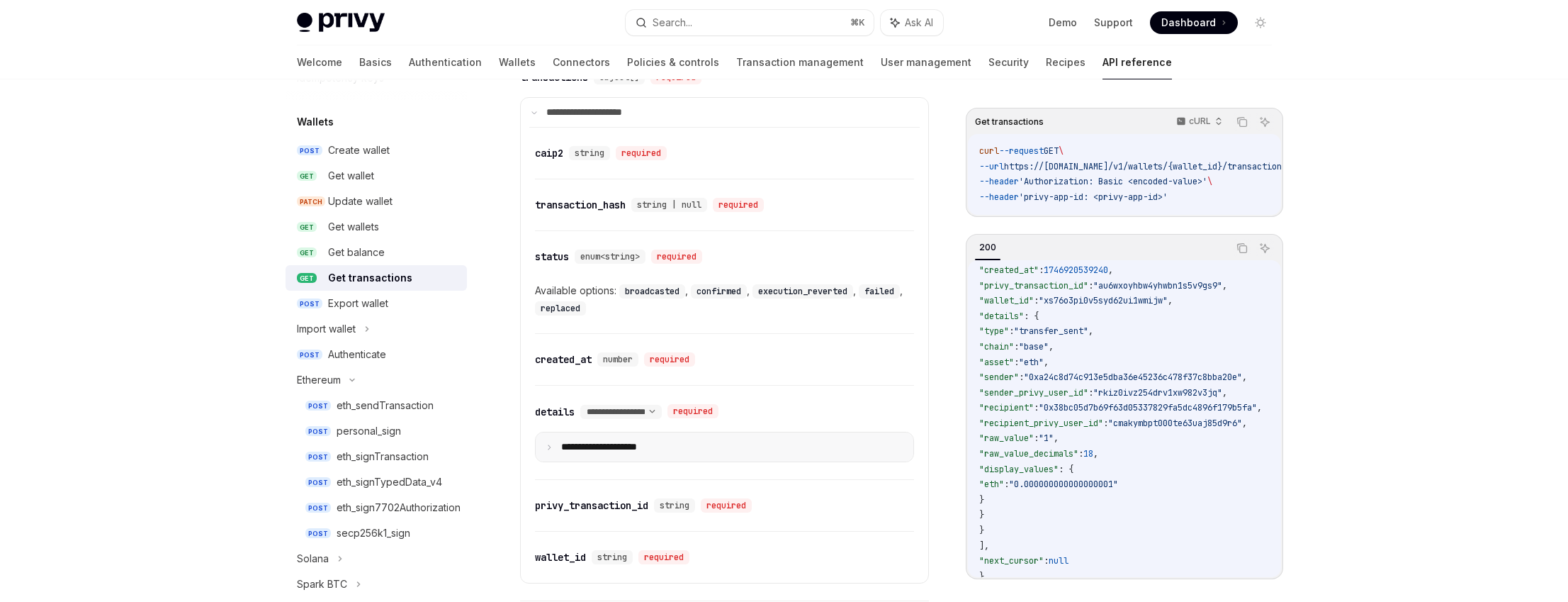
click at [657, 435] on summary "**********" at bounding box center [724, 447] width 378 height 29
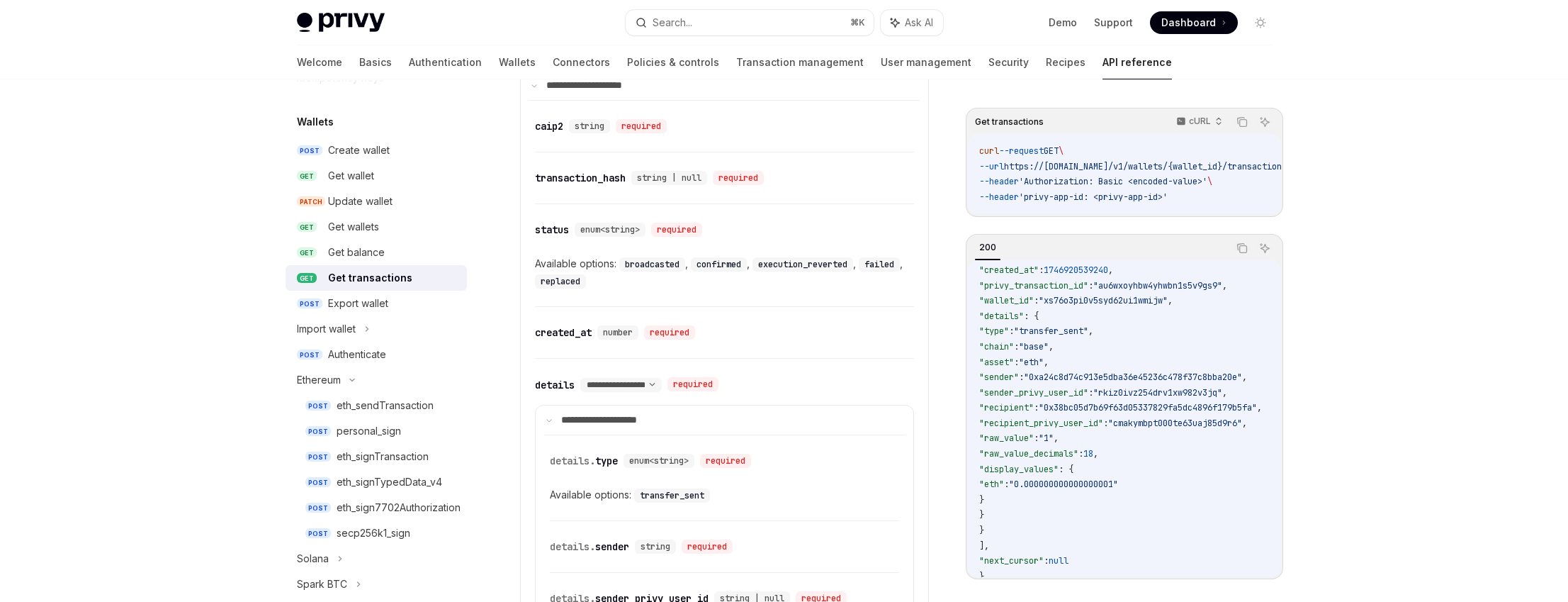
scroll to position [1201, 0]
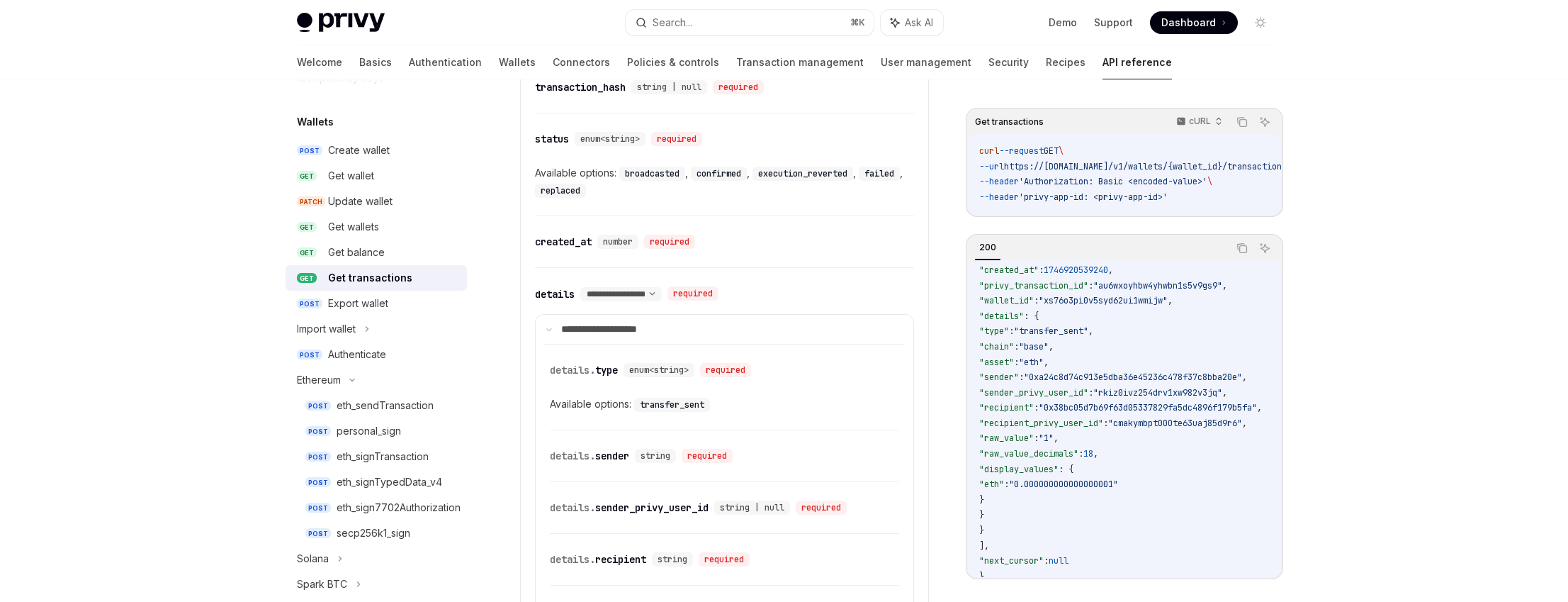
click at [668, 404] on code "transfer_sent" at bounding box center [672, 404] width 76 height 14
click at [691, 403] on code "transfer_sent" at bounding box center [672, 404] width 76 height 14
click at [689, 403] on code "transfer_sent" at bounding box center [672, 404] width 76 height 14
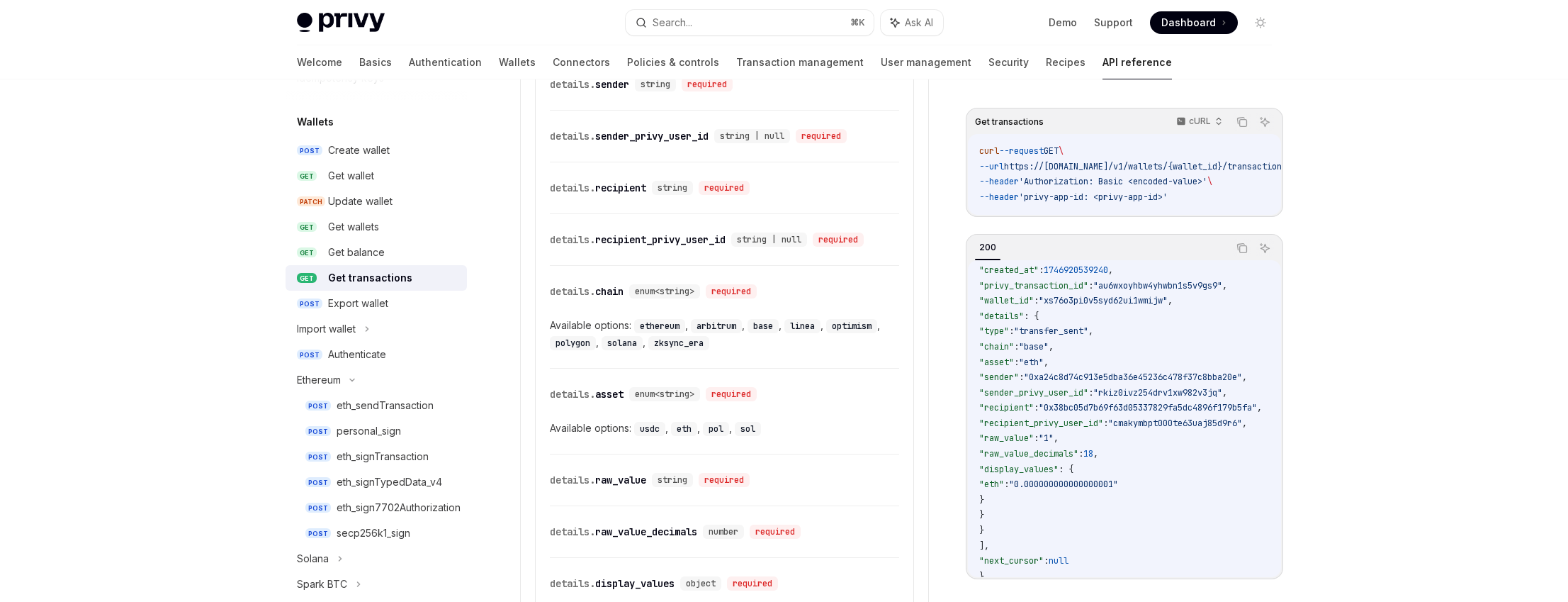
scroll to position [1677, 0]
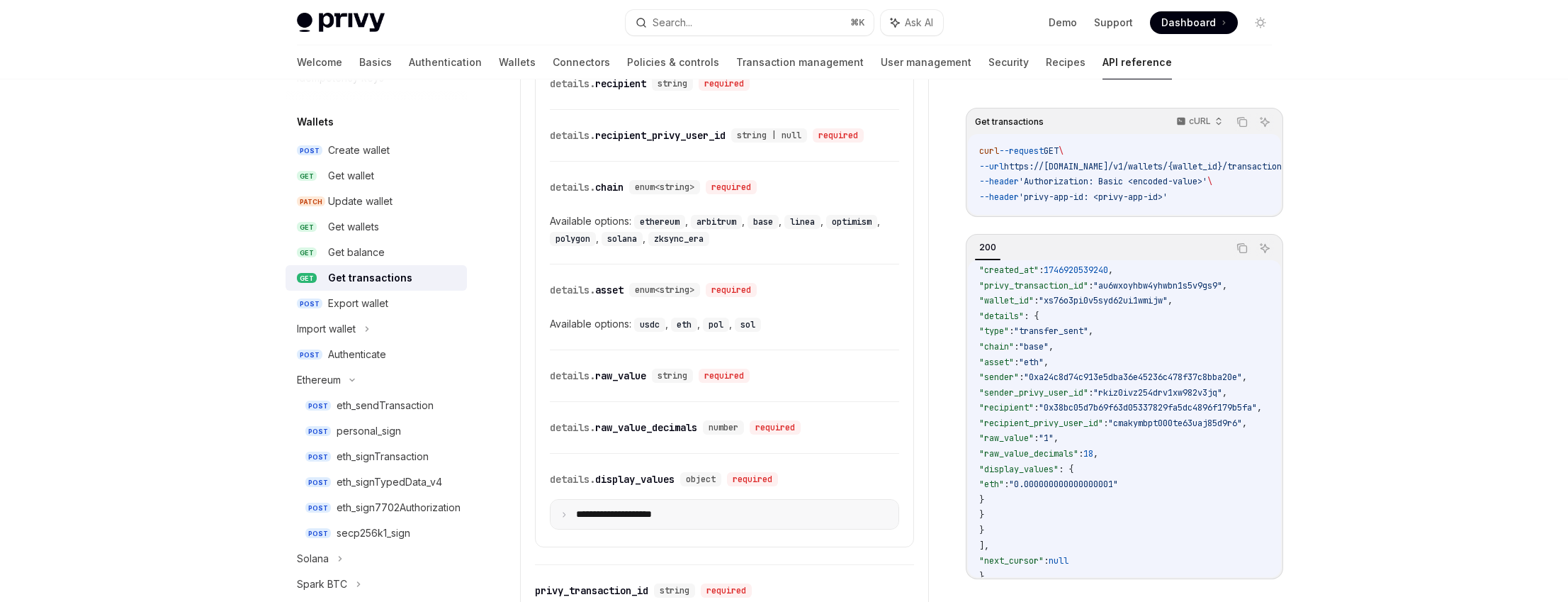
click at [658, 506] on summary "**********" at bounding box center [724, 515] width 348 height 29
click at [644, 509] on p "**********" at bounding box center [623, 514] width 94 height 12
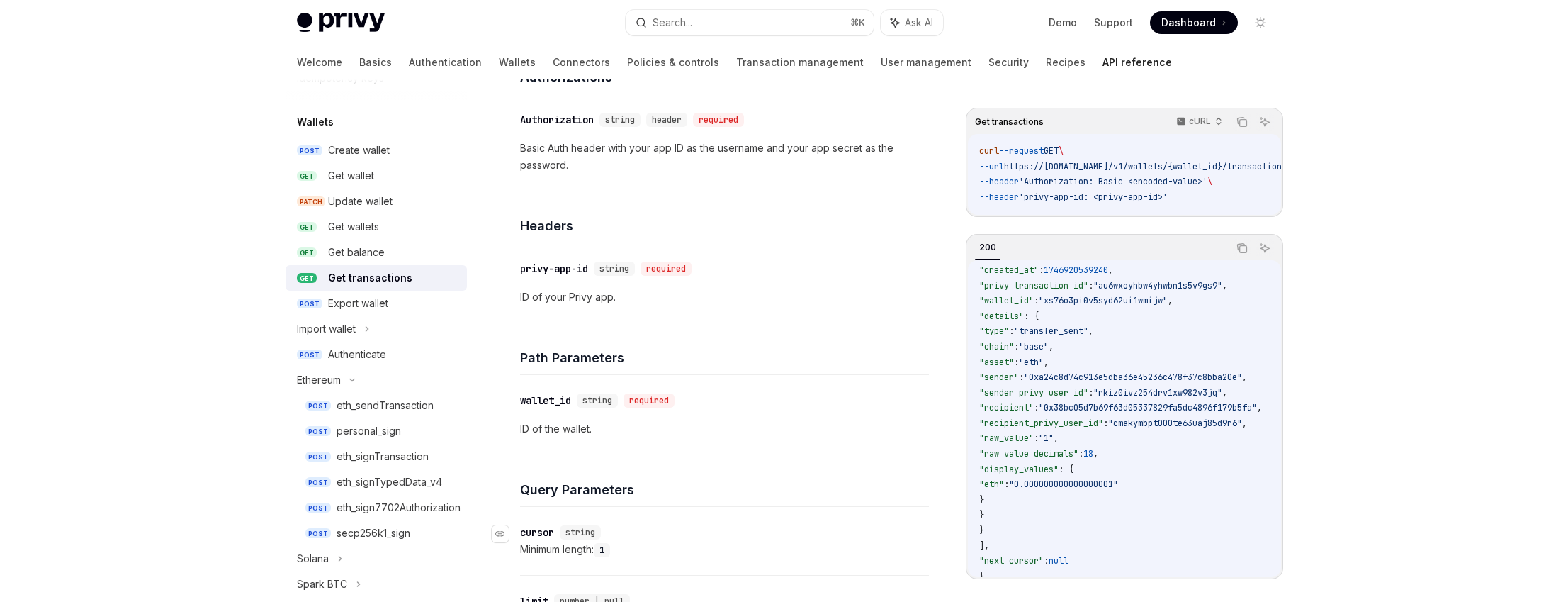
scroll to position [0, 0]
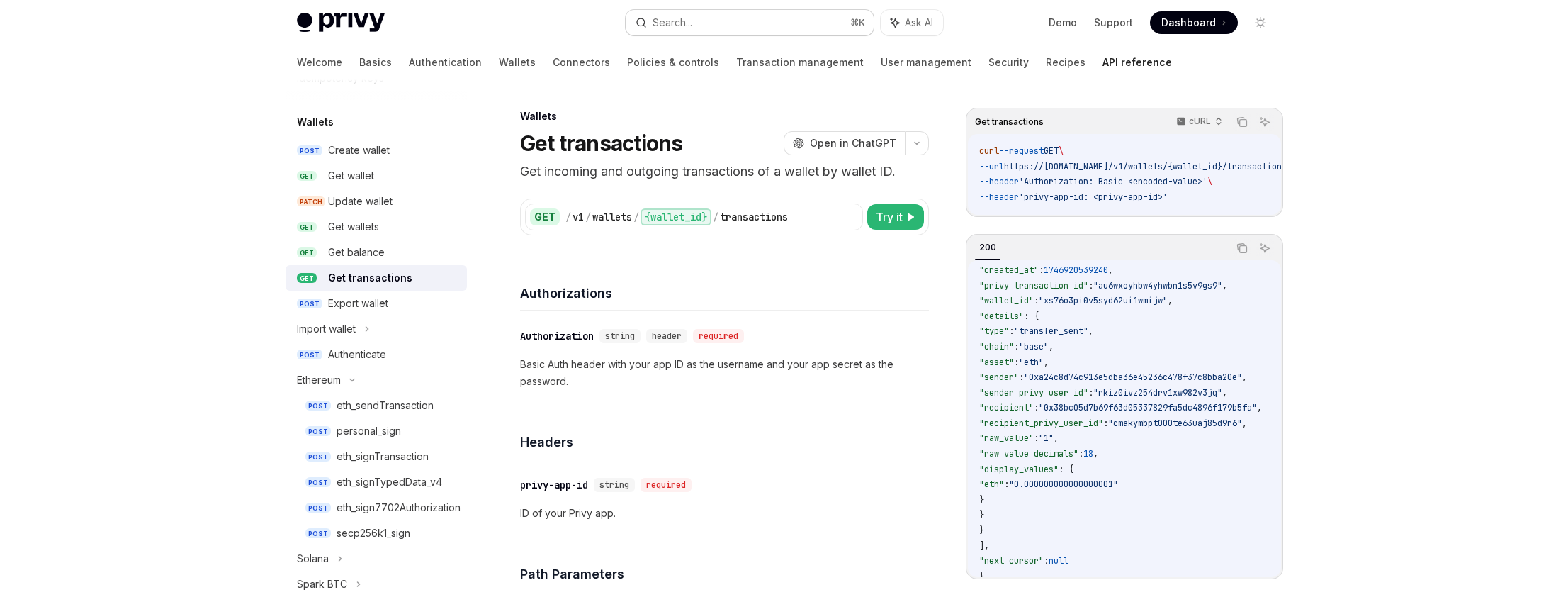
click at [726, 26] on button "Search... ⌘ K" at bounding box center [749, 22] width 248 height 26
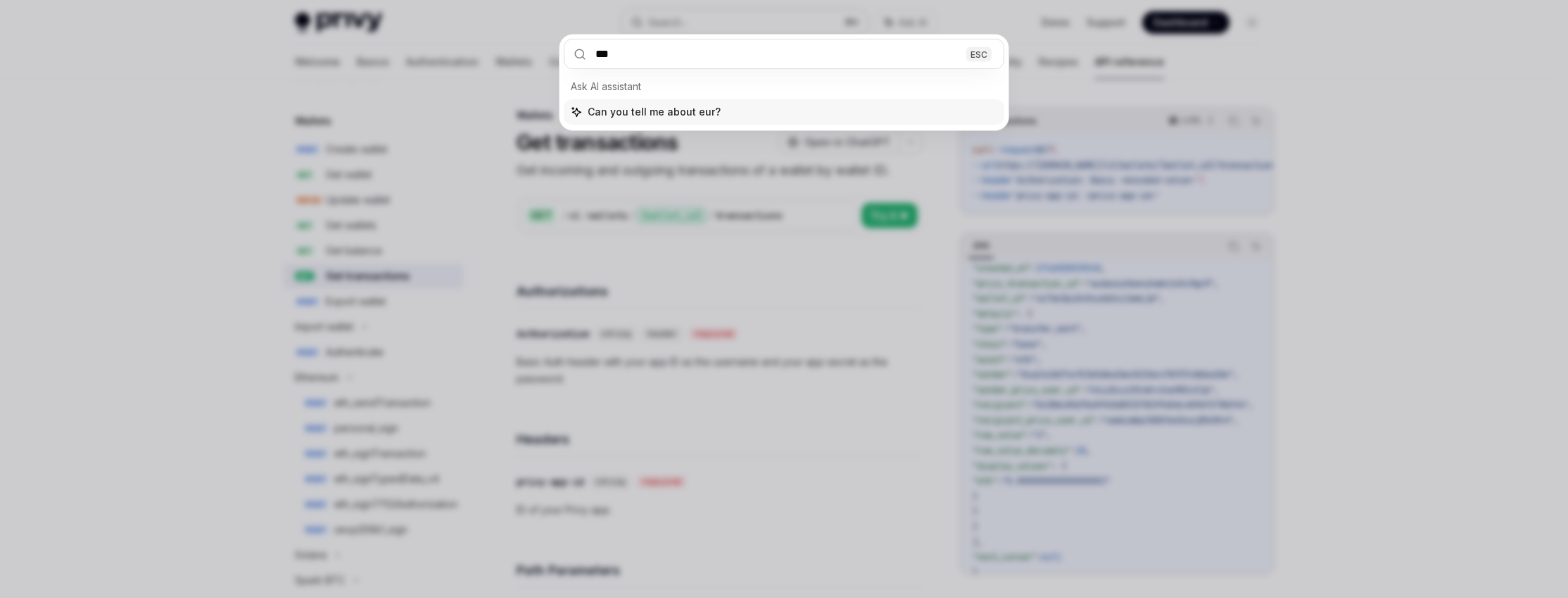
type input "****"
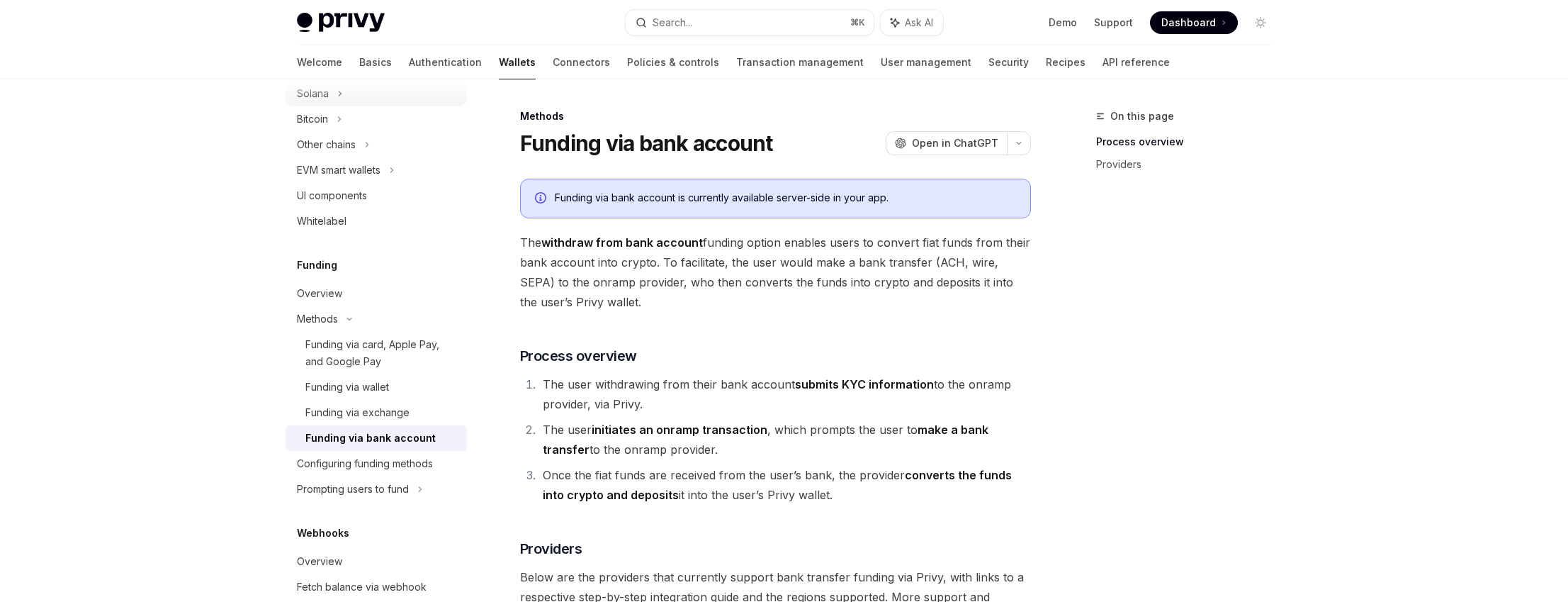
scroll to position [123, 0]
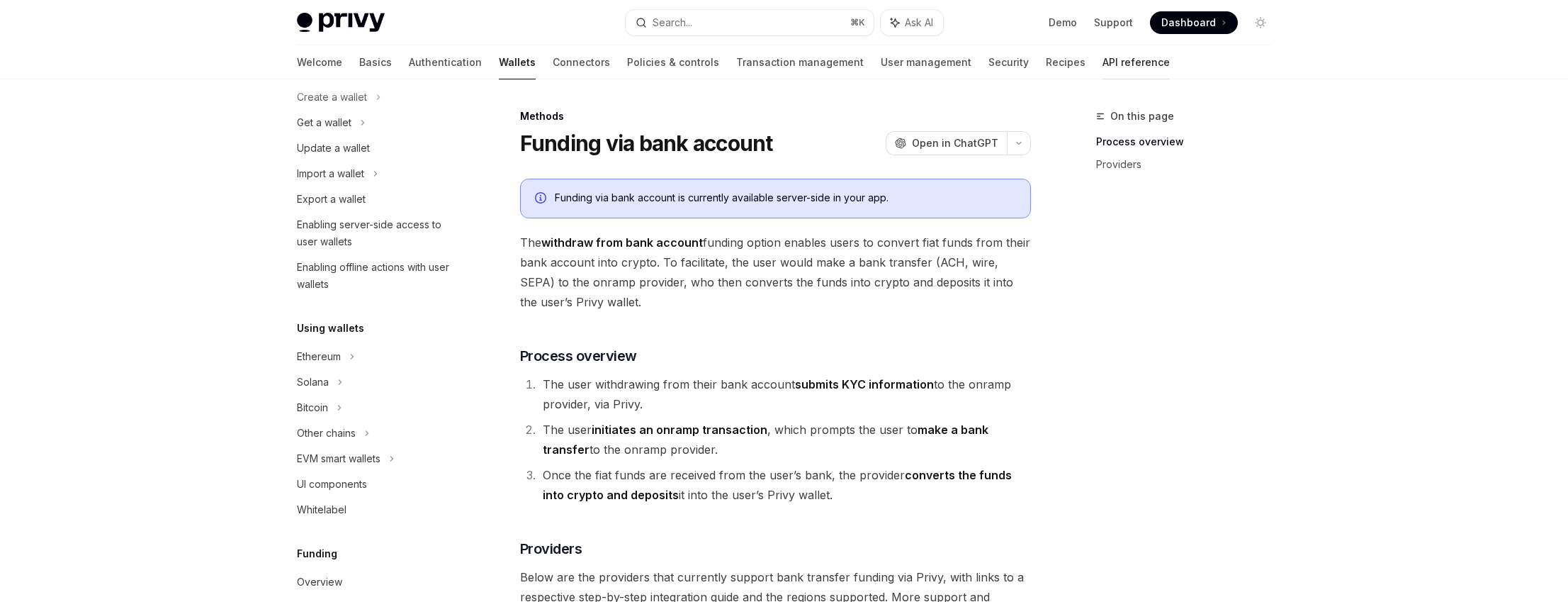
click at [1102, 62] on link "API reference" at bounding box center [1136, 62] width 68 height 34
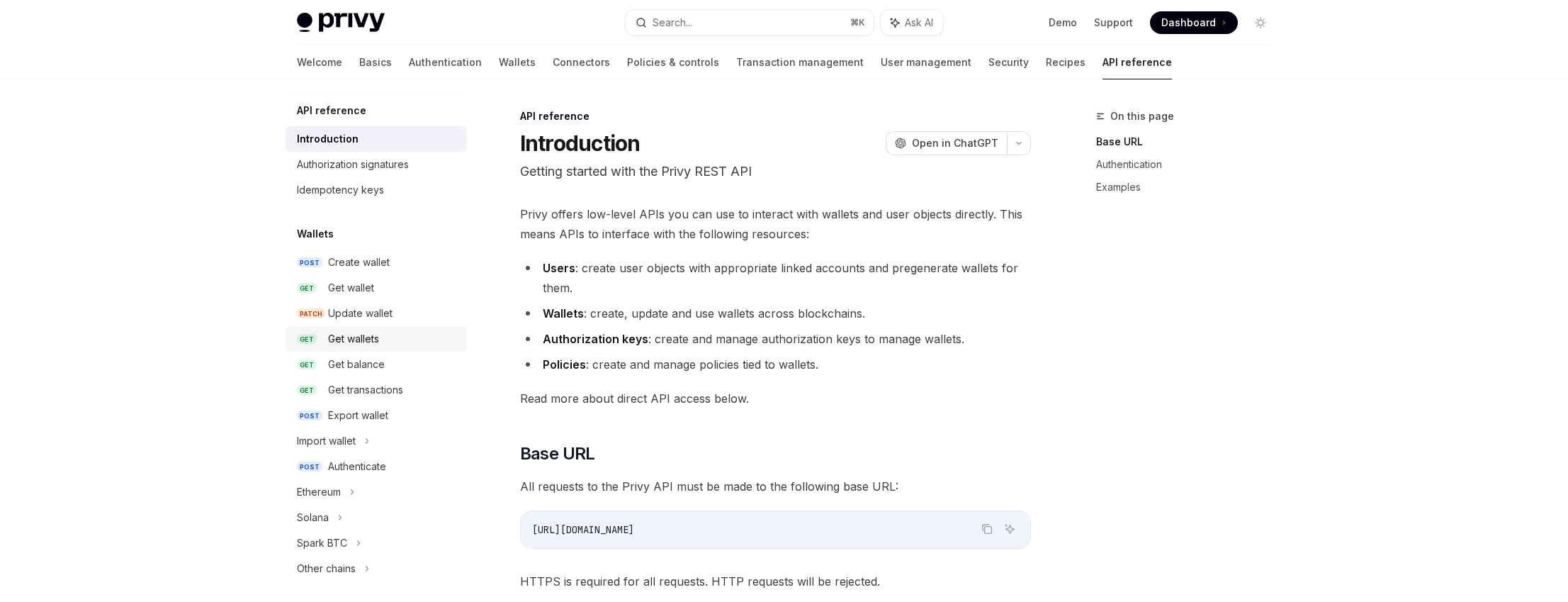
click at [367, 335] on div "Get wallets" at bounding box center [353, 338] width 51 height 17
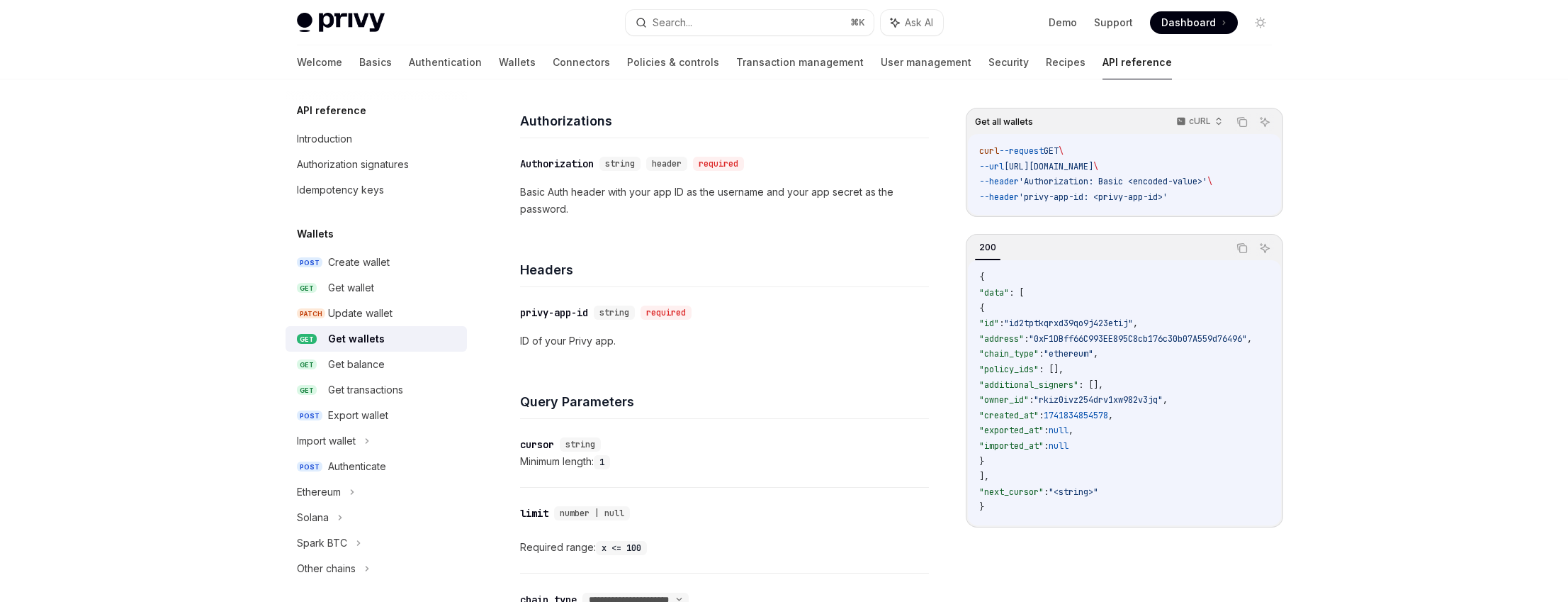
scroll to position [723, 0]
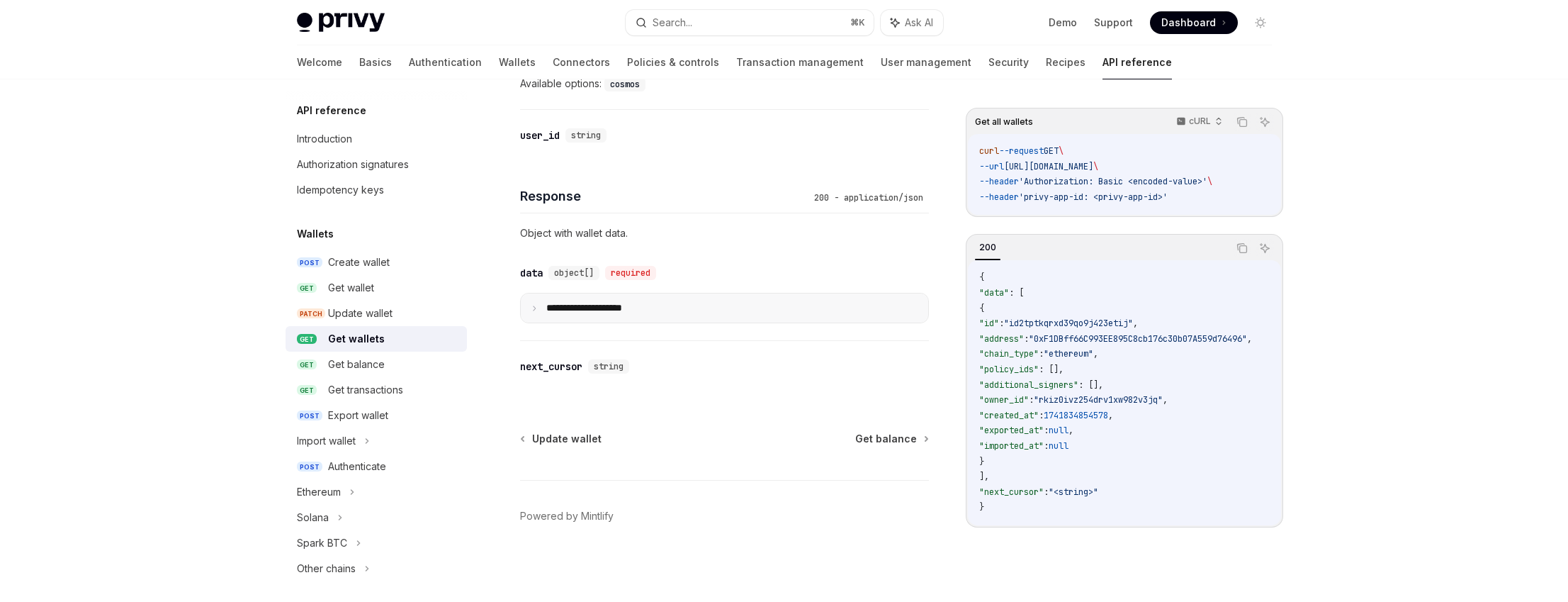
click at [619, 304] on p "**********" at bounding box center [595, 308] width 98 height 12
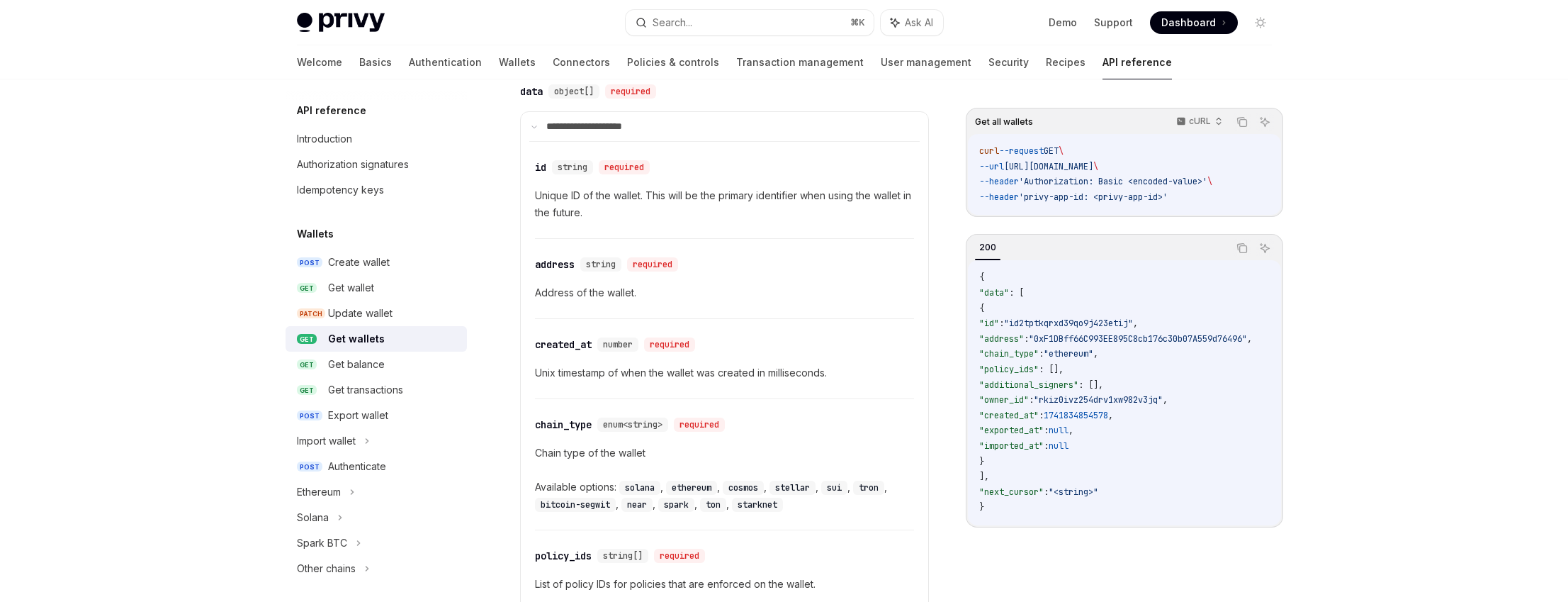
scroll to position [775, 0]
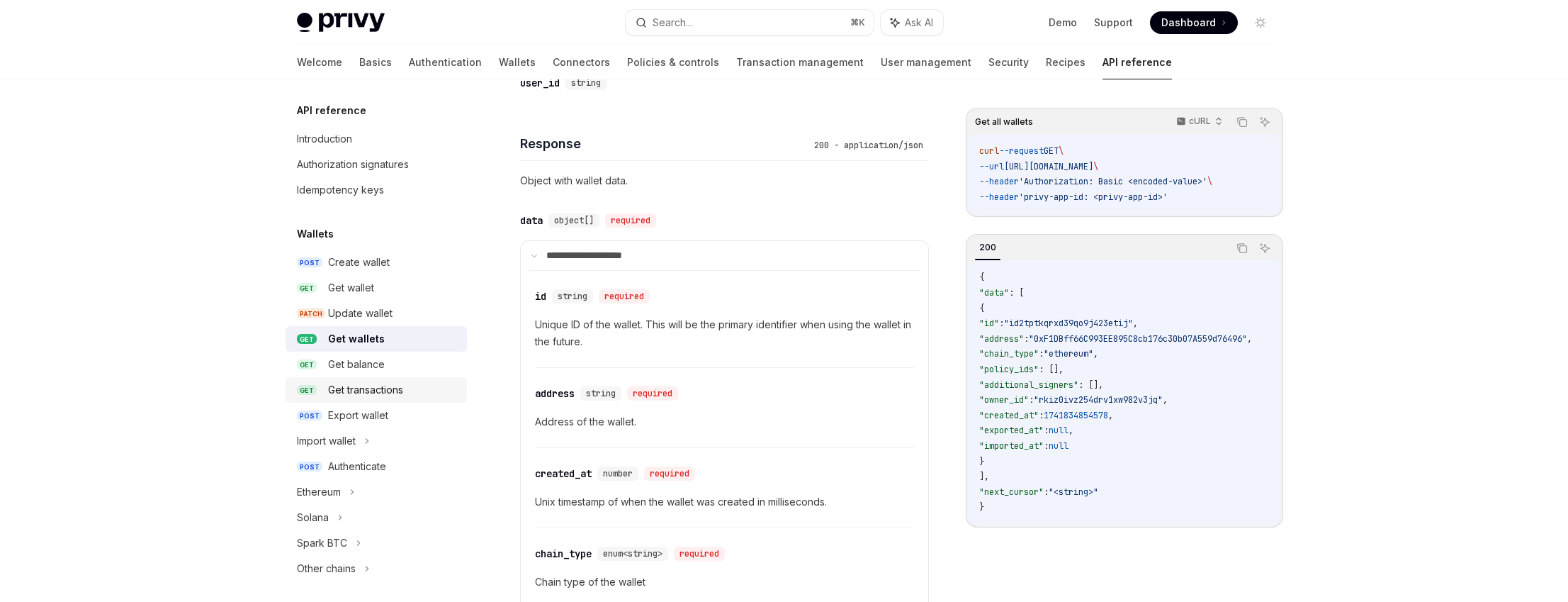
click at [392, 398] on div "Get transactions" at bounding box center [365, 390] width 75 height 17
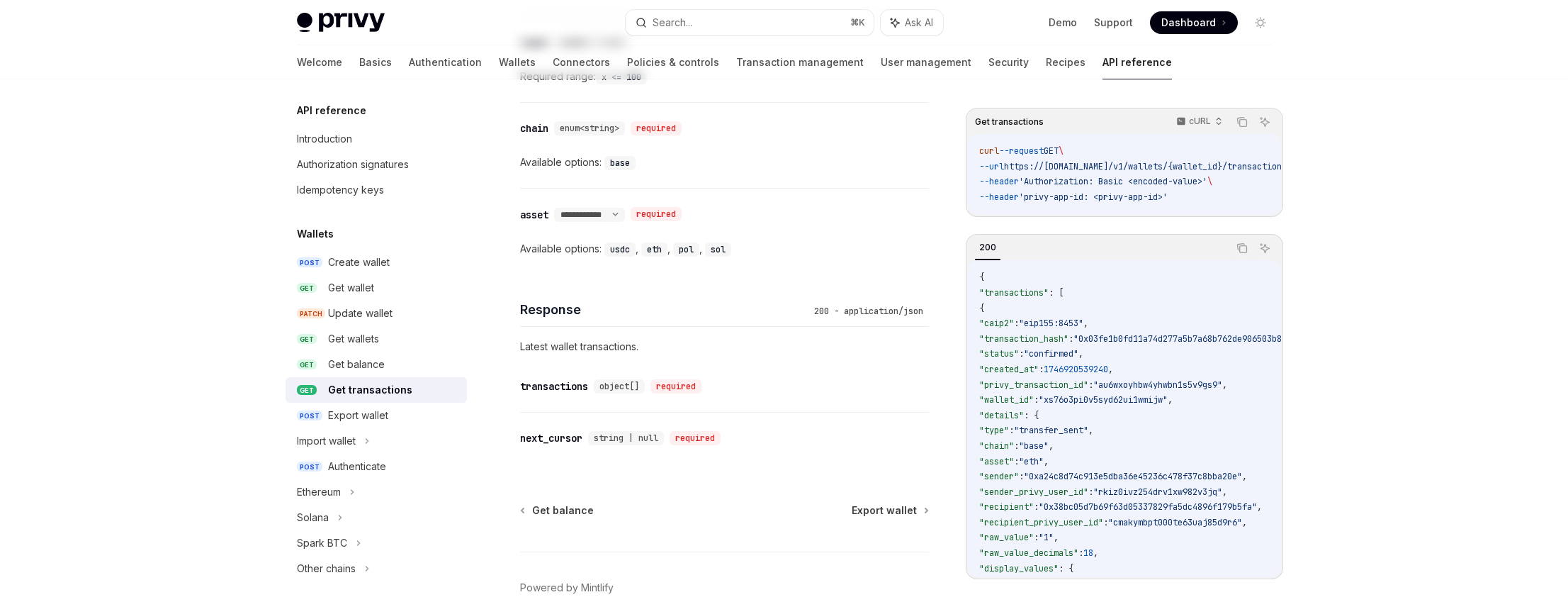
type textarea "*"
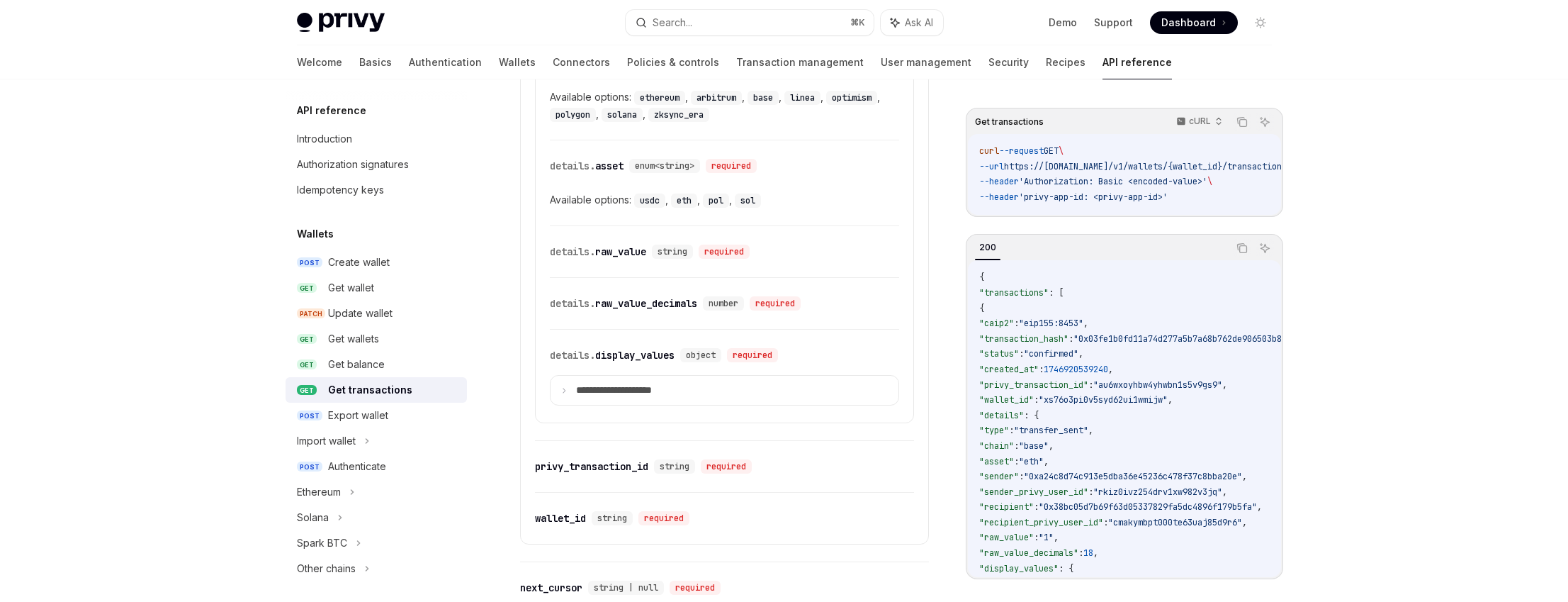
scroll to position [1841, 0]
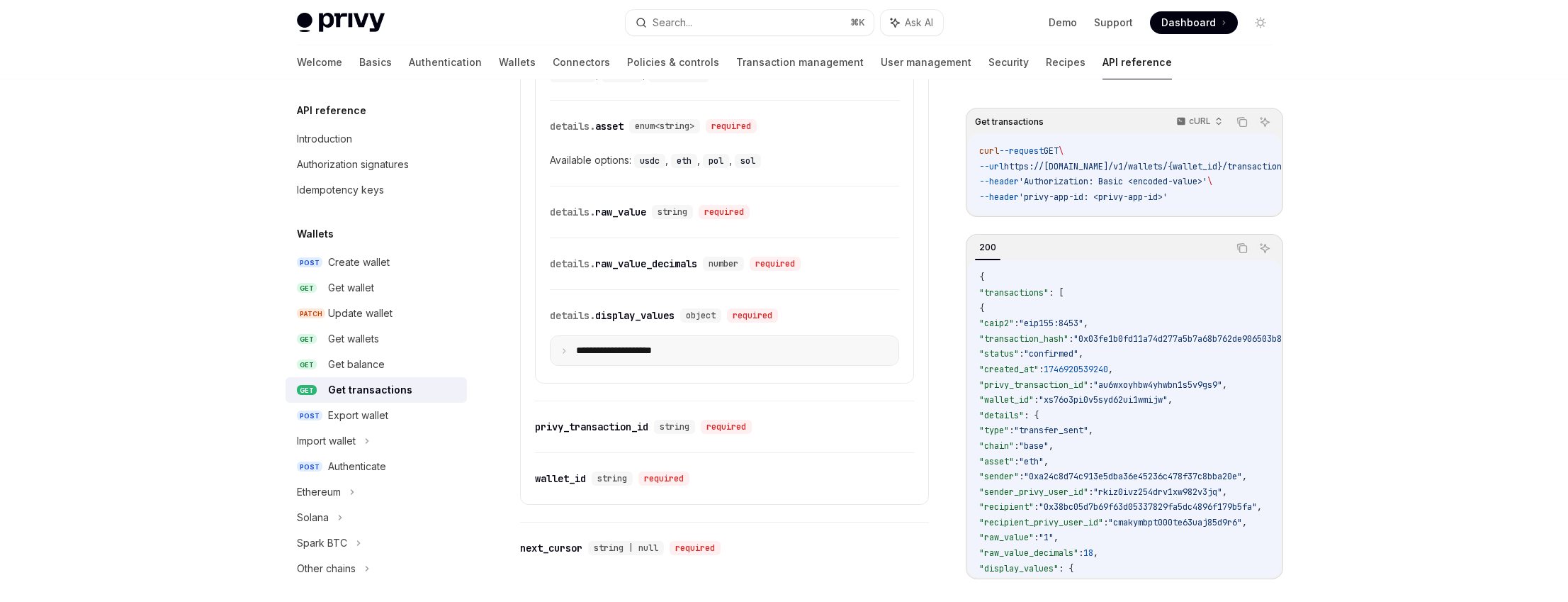
click at [648, 351] on p "**********" at bounding box center [625, 351] width 98 height 12
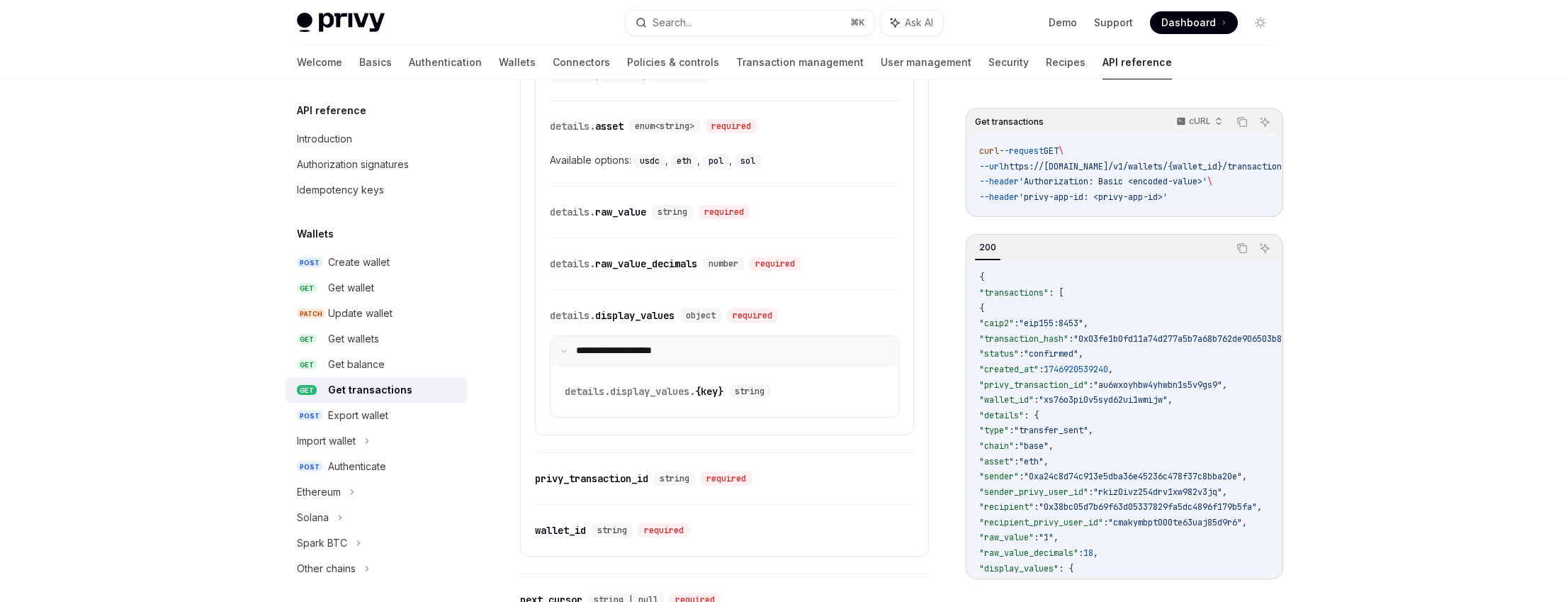
click at [650, 348] on p "**********" at bounding box center [623, 351] width 94 height 12
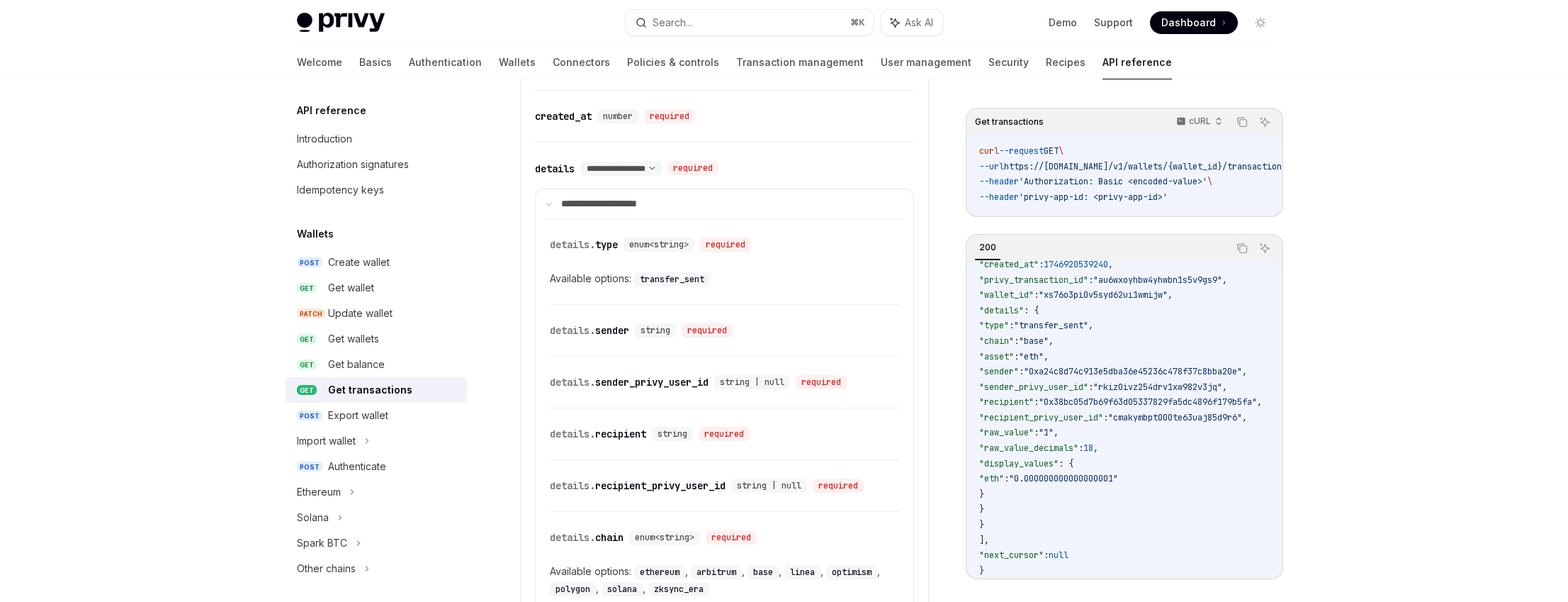
scroll to position [1178, 0]
